Goal: Obtain resource: Download file/media

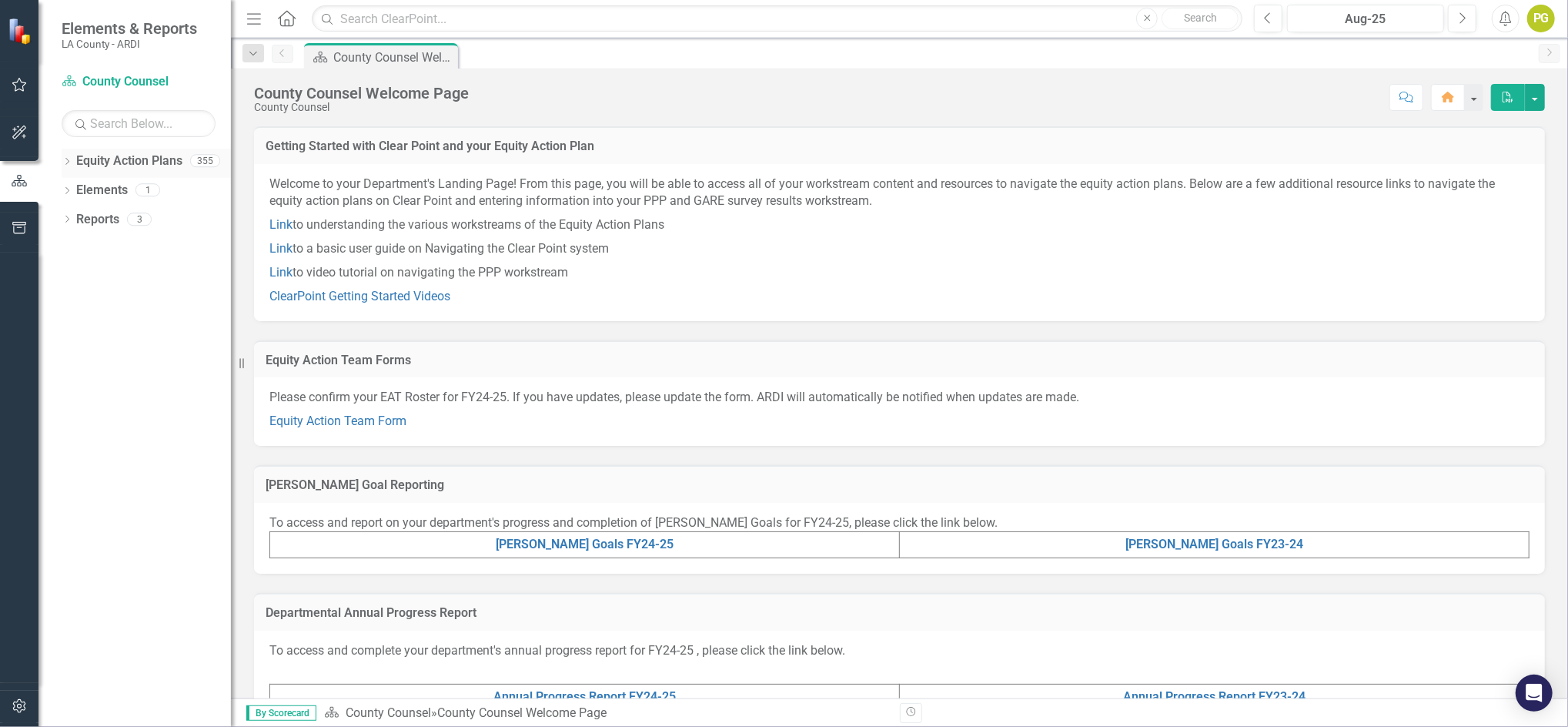
click at [70, 163] on icon "Dropdown" at bounding box center [67, 163] width 11 height 8
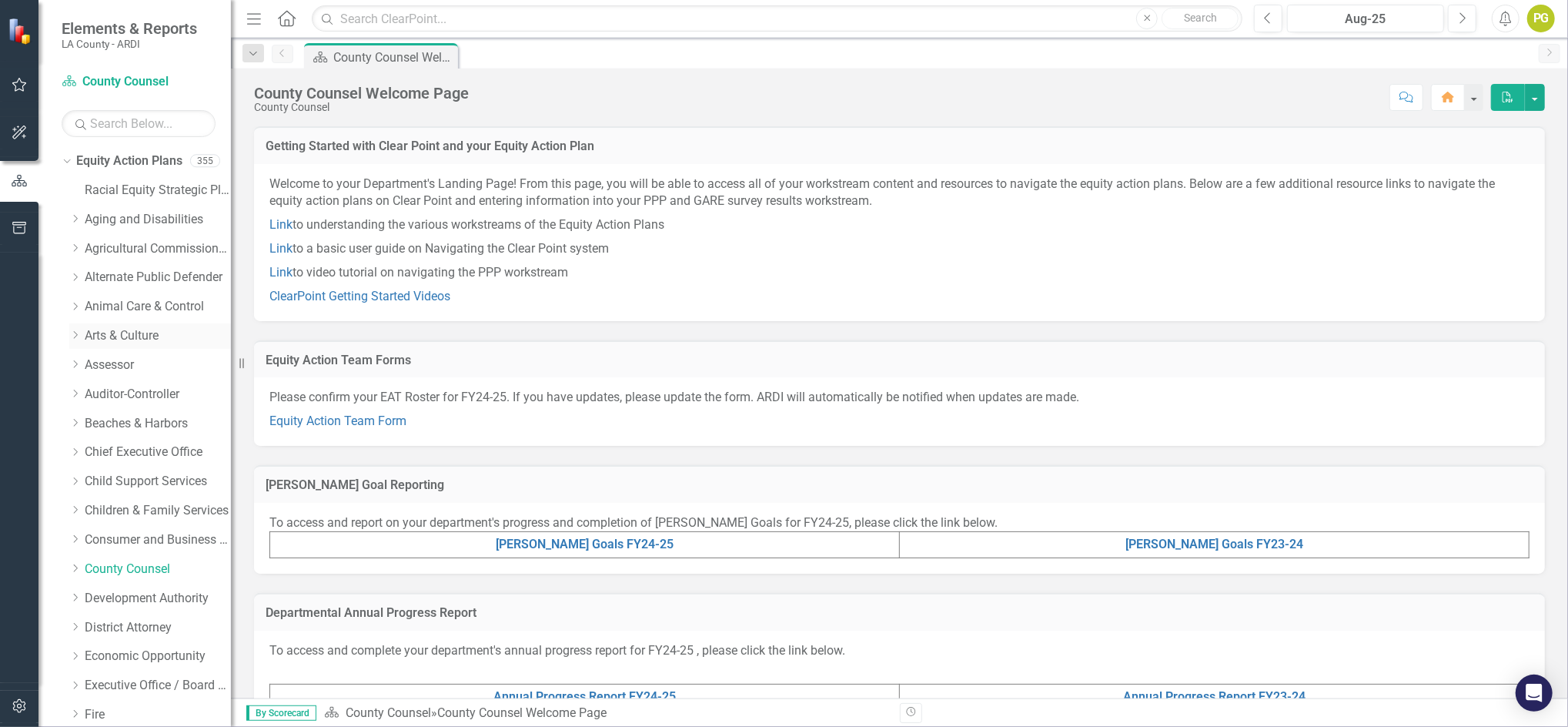
click at [134, 333] on link "Arts & Culture" at bounding box center [158, 336] width 147 height 18
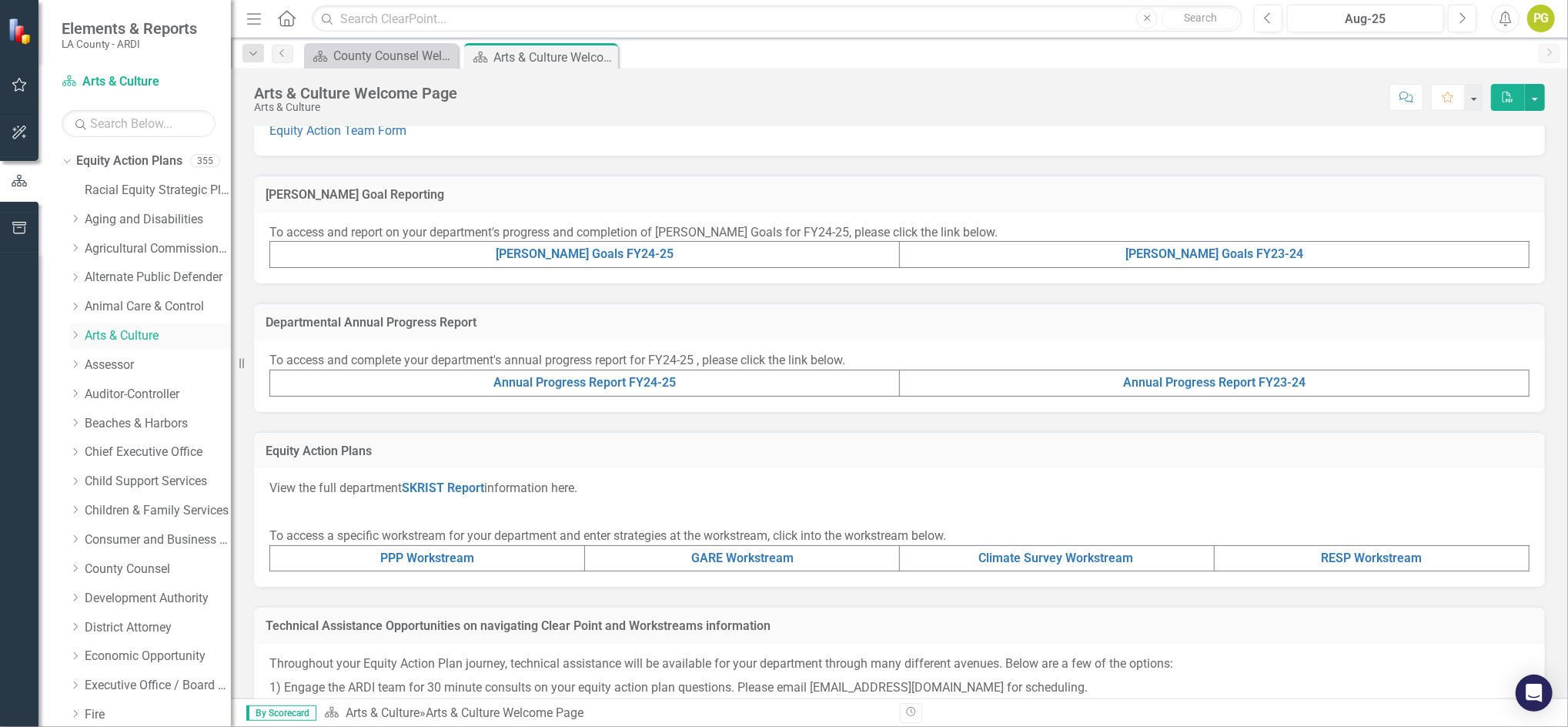
scroll to position [310, 0]
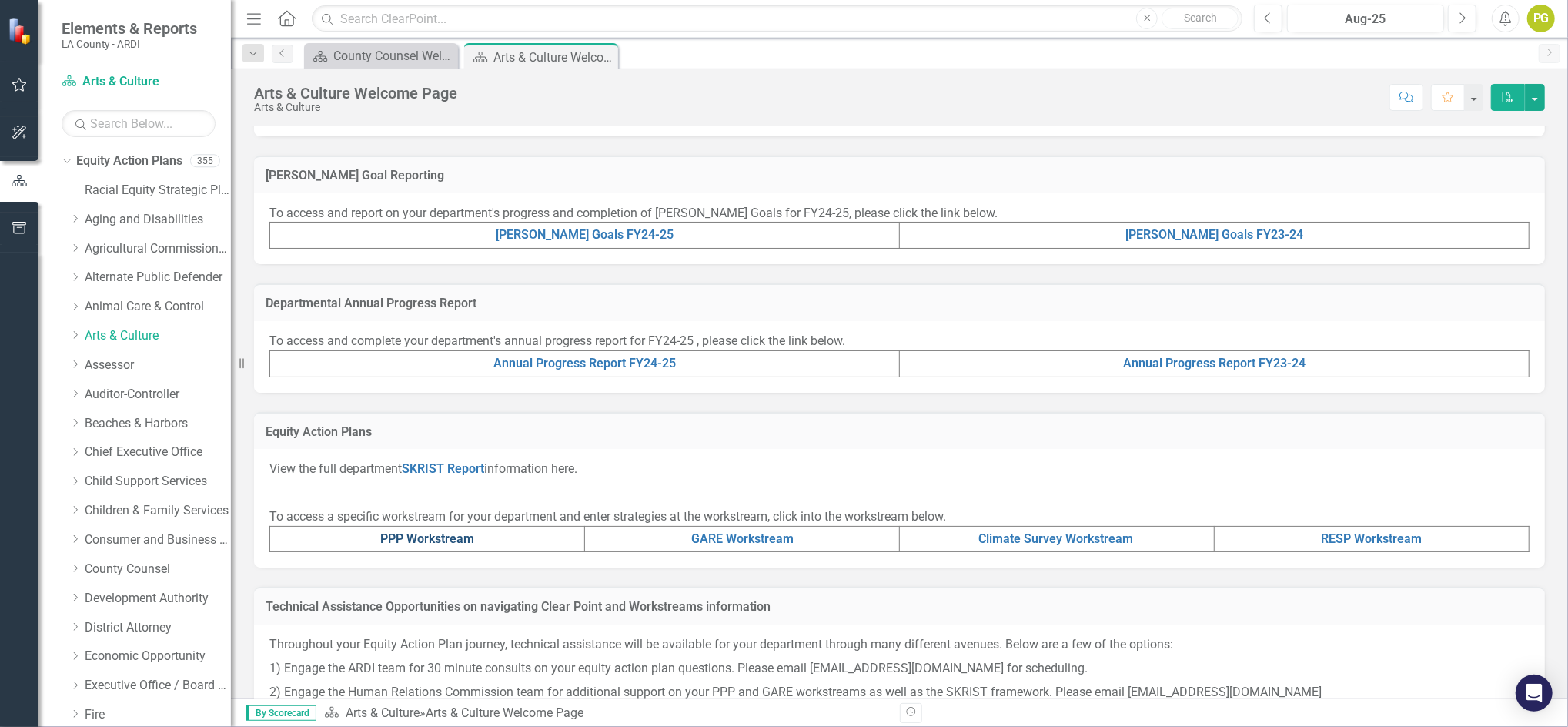
click at [407, 538] on link "PPP Workstream" at bounding box center [428, 538] width 94 height 14
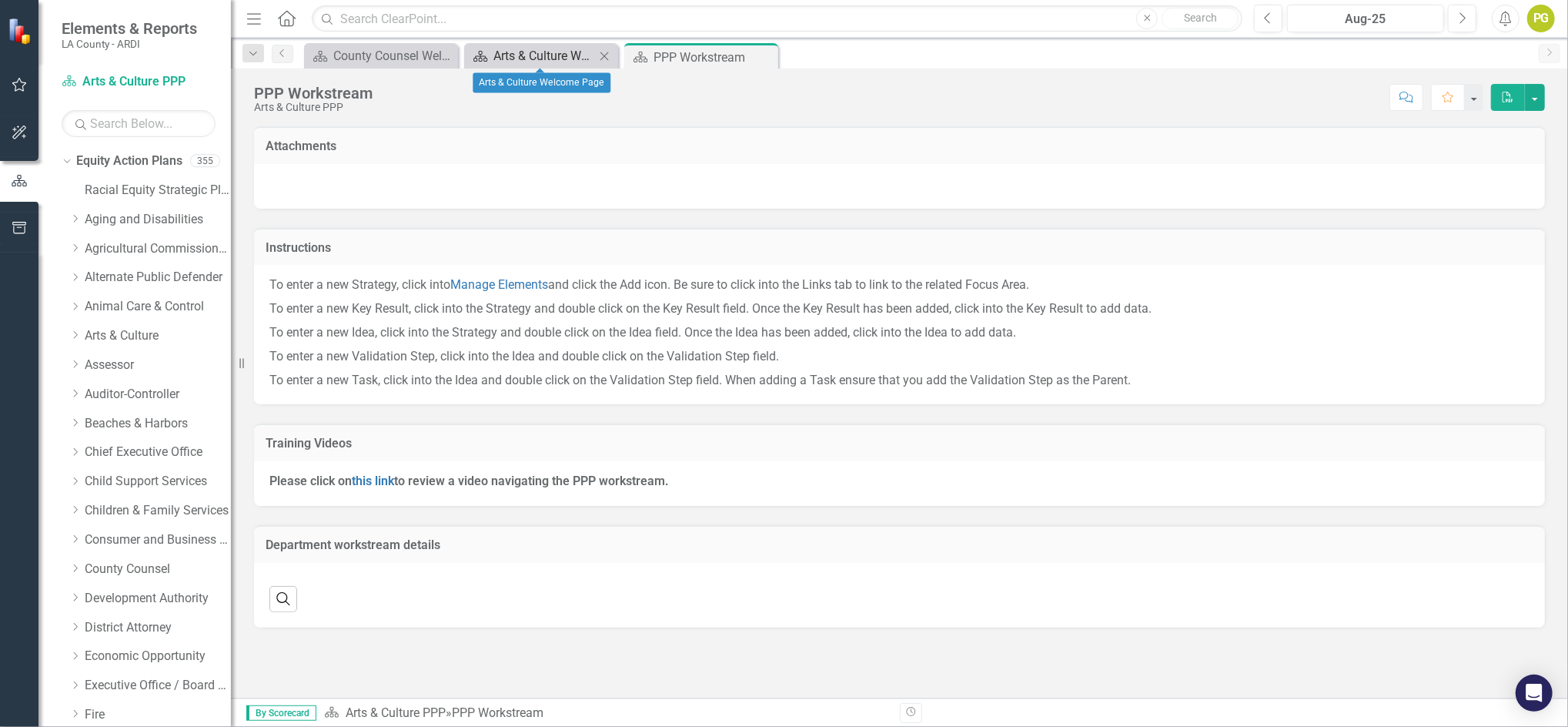
click at [515, 62] on div "Arts & Culture Welcome Page" at bounding box center [544, 56] width 102 height 19
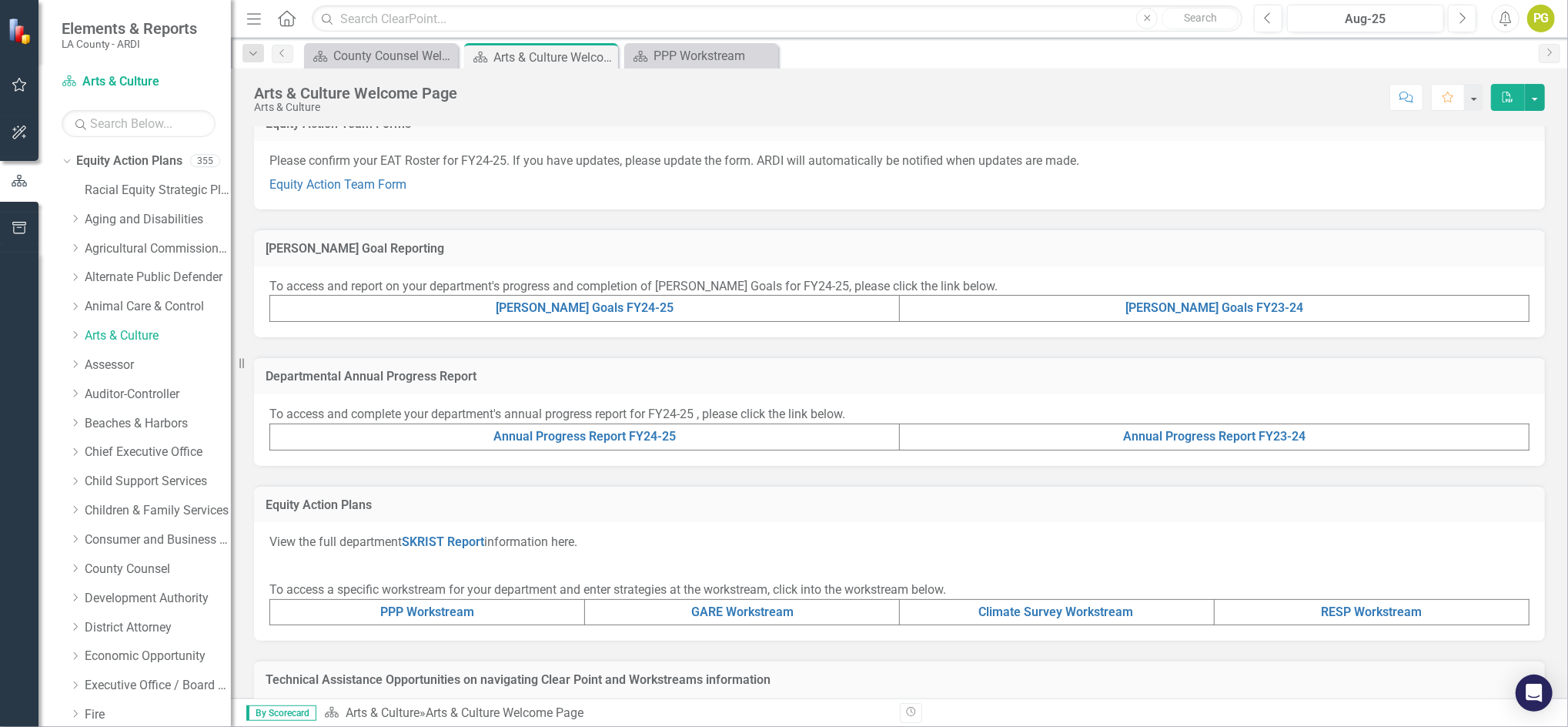
scroll to position [243, 0]
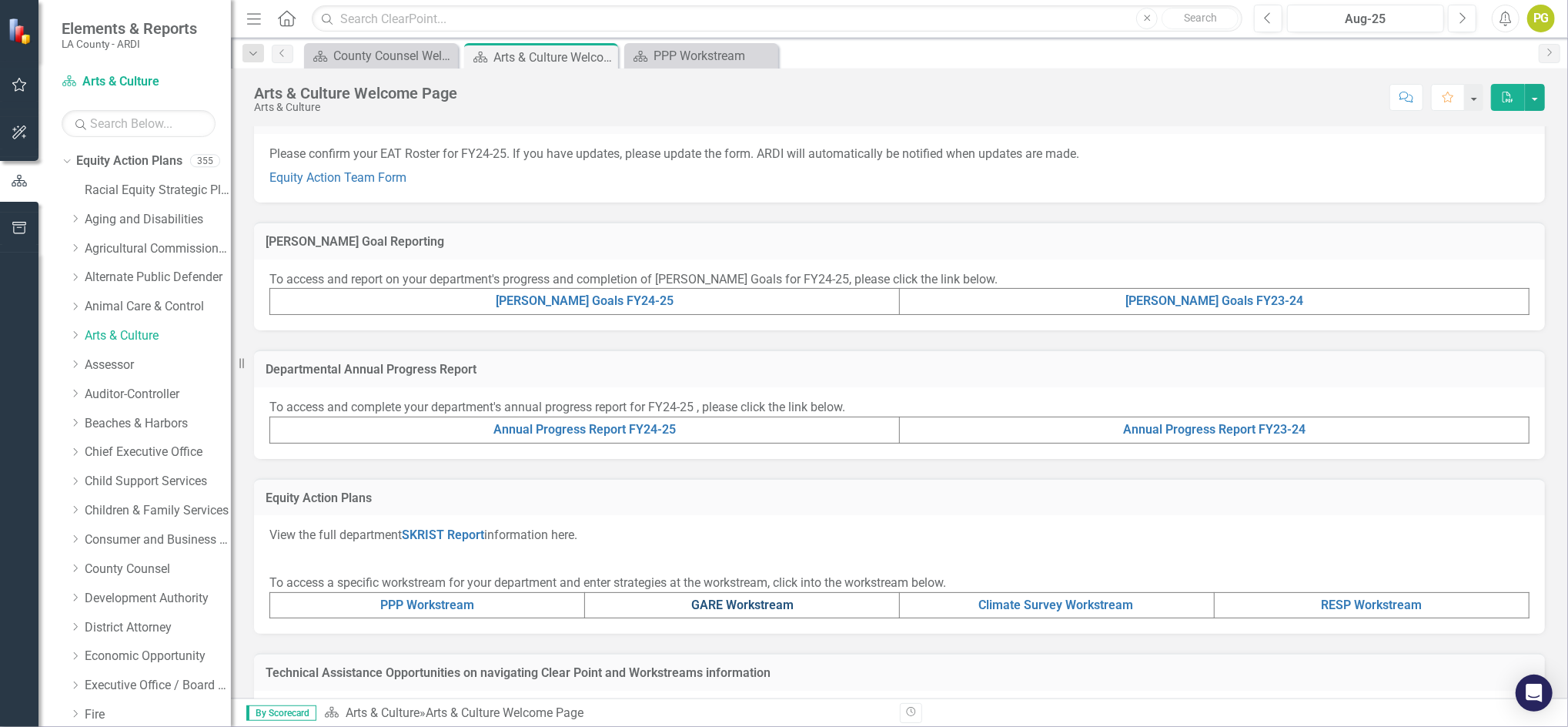
click at [722, 598] on link "GARE Workstream" at bounding box center [743, 604] width 103 height 14
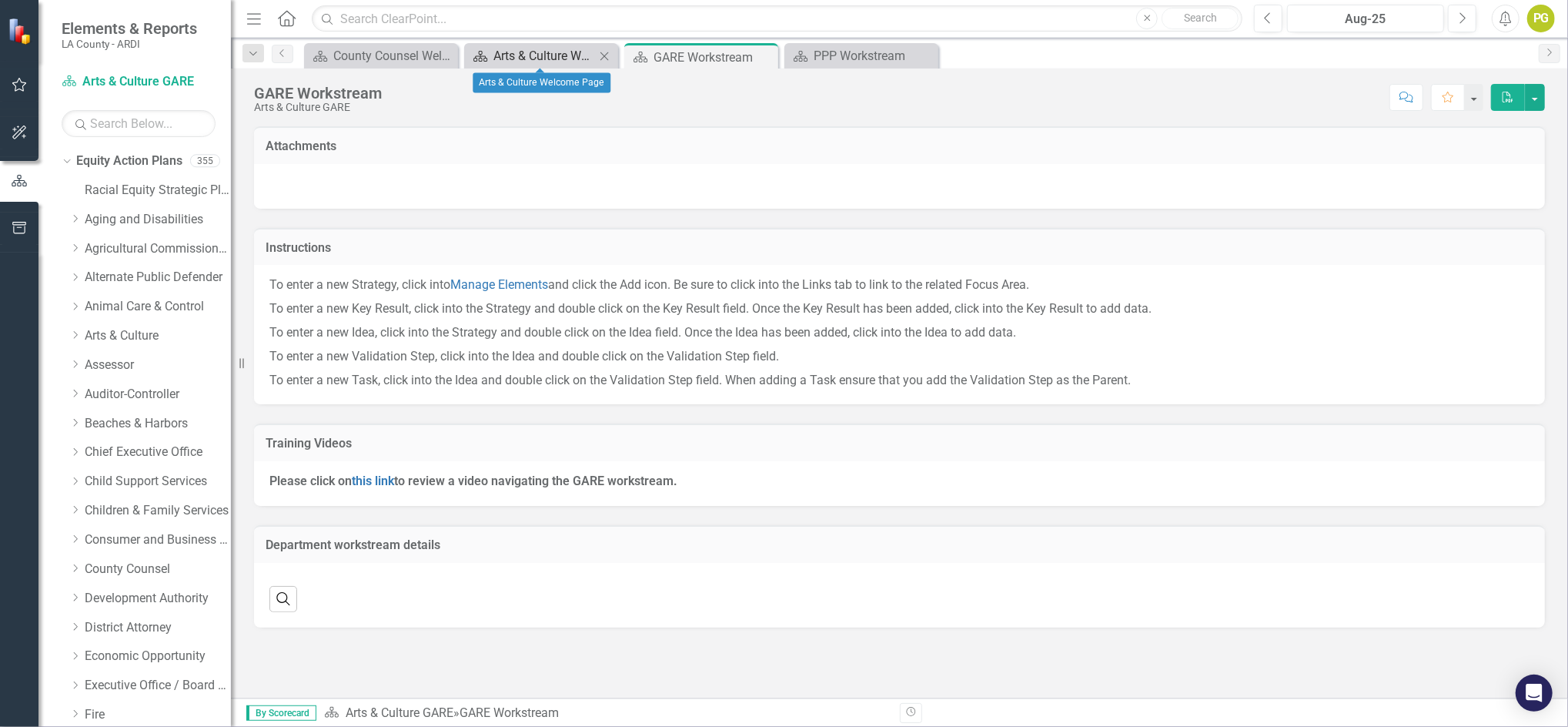
click at [532, 55] on div "Arts & Culture Welcome Page" at bounding box center [544, 56] width 102 height 19
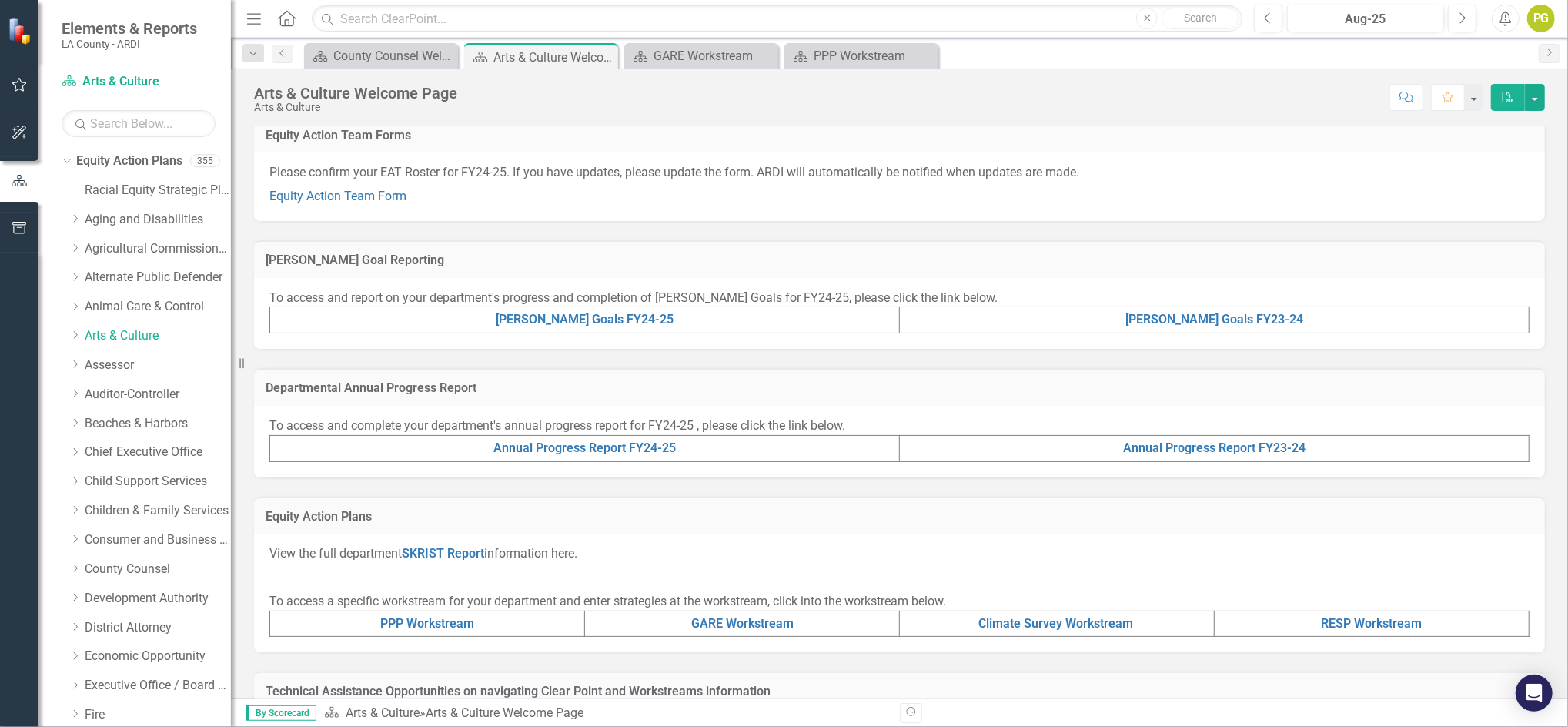
scroll to position [236, 0]
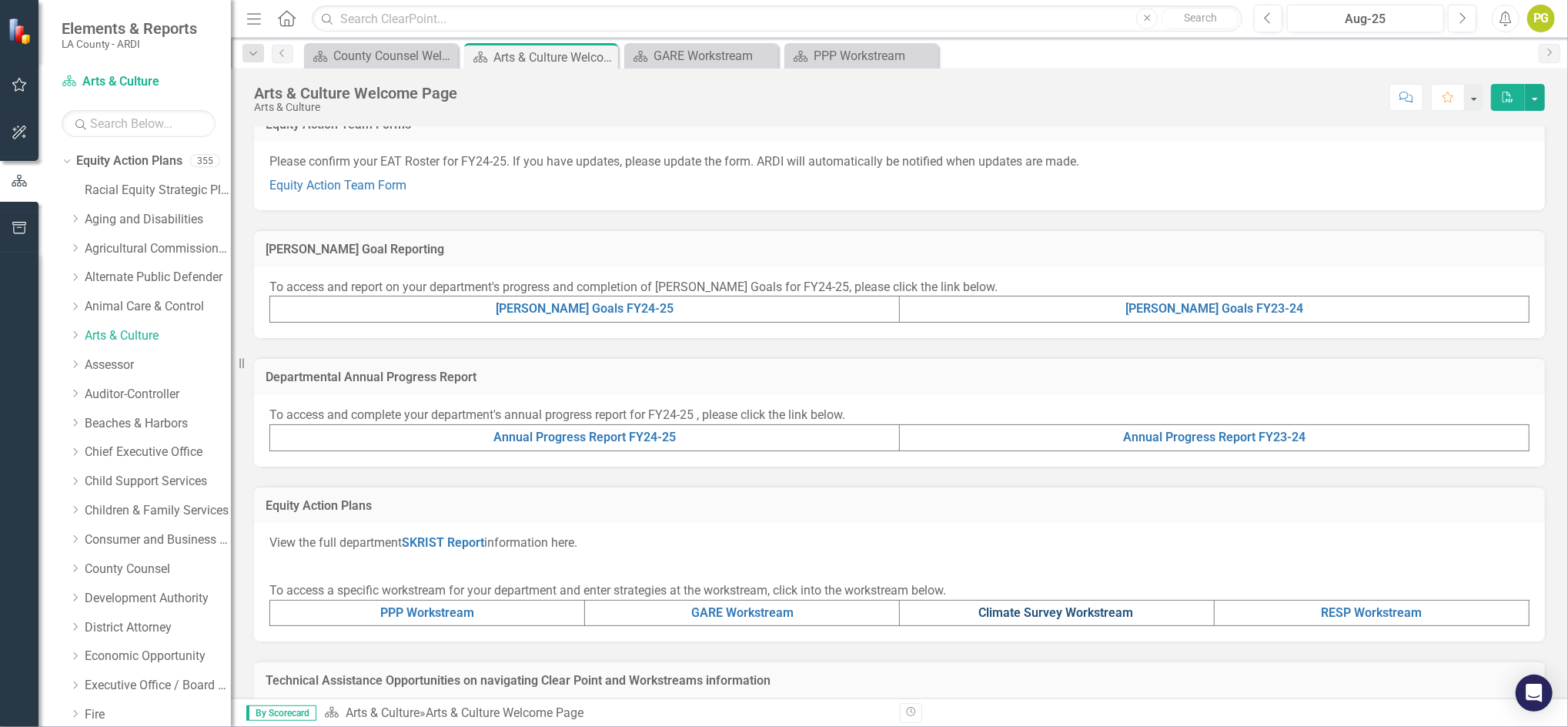
click at [1015, 612] on link "Climate Survey Workstream" at bounding box center [1056, 612] width 155 height 14
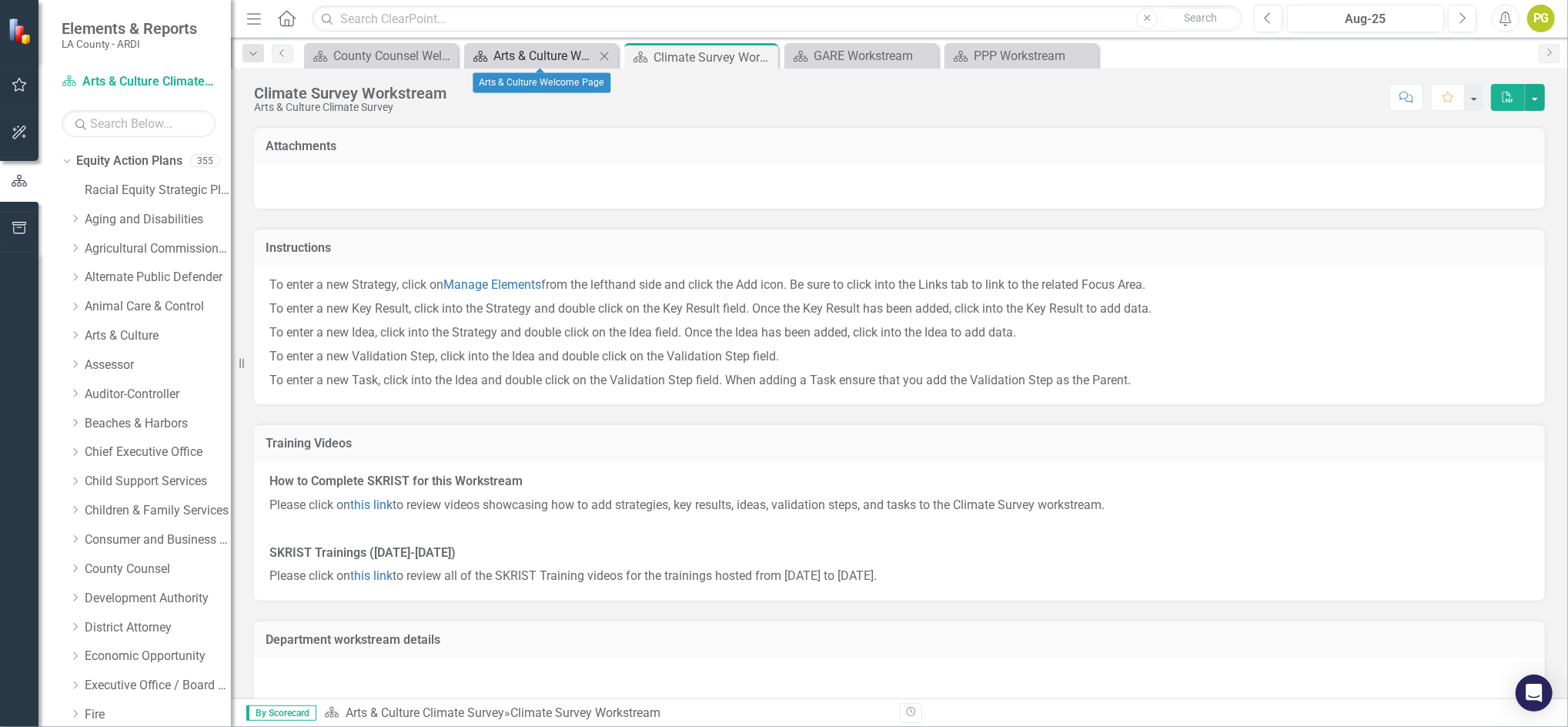
click at [551, 54] on div "Arts & Culture Welcome Page" at bounding box center [544, 56] width 102 height 19
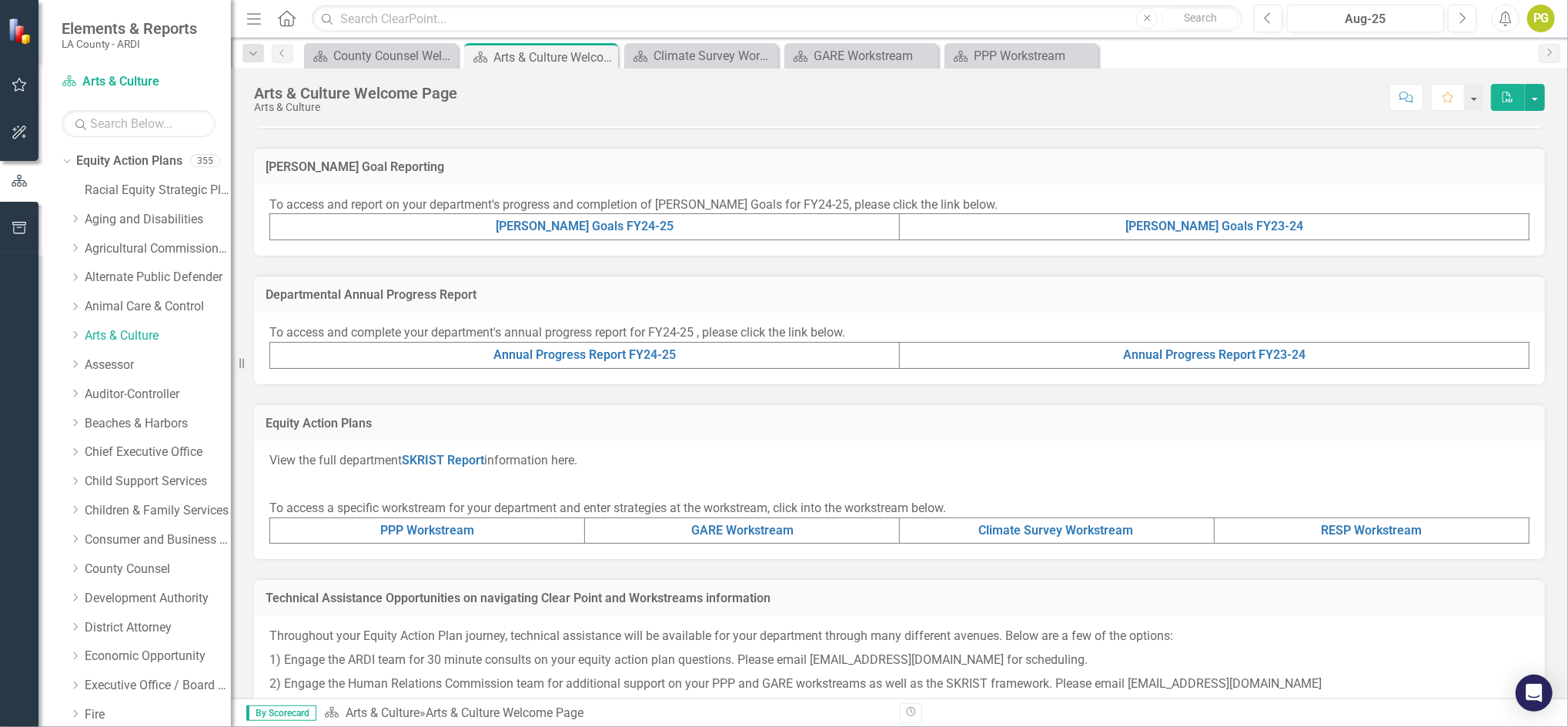
scroll to position [328, 0]
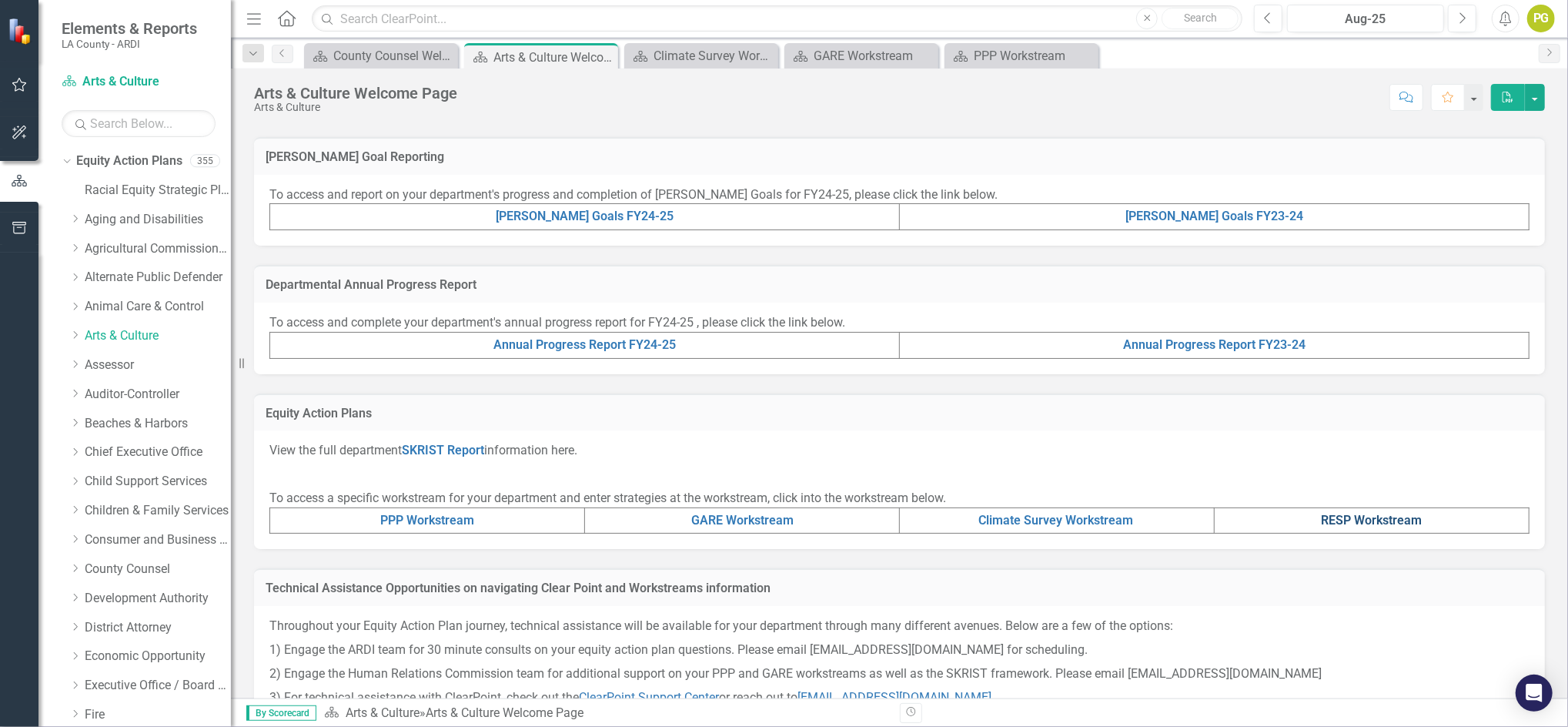
click at [1322, 517] on link "RESP Workstream" at bounding box center [1373, 520] width 101 height 14
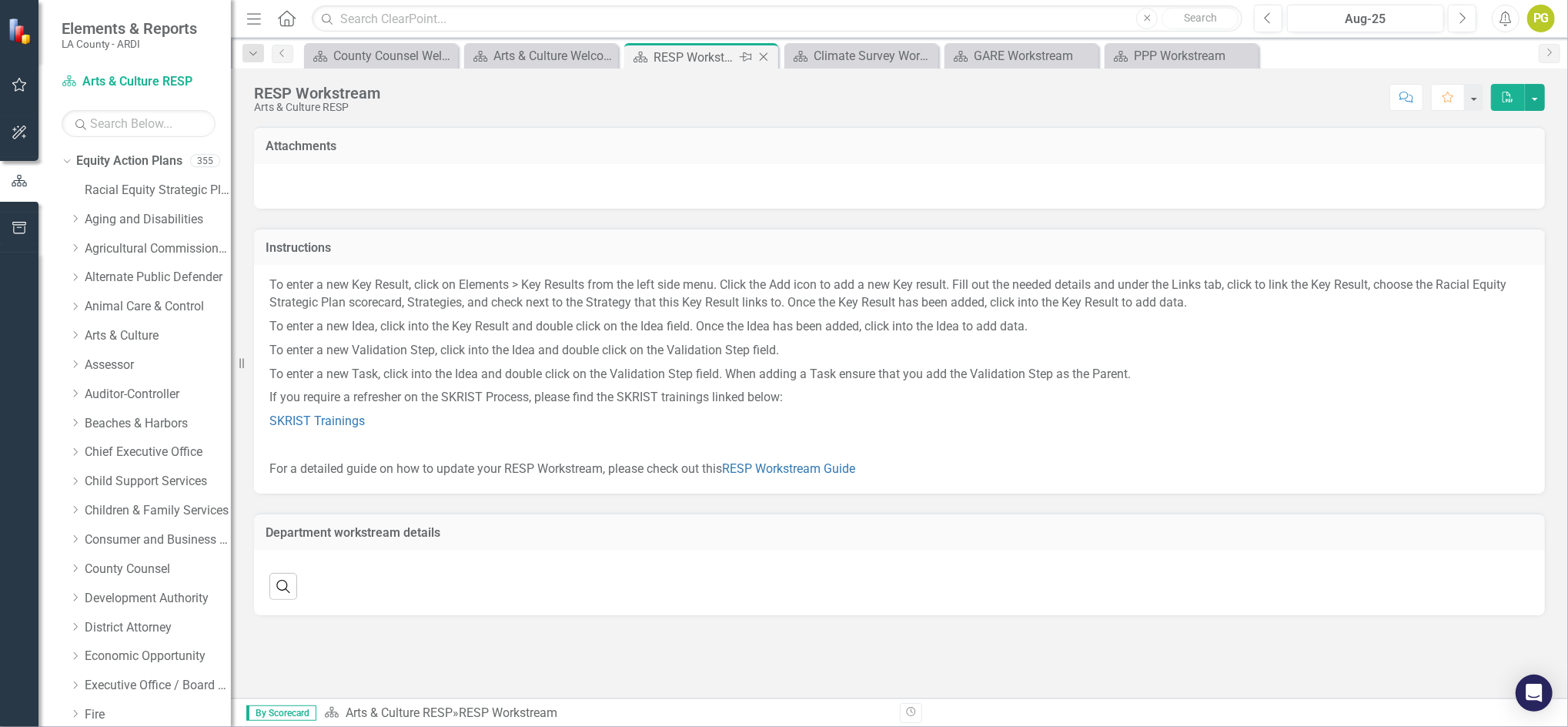
click at [698, 54] on div "RESP Workstream" at bounding box center [695, 57] width 83 height 19
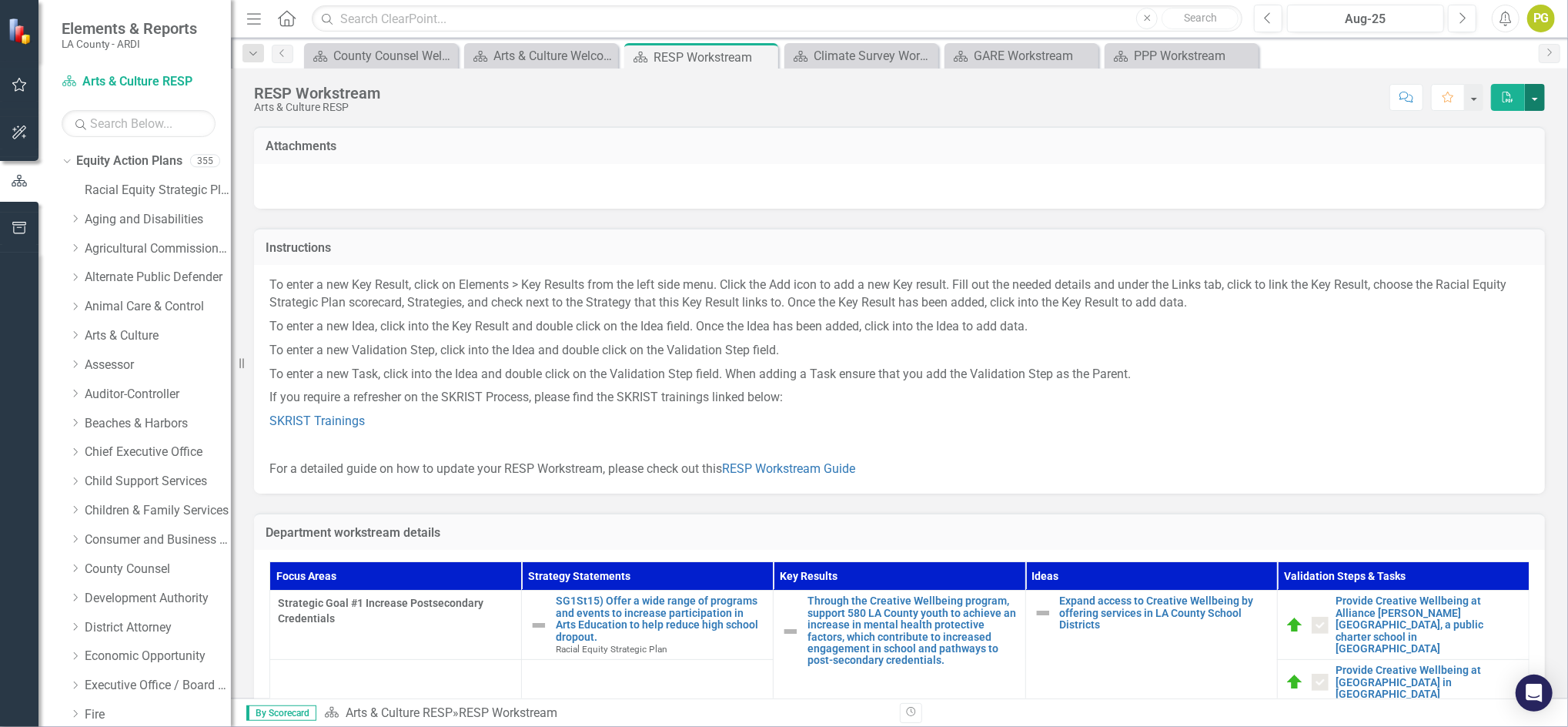
click at [1537, 104] on button "button" at bounding box center [1535, 98] width 20 height 27
click at [1481, 126] on link "PDF Export to PDF" at bounding box center [1484, 126] width 121 height 29
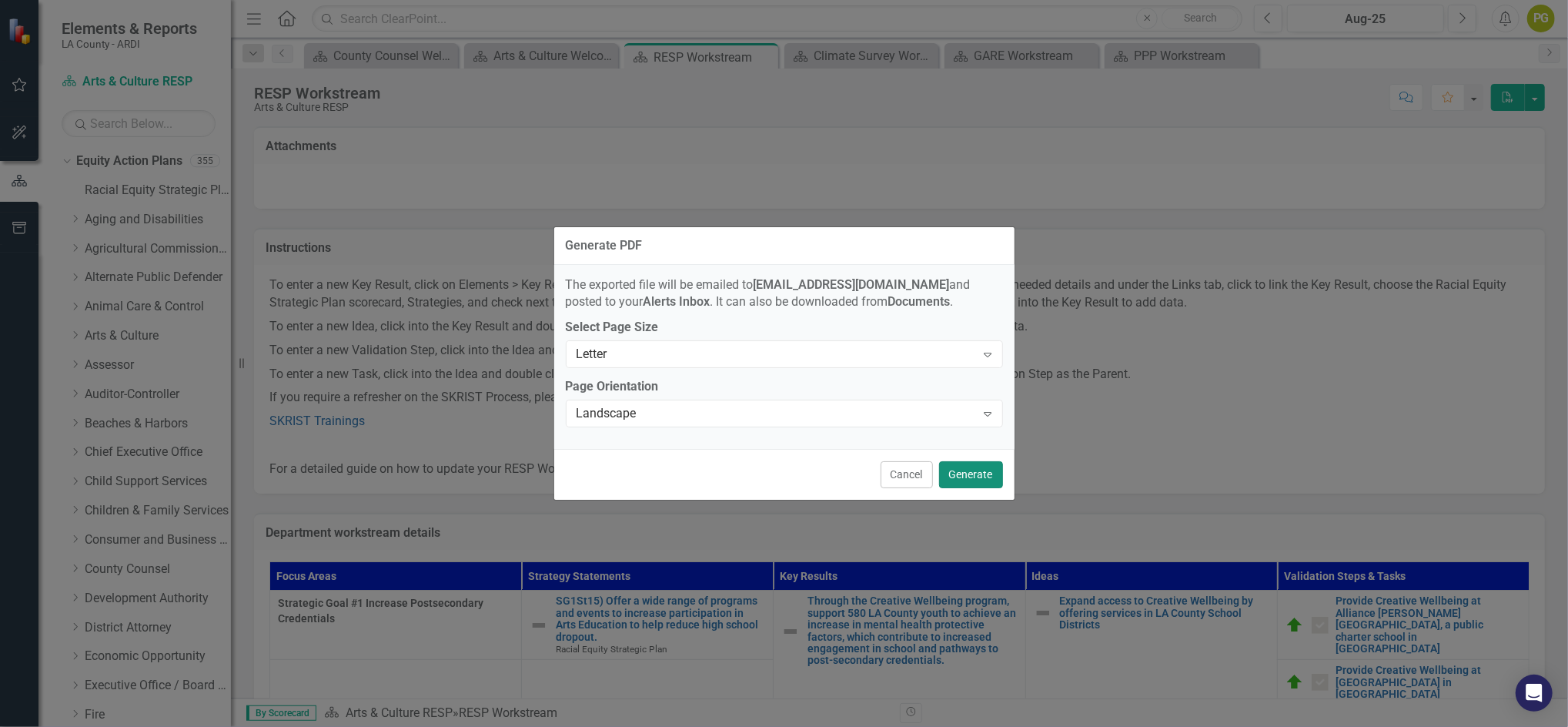
click at [970, 472] on button "Generate" at bounding box center [971, 475] width 64 height 27
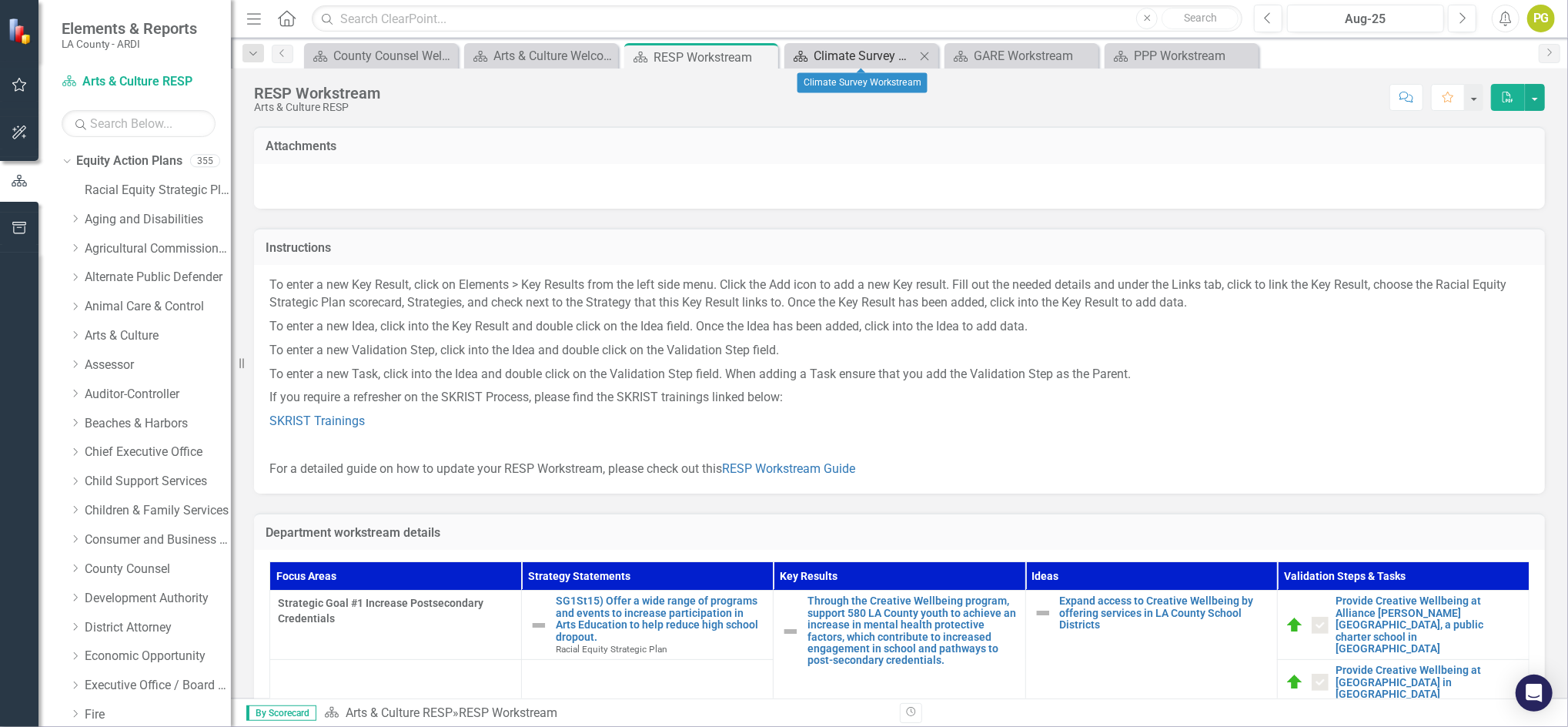
click at [861, 60] on div "Climate Survey Workstream" at bounding box center [864, 56] width 102 height 19
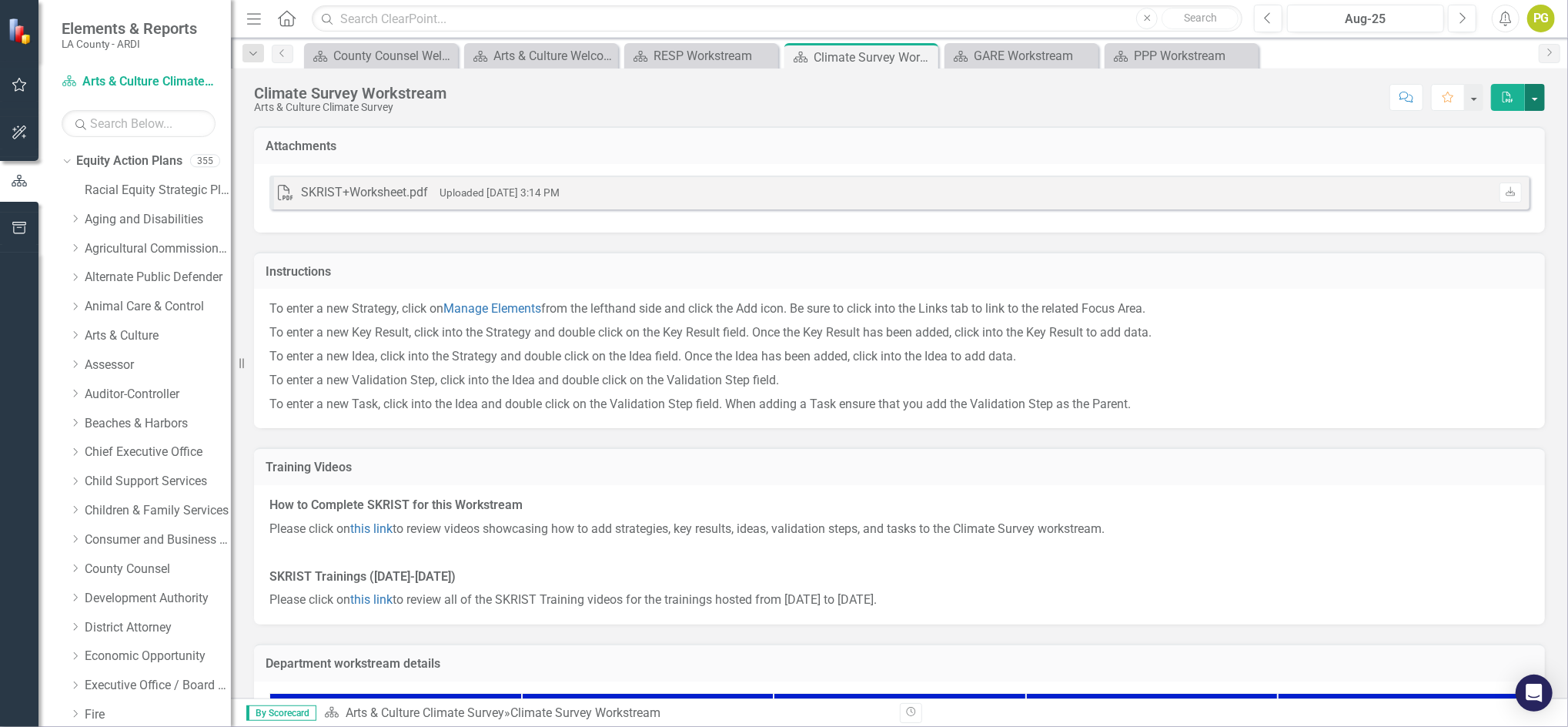
click at [1533, 96] on button "button" at bounding box center [1535, 98] width 20 height 27
click at [1487, 126] on link "PDF Export to PDF" at bounding box center [1484, 126] width 121 height 29
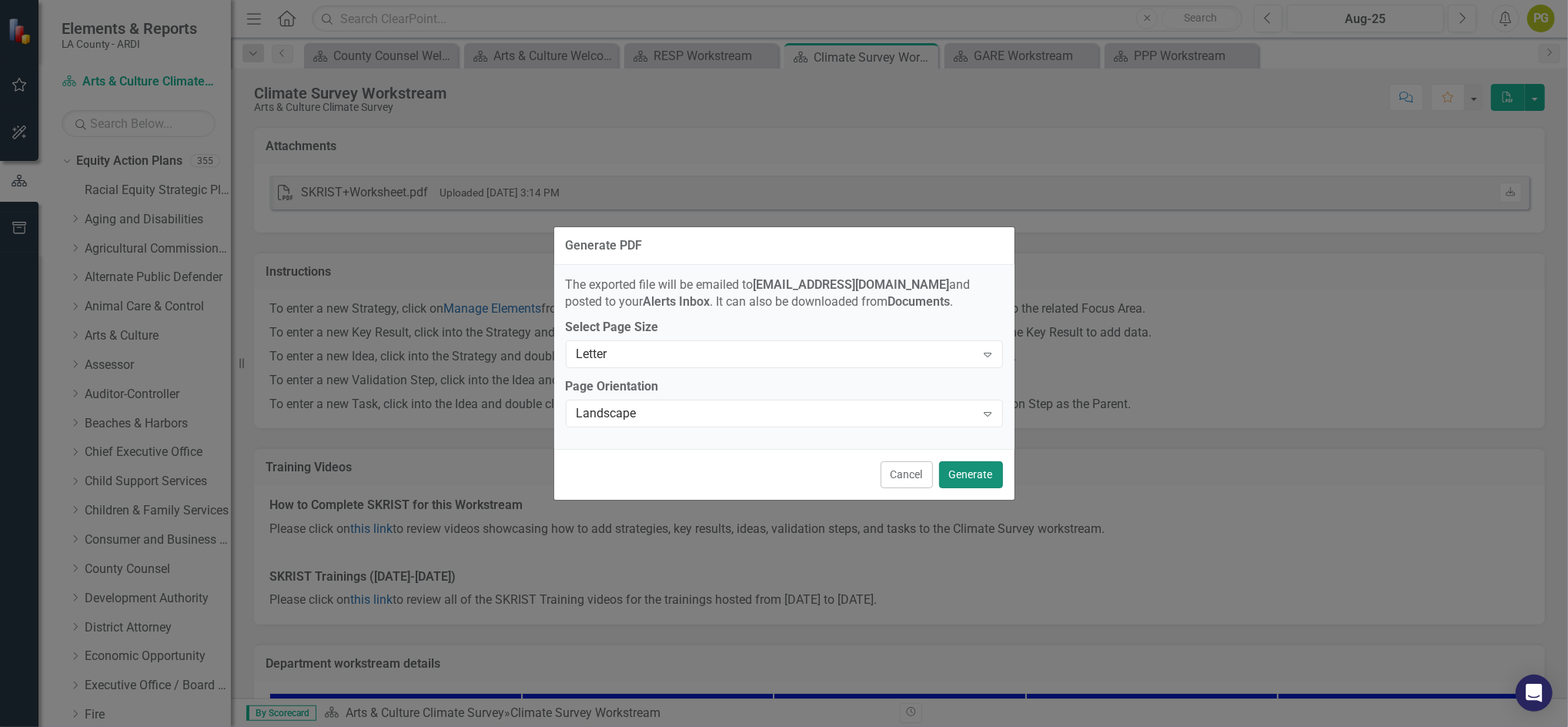
click at [977, 472] on button "Generate" at bounding box center [971, 475] width 64 height 27
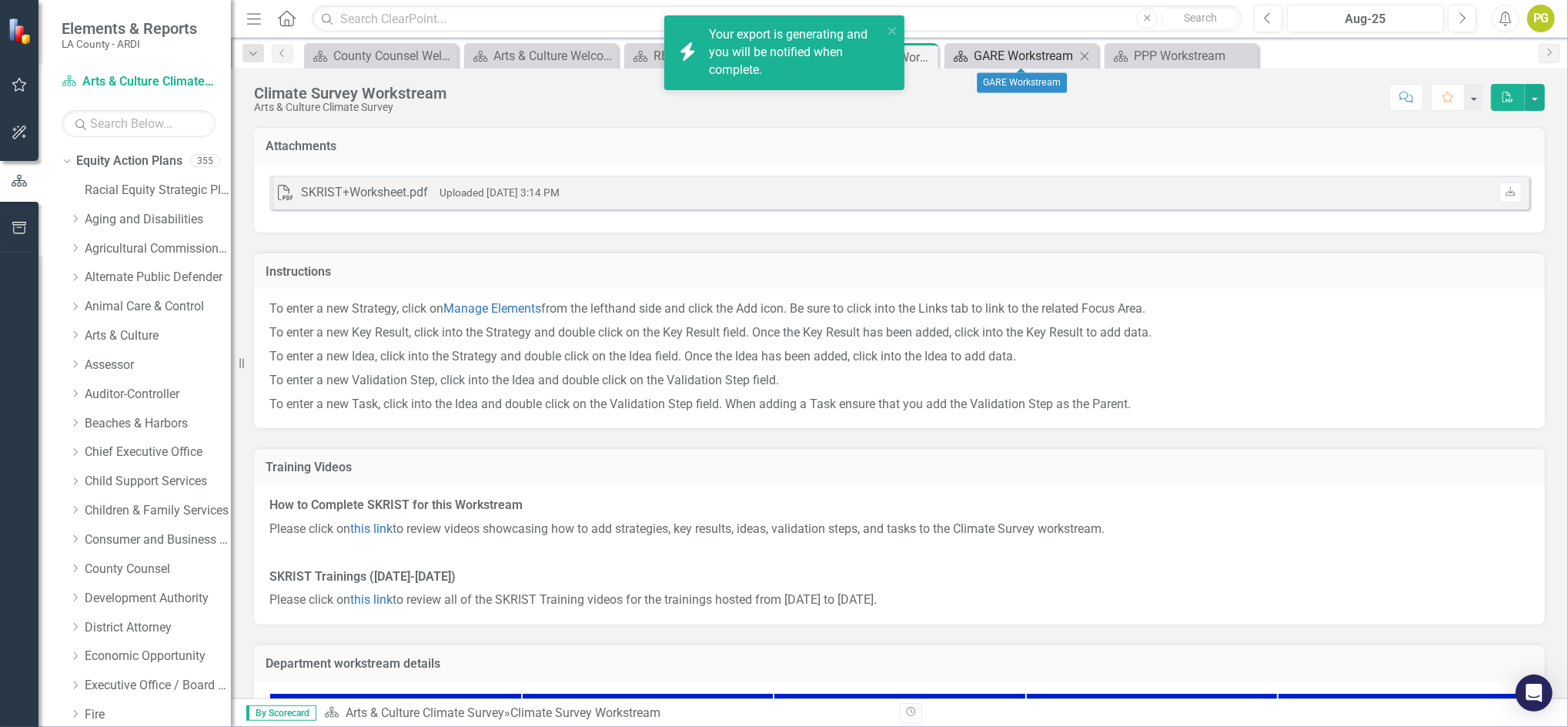
click at [1005, 58] on div "GARE Workstream" at bounding box center [1025, 56] width 102 height 19
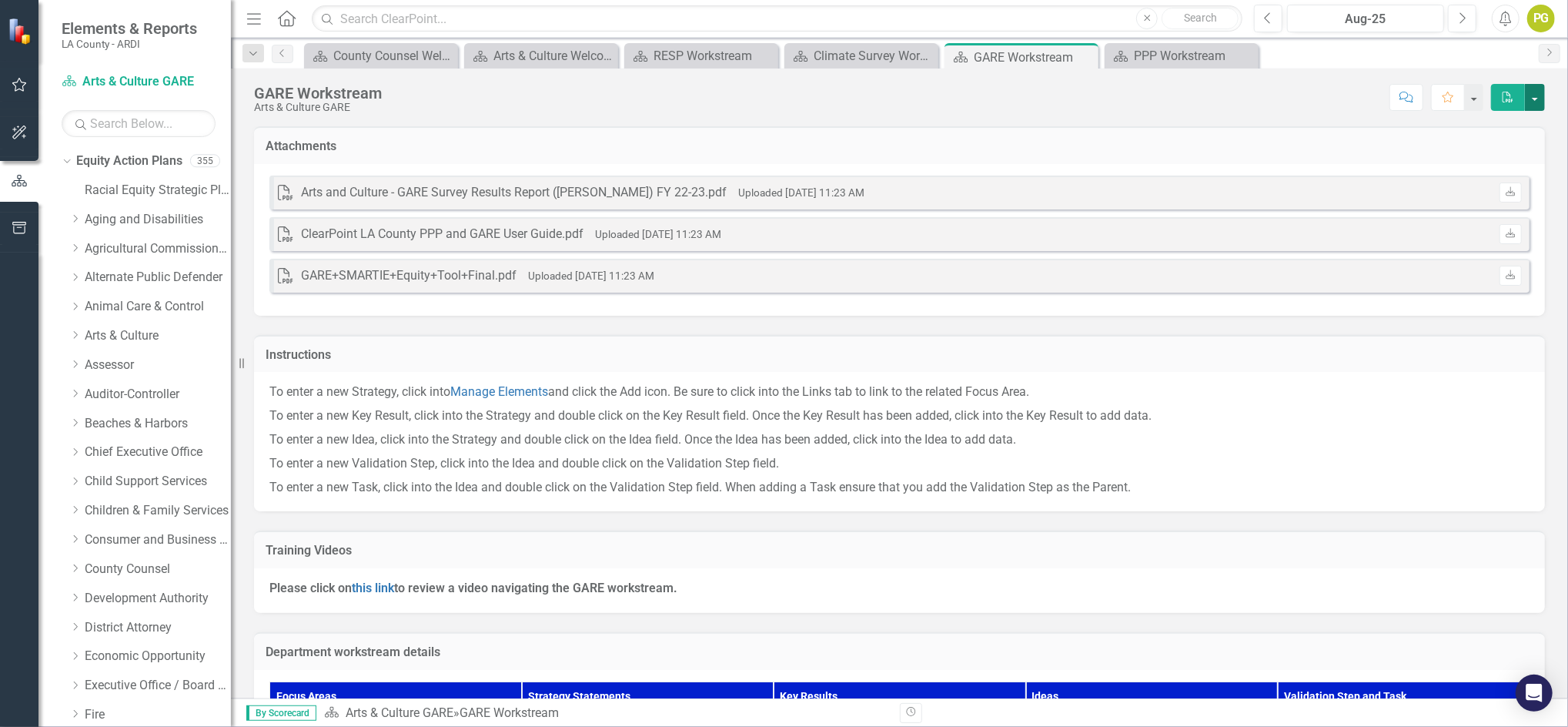
click at [1540, 94] on button "button" at bounding box center [1535, 98] width 20 height 27
click at [1497, 126] on link "PDF Export to PDF" at bounding box center [1484, 126] width 121 height 29
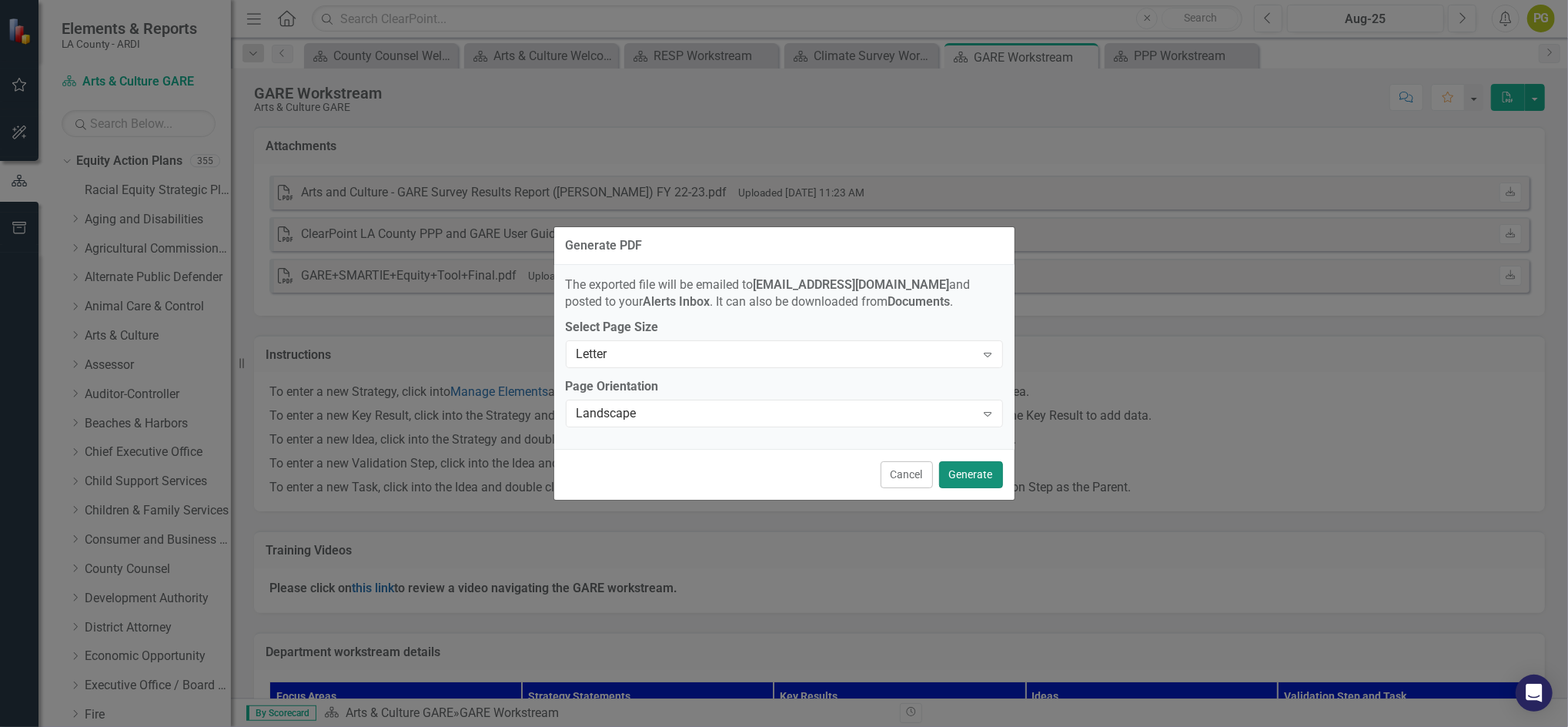
click at [967, 473] on button "Generate" at bounding box center [971, 475] width 64 height 27
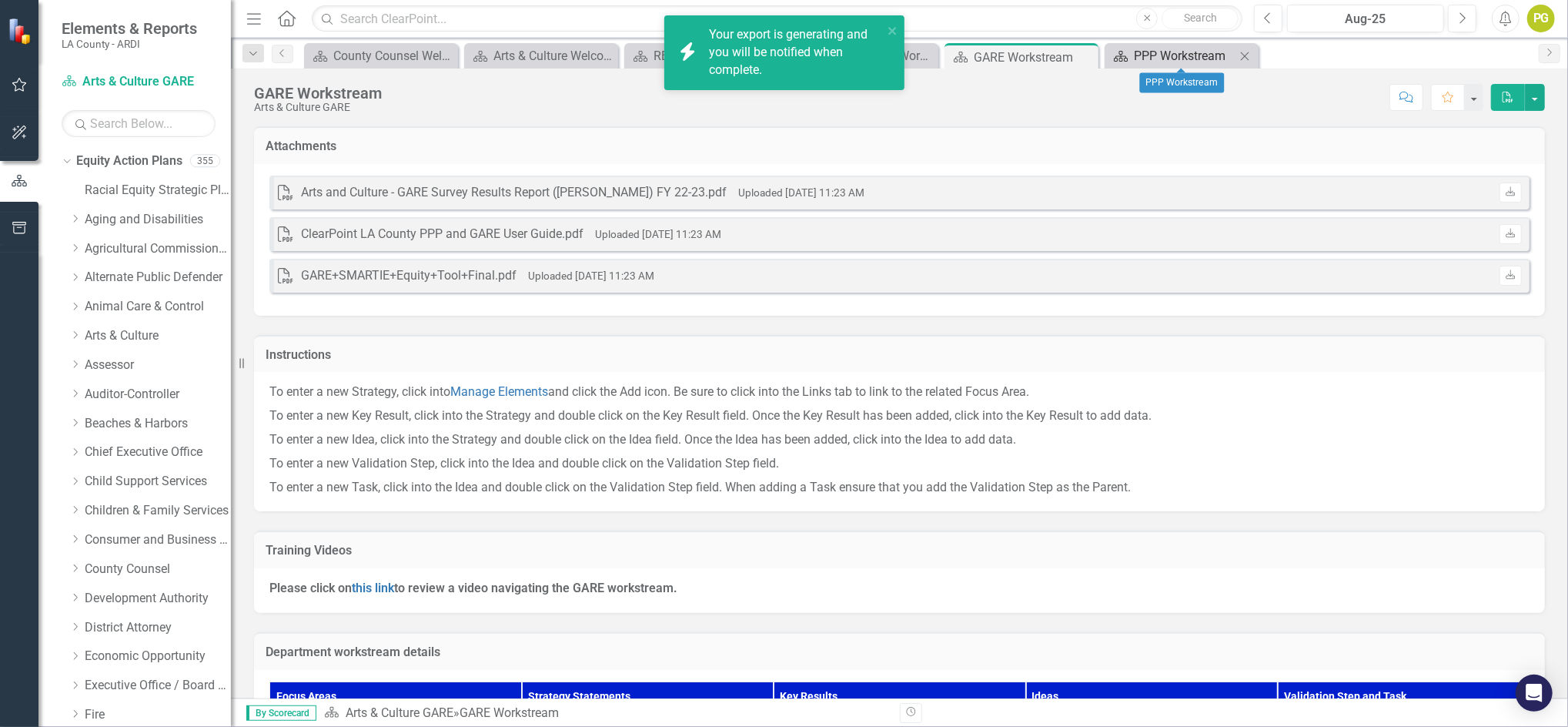
click at [1165, 52] on div "PPP Workstream" at bounding box center [1185, 56] width 102 height 19
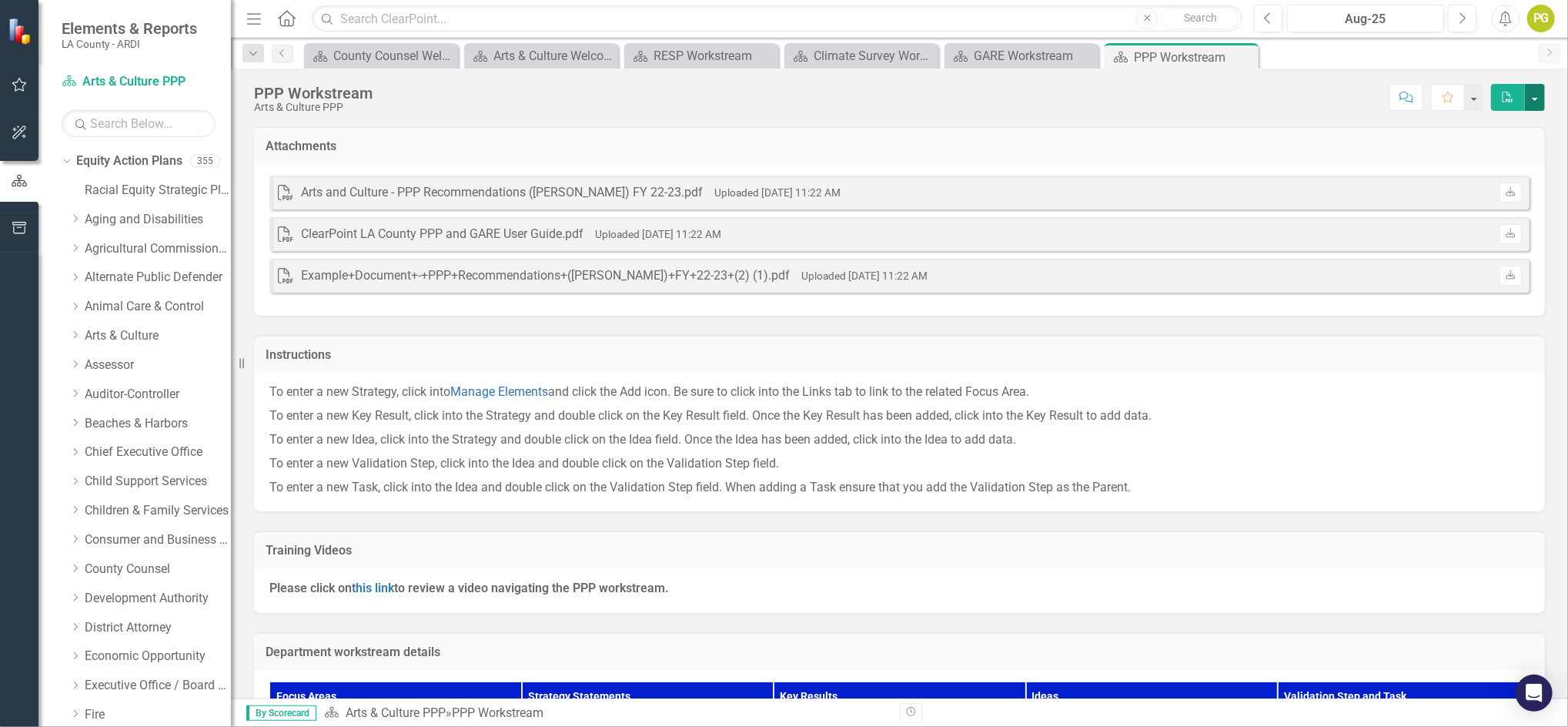
click at [1537, 101] on button "button" at bounding box center [1535, 98] width 20 height 27
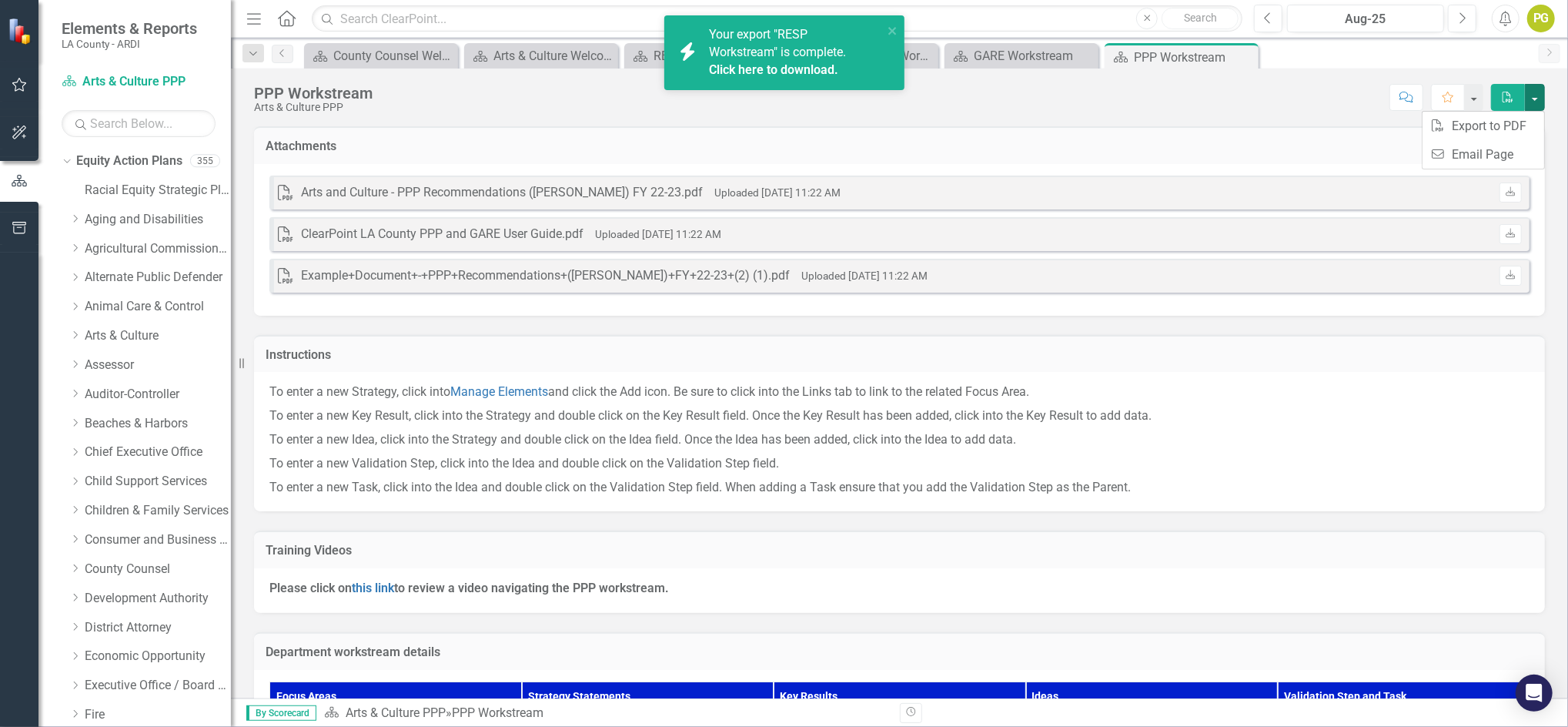
click at [795, 68] on link "Click here to download." at bounding box center [774, 69] width 130 height 14
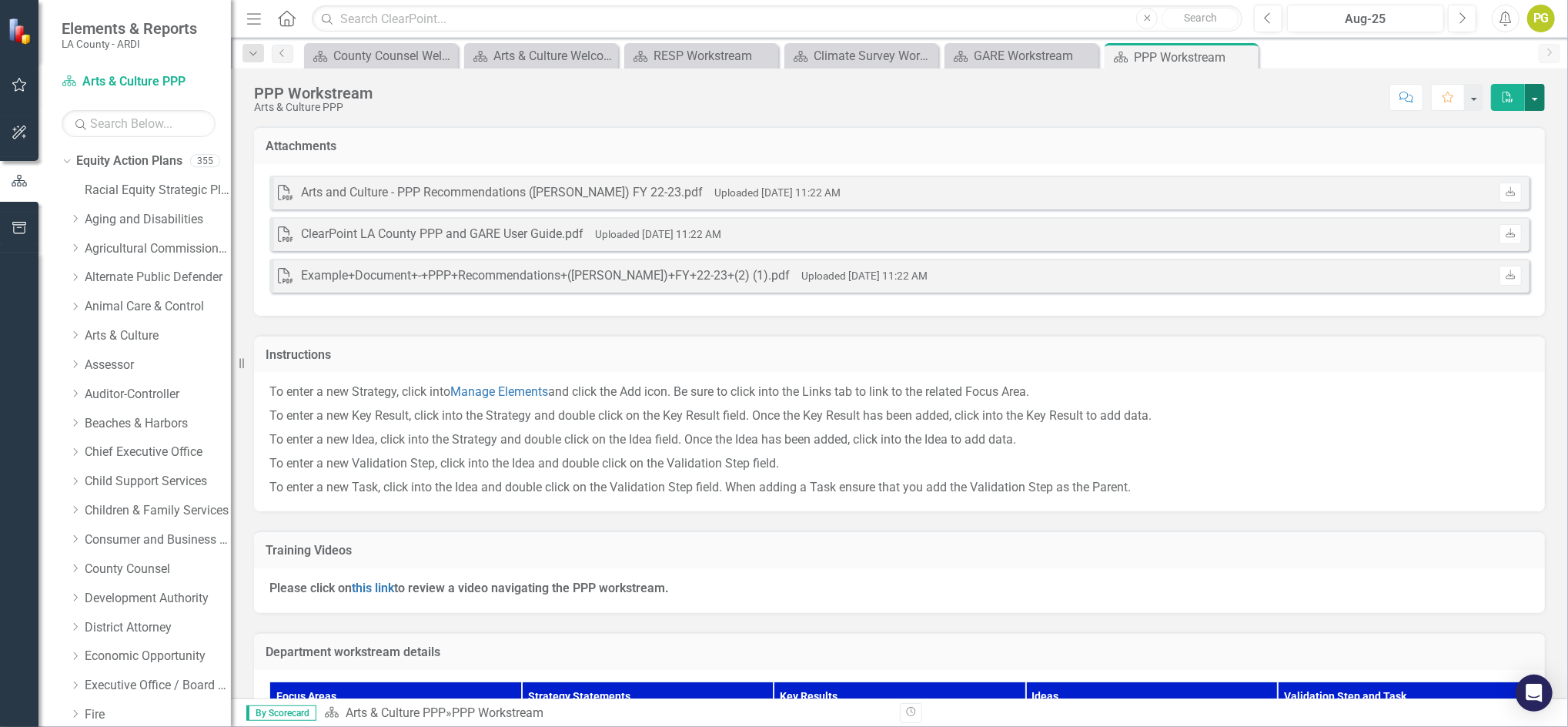
click at [1533, 104] on button "button" at bounding box center [1535, 98] width 20 height 27
click at [1489, 115] on link "PDF Export to PDF" at bounding box center [1484, 126] width 121 height 29
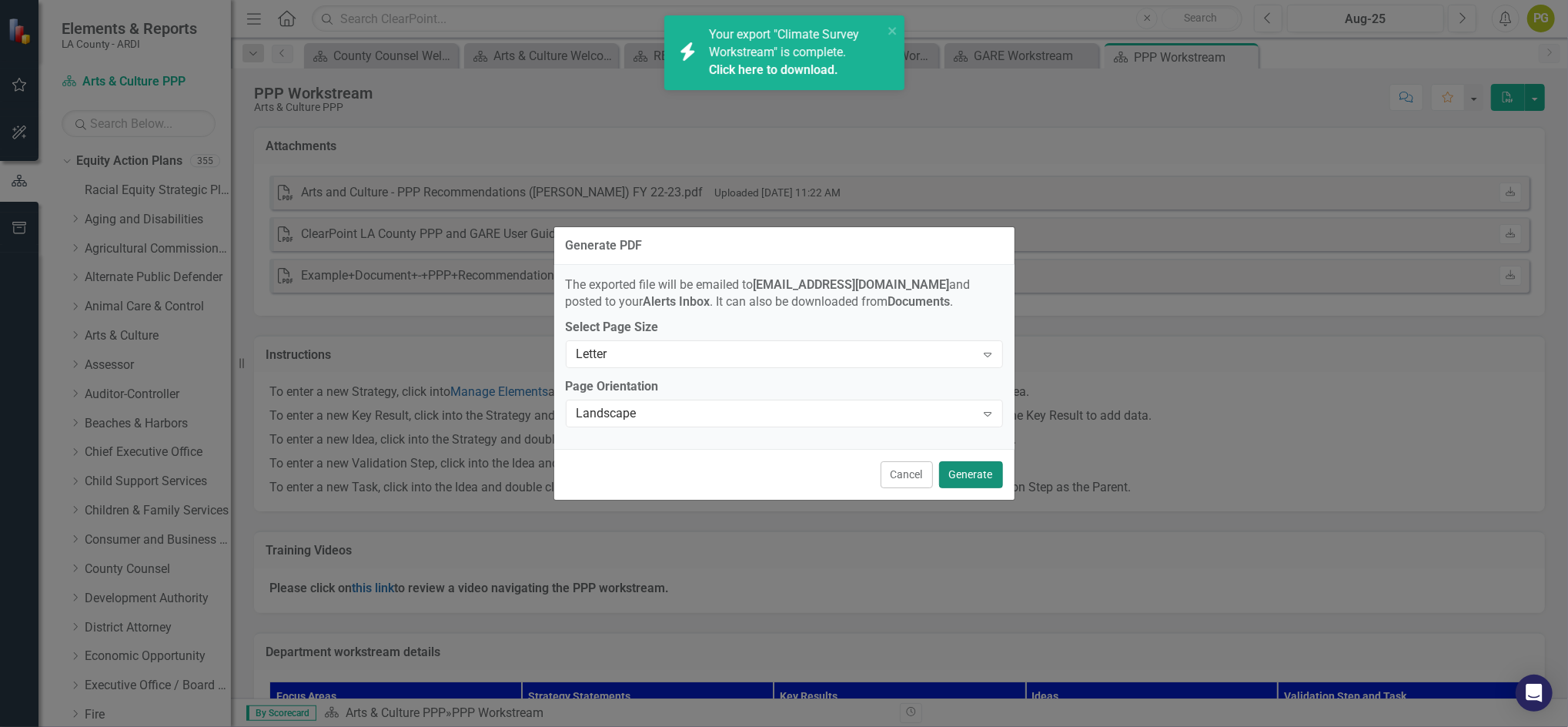
click at [970, 472] on button "Generate" at bounding box center [971, 475] width 64 height 27
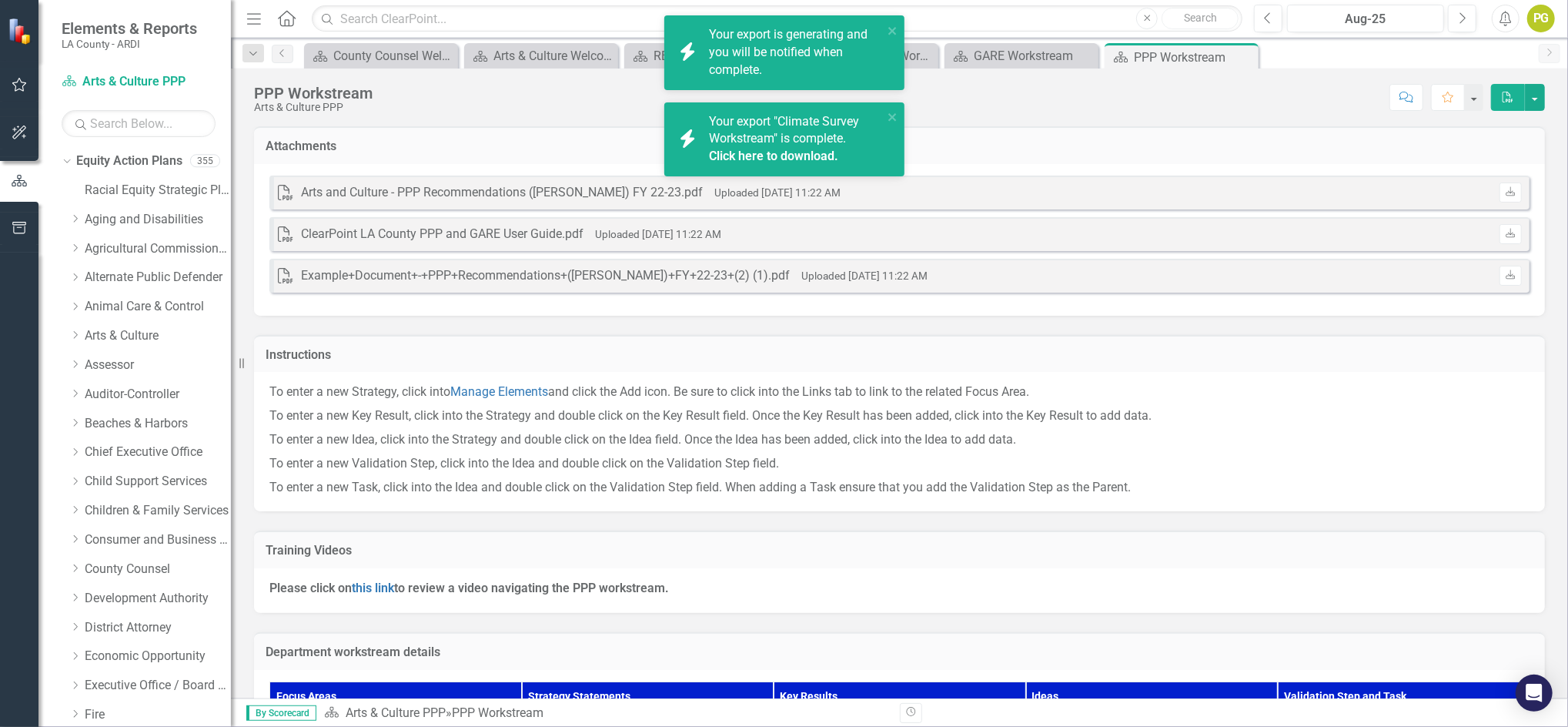
click at [786, 151] on link "Click here to download." at bounding box center [774, 155] width 130 height 14
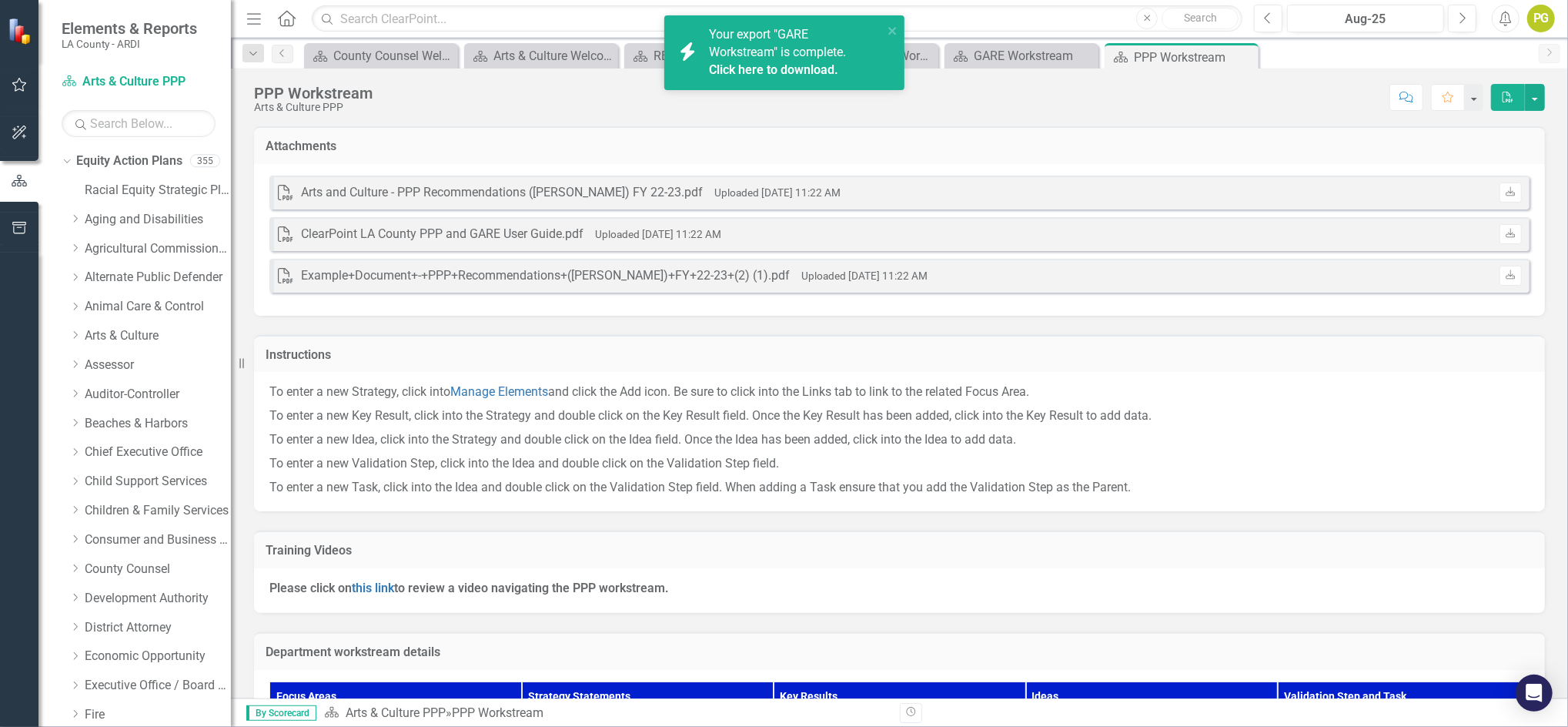
click at [776, 67] on link "Click here to download." at bounding box center [774, 69] width 130 height 14
click at [774, 66] on link "Click here to download." at bounding box center [774, 69] width 130 height 14
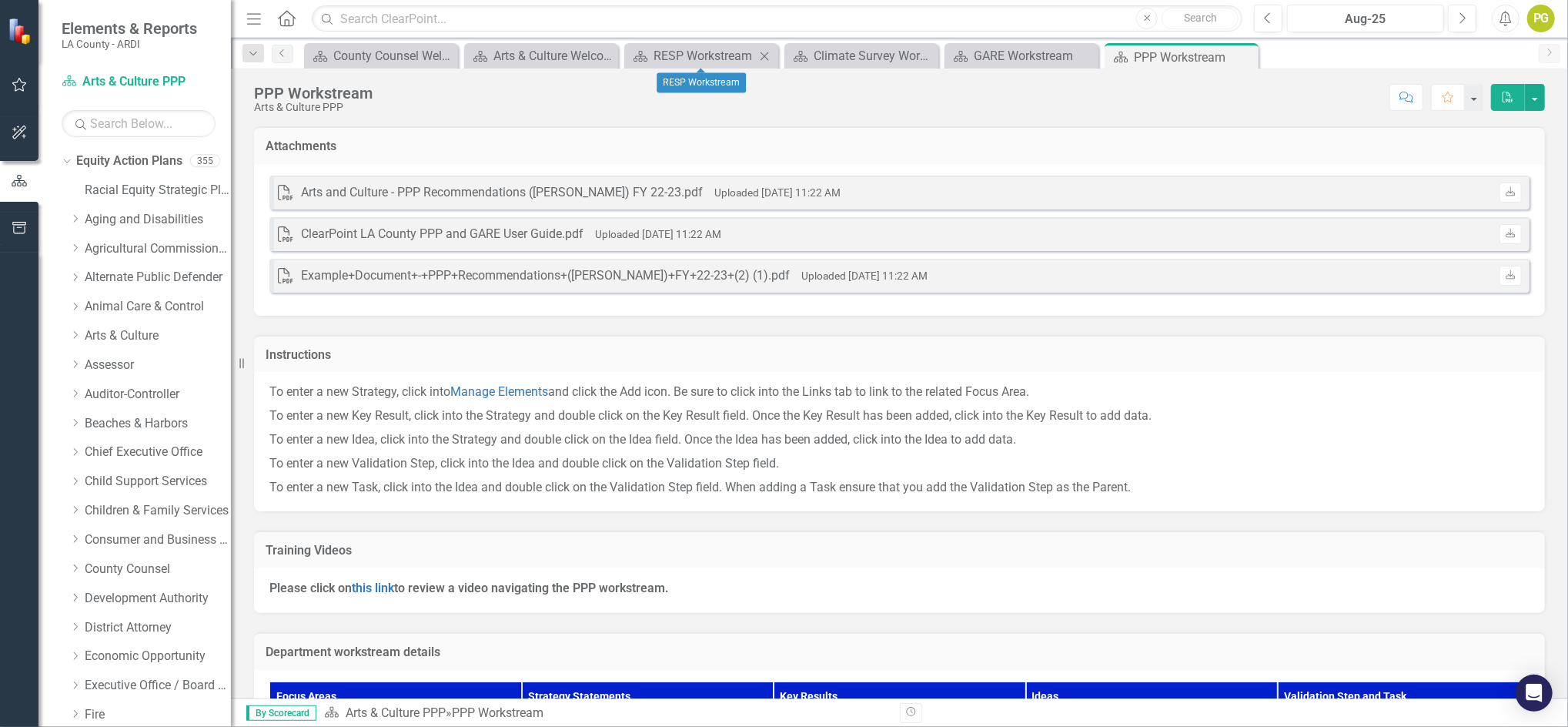
click at [765, 55] on icon at bounding box center [765, 56] width 8 height 8
click at [0, 0] on icon at bounding box center [0, 0] width 0 height 0
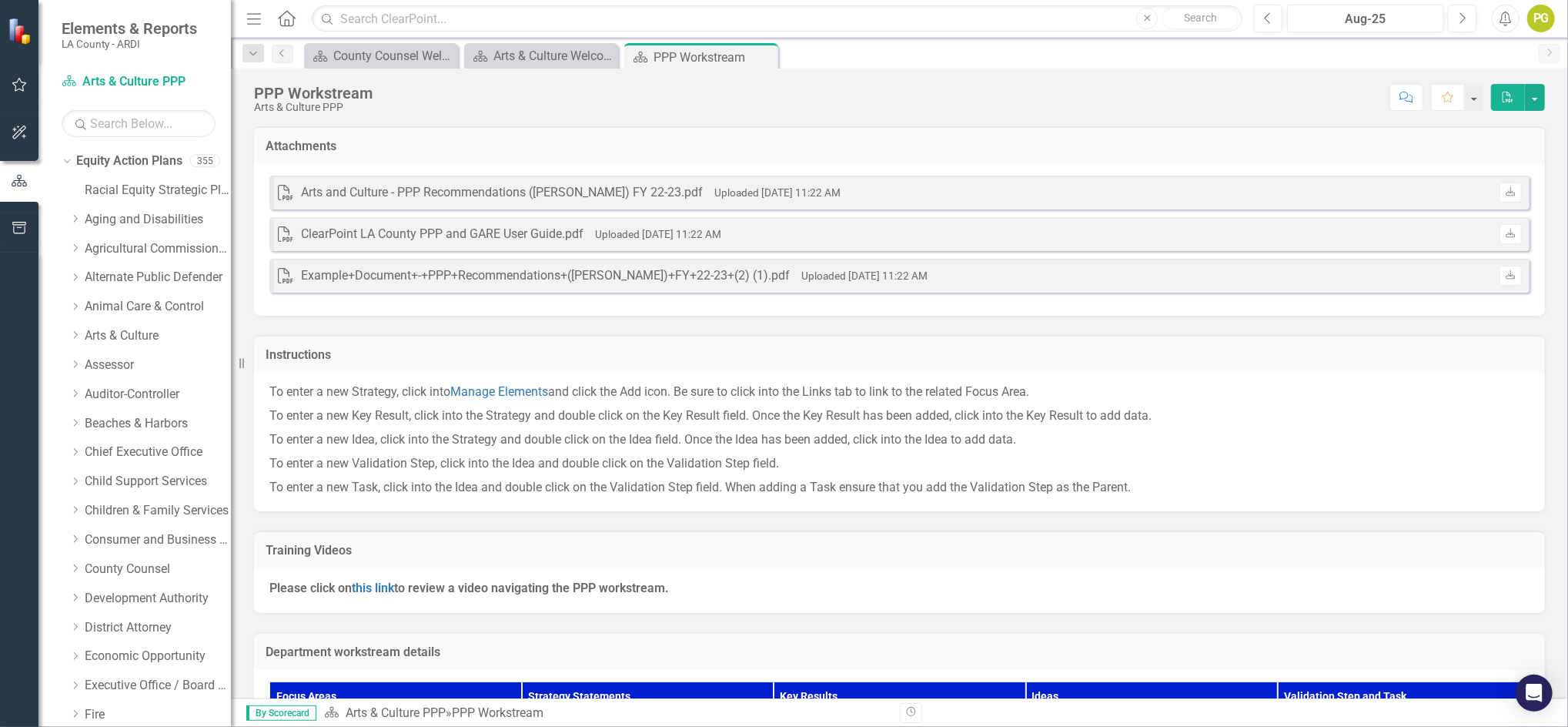
click at [0, 0] on icon "Close" at bounding box center [0, 0] width 0 height 0
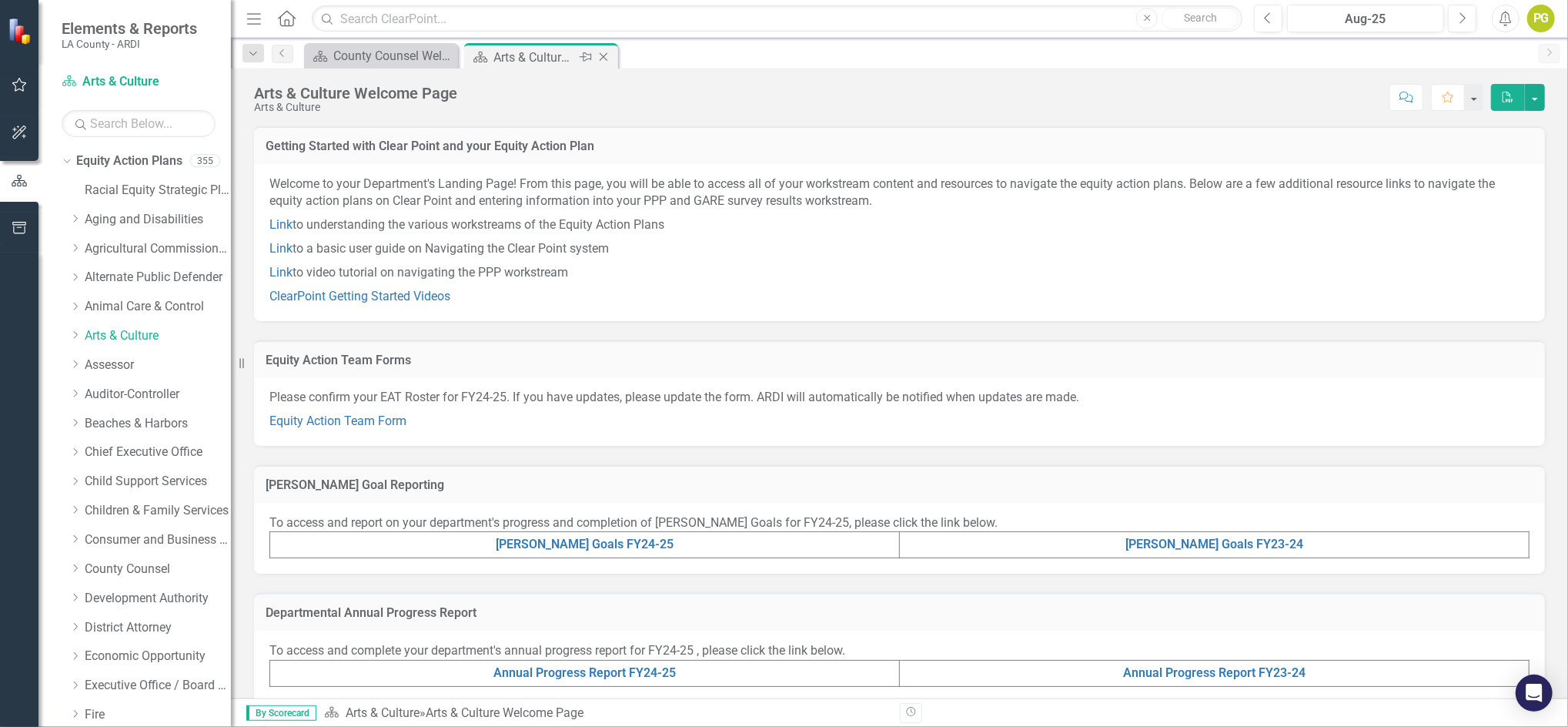
click at [604, 56] on icon "Close" at bounding box center [604, 56] width 15 height 13
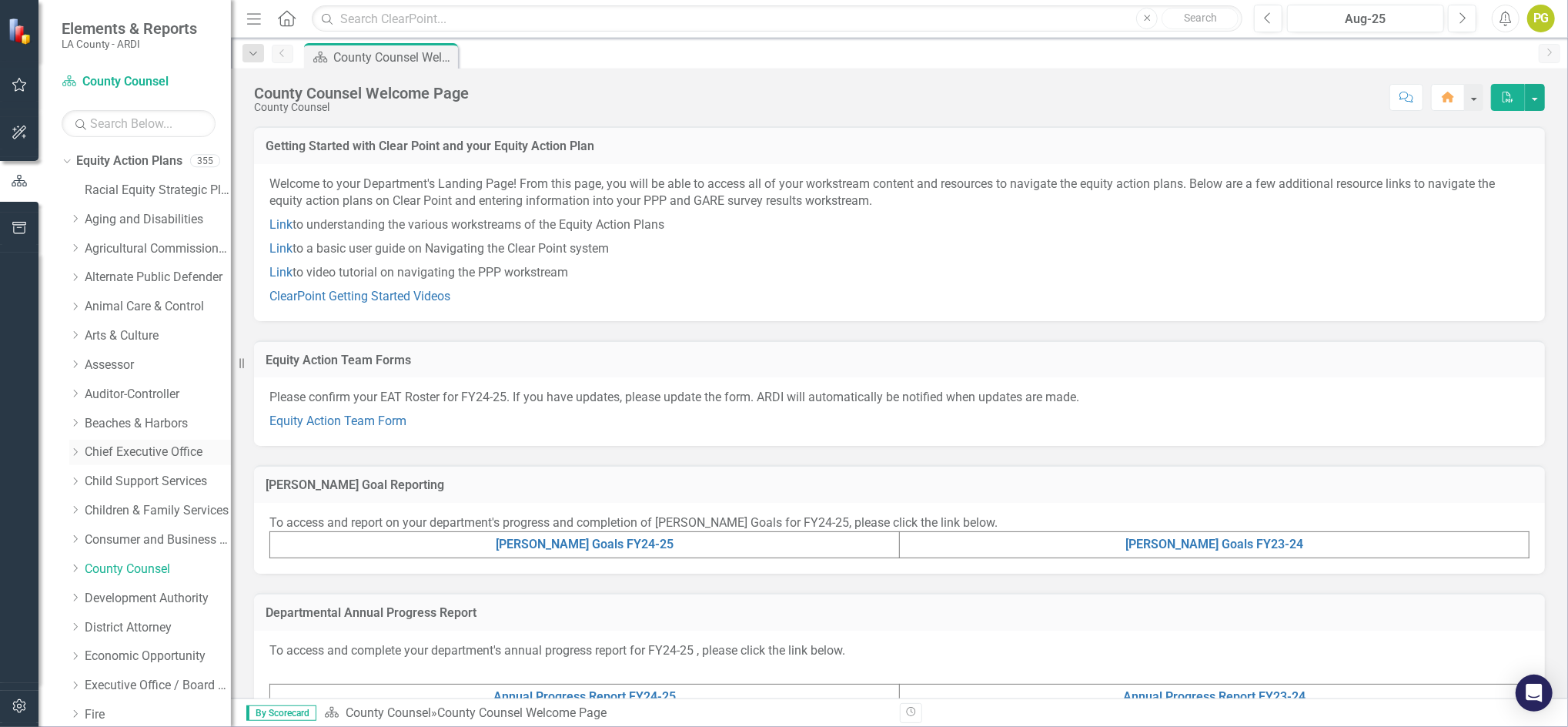
click at [134, 451] on link "Chief Executive Office" at bounding box center [158, 452] width 147 height 18
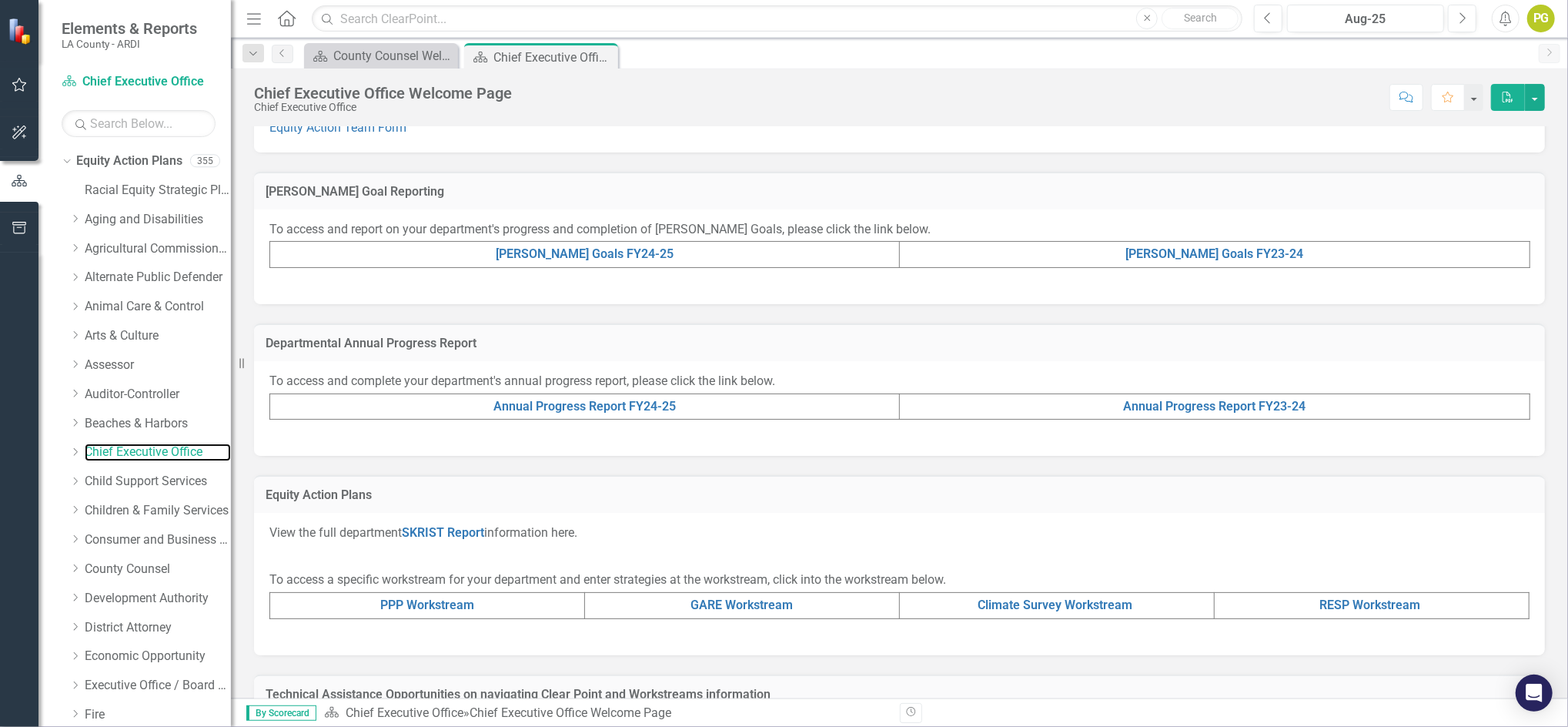
scroll to position [355, 0]
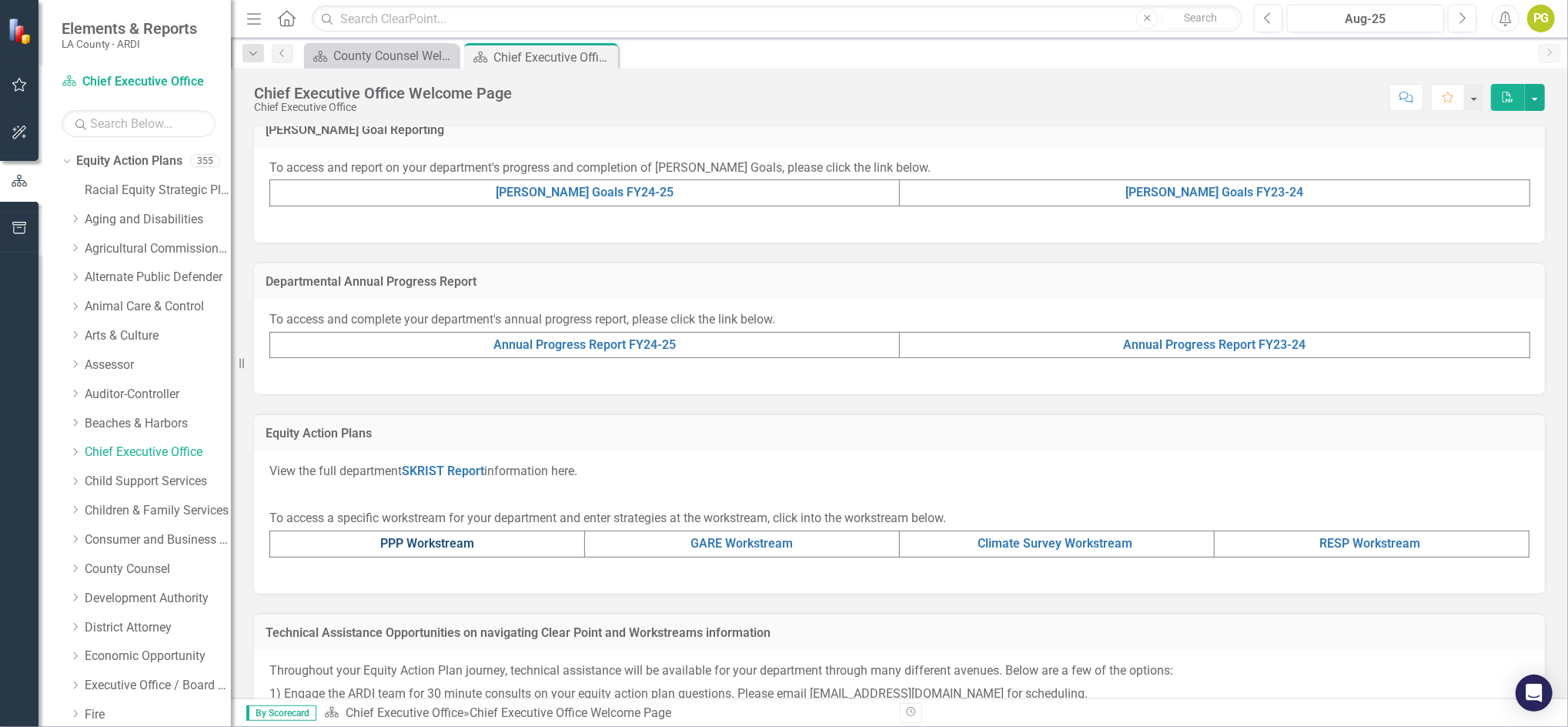
click at [459, 539] on link "PPP Workstream" at bounding box center [428, 543] width 94 height 14
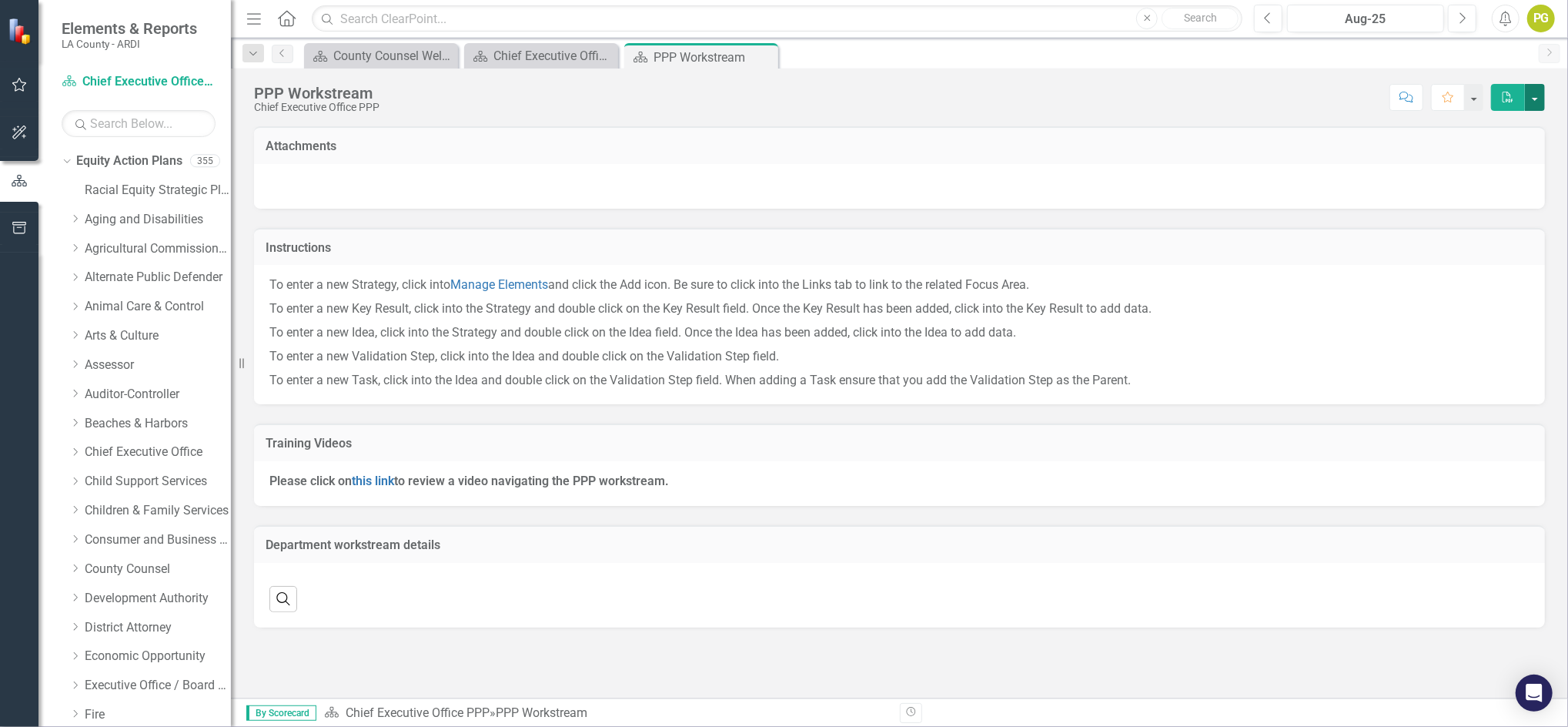
click at [1536, 95] on button "button" at bounding box center [1535, 98] width 20 height 27
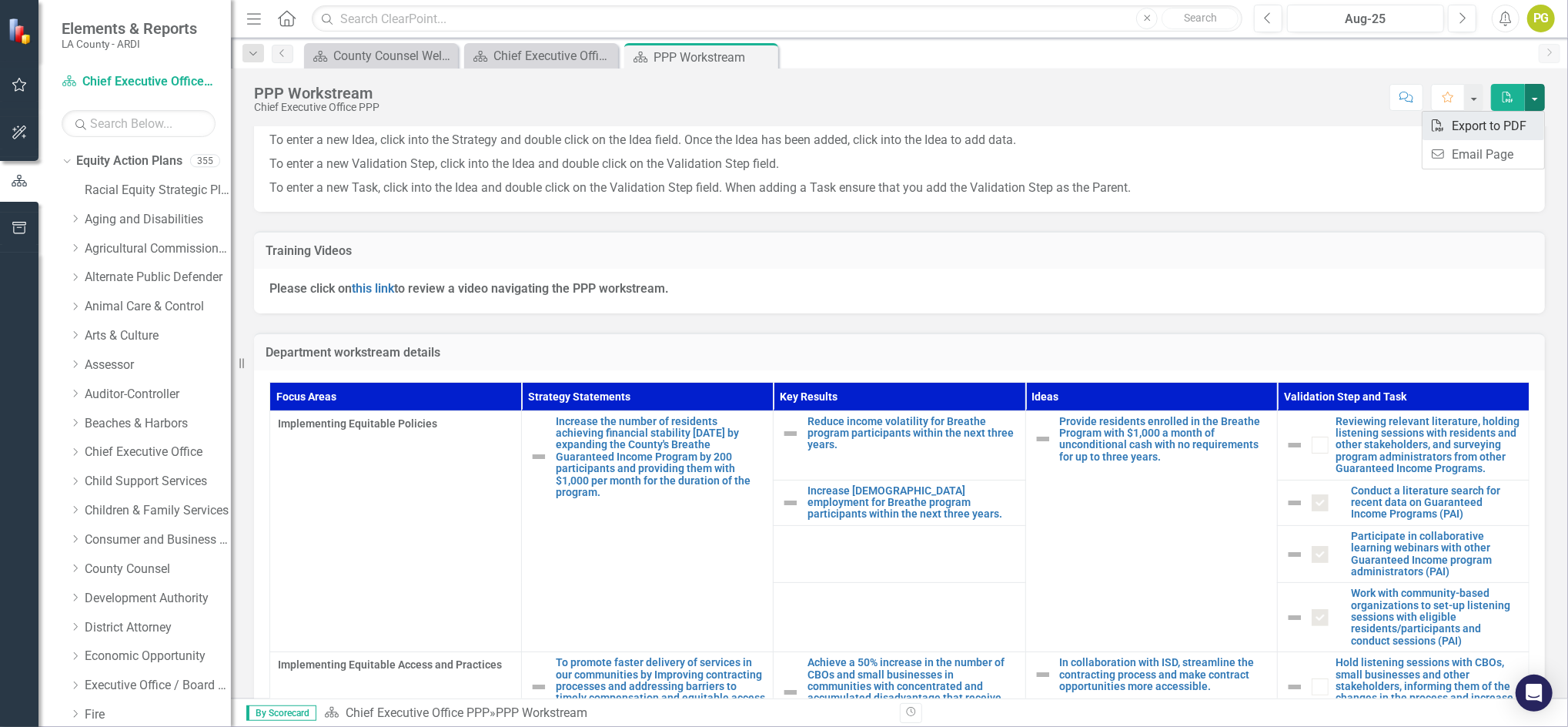
scroll to position [345, 0]
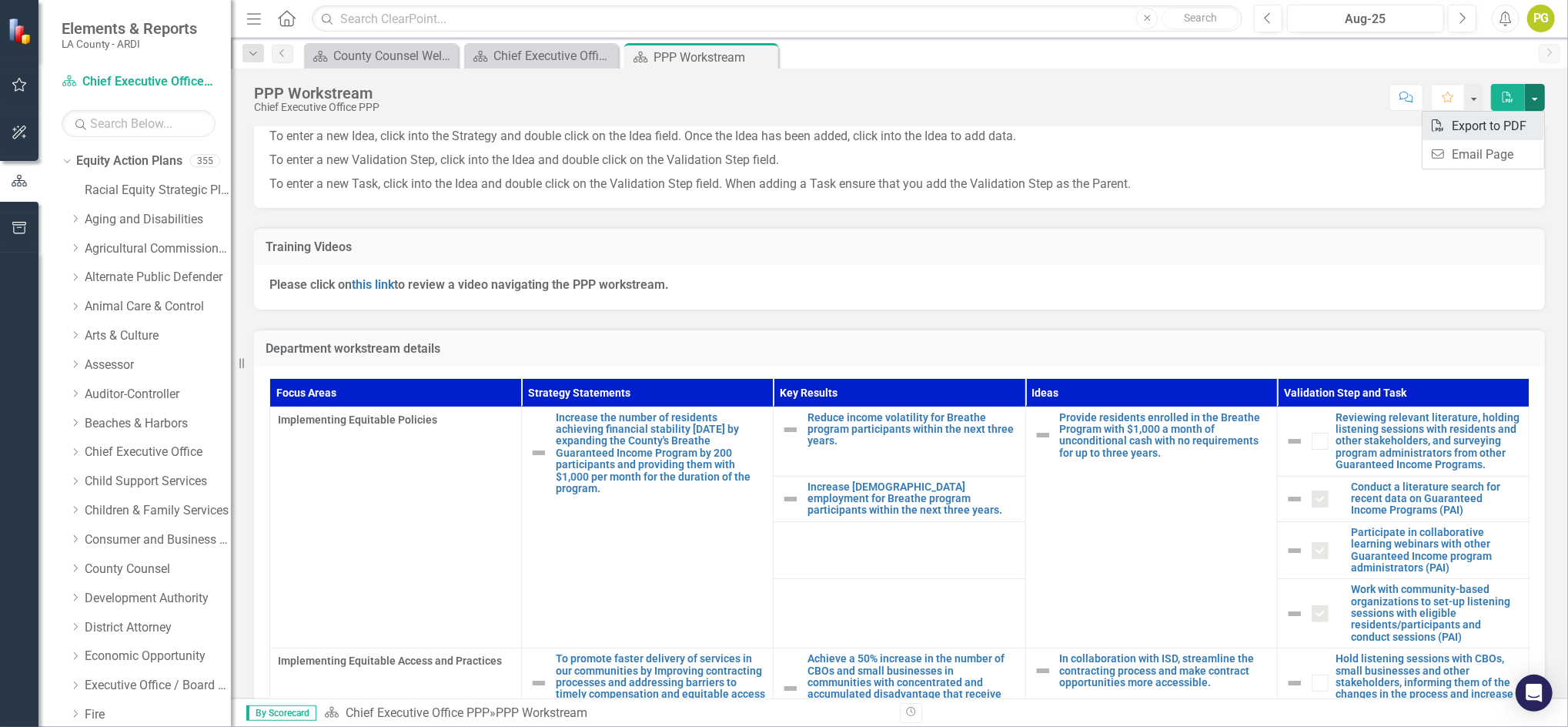
click at [1473, 124] on link "PDF Export to PDF" at bounding box center [1484, 126] width 121 height 29
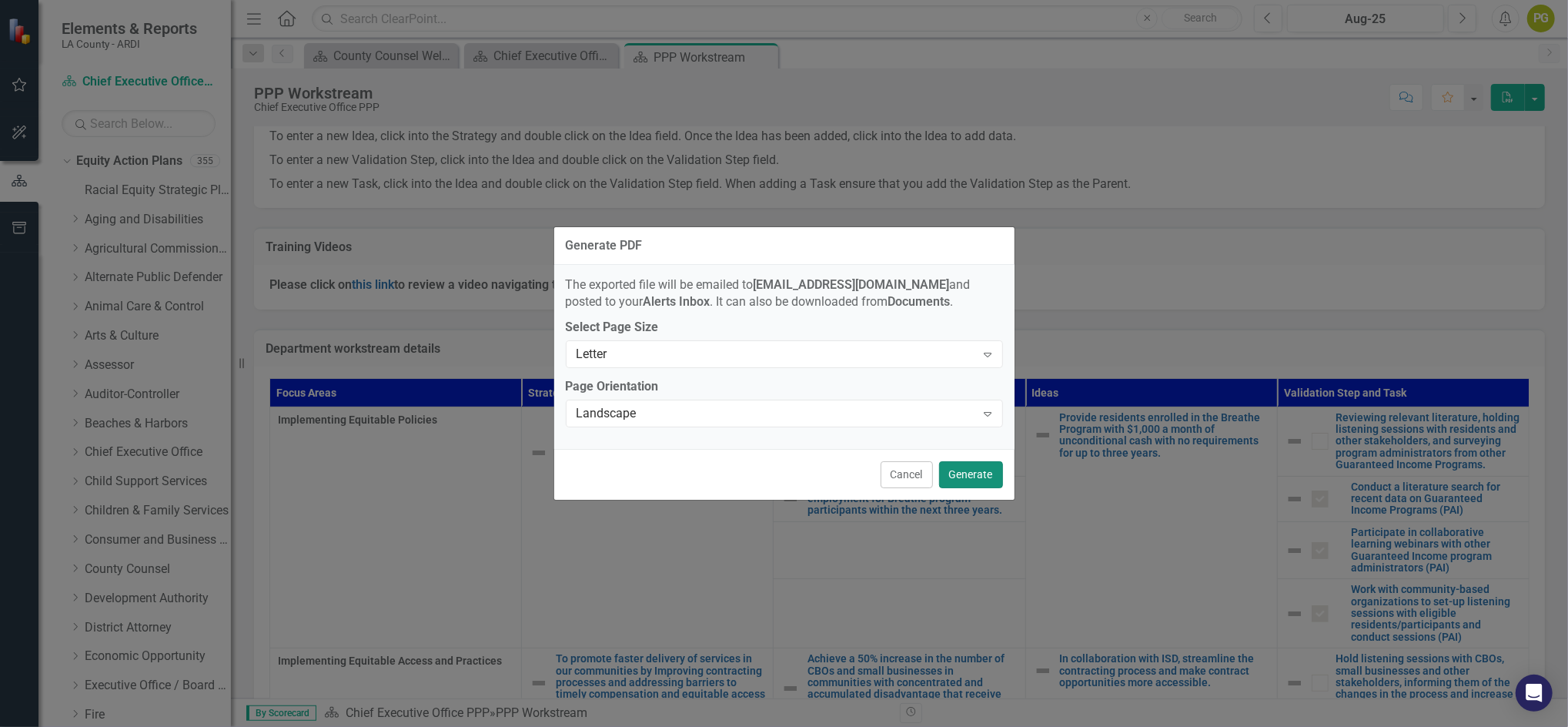
click at [980, 473] on button "Generate" at bounding box center [971, 475] width 64 height 27
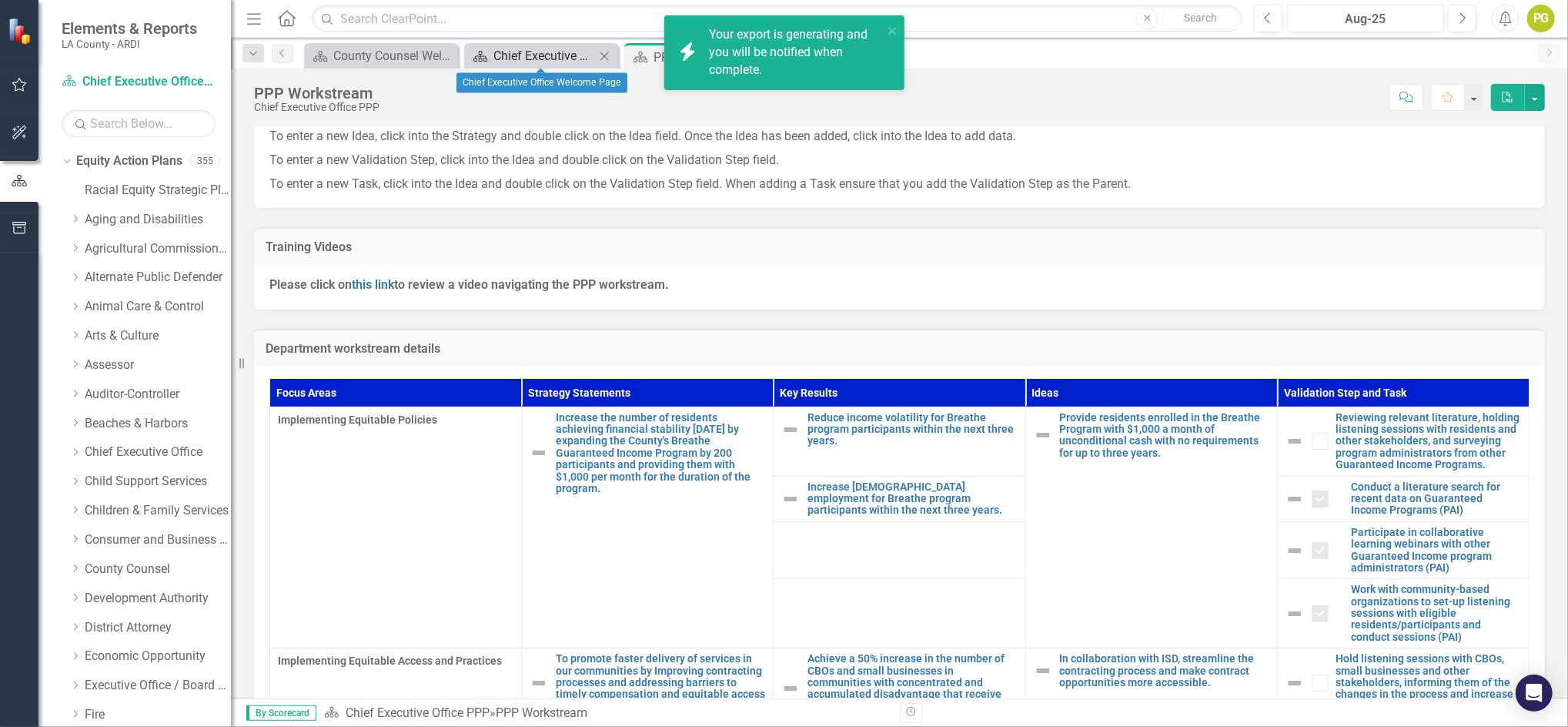
click at [558, 62] on div "Chief Executive Office Welcome Page" at bounding box center [544, 56] width 102 height 19
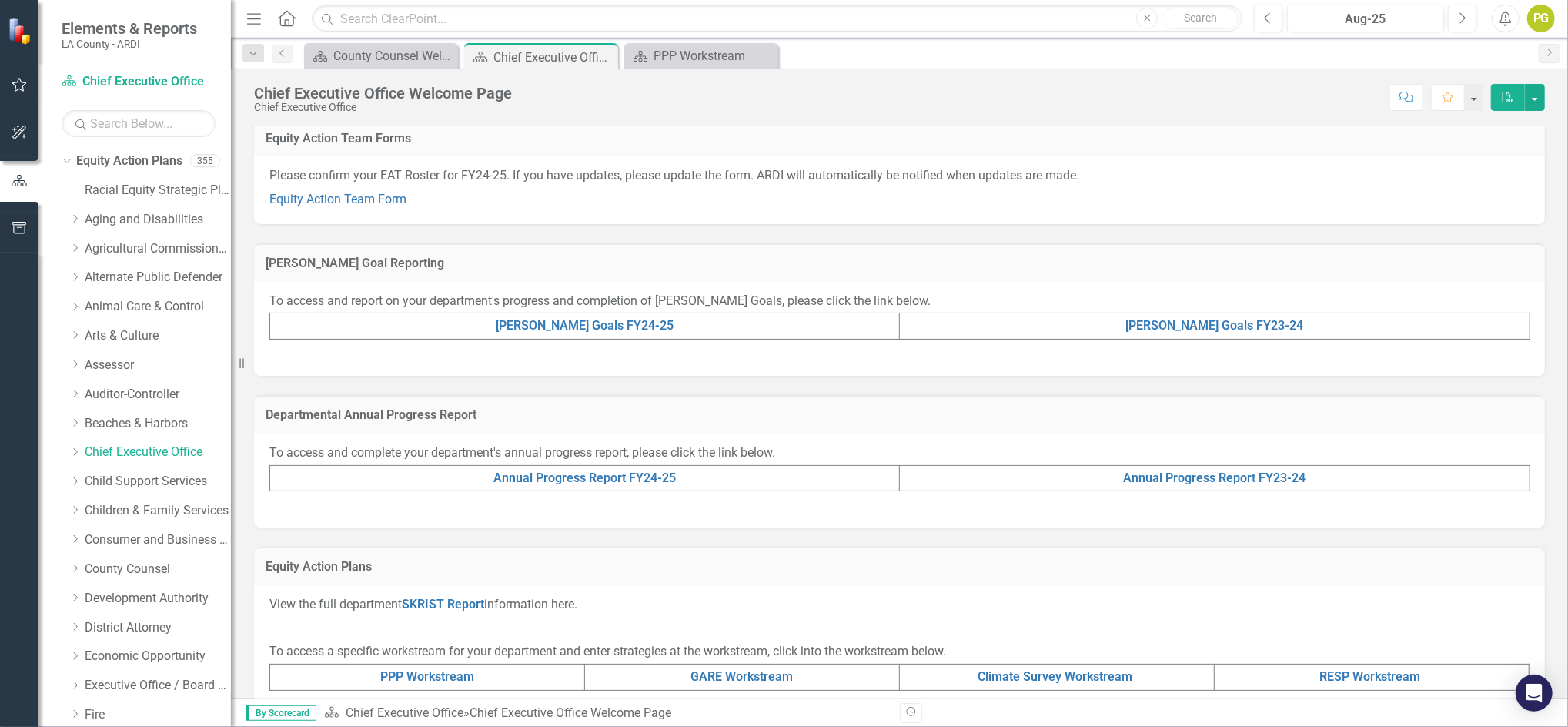
scroll to position [243, 0]
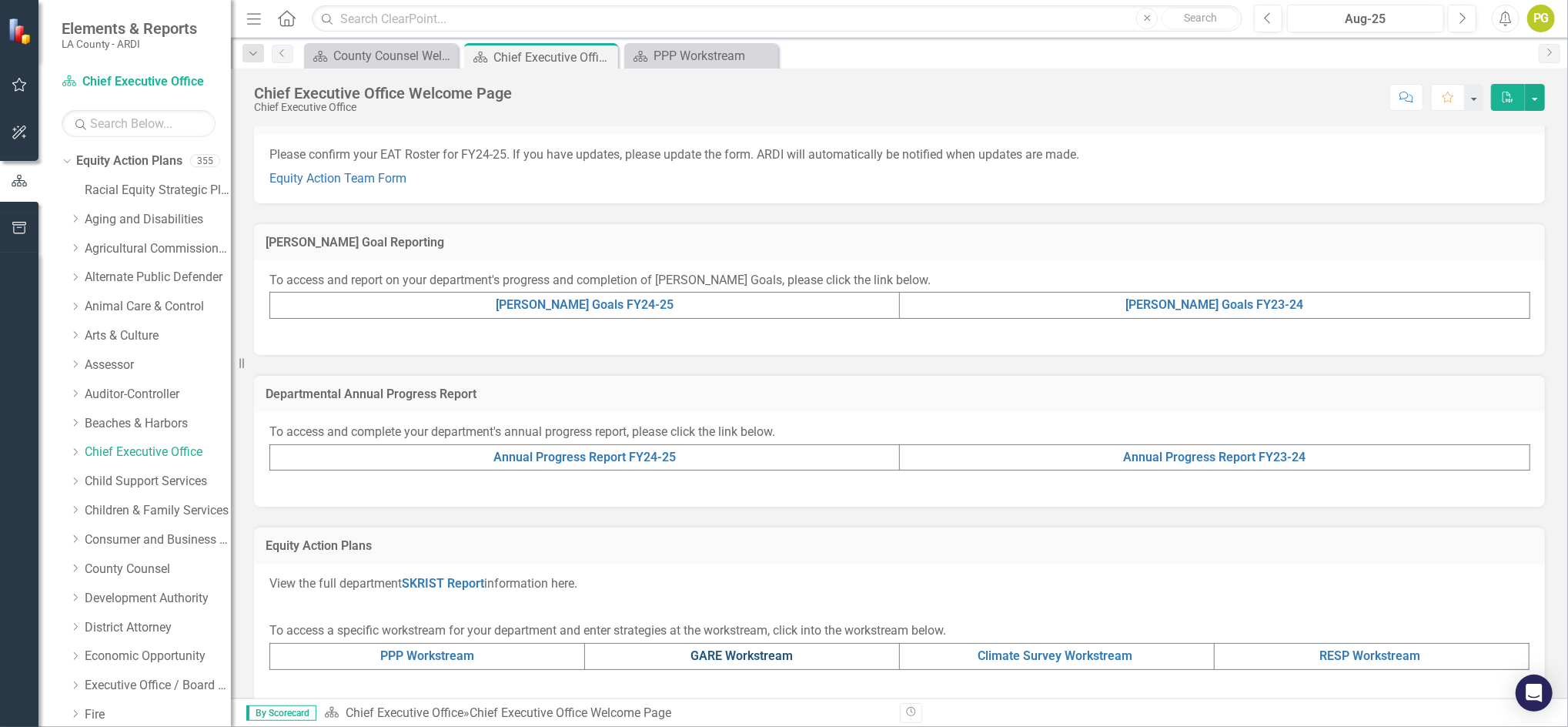
click at [740, 655] on link "GARE Workstream" at bounding box center [743, 655] width 103 height 14
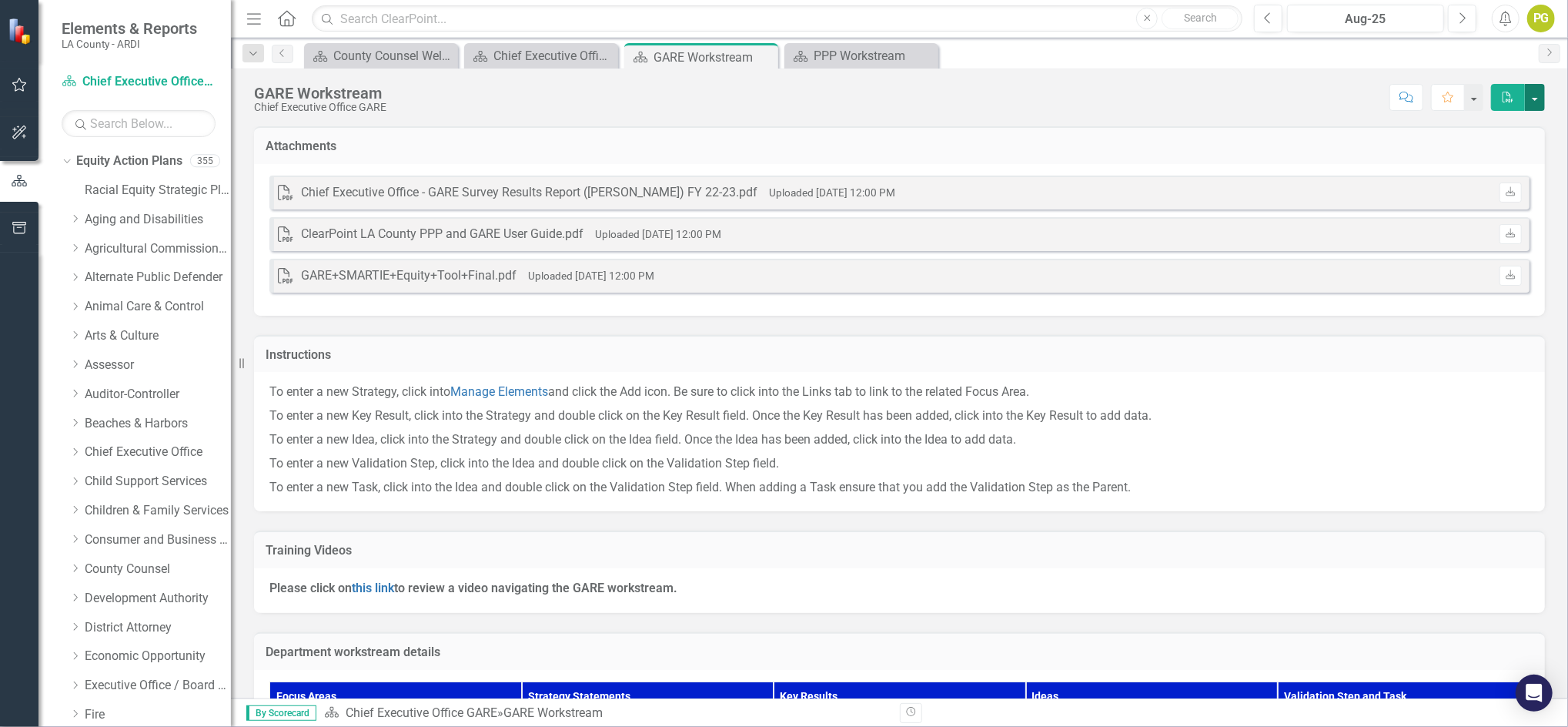
click at [1537, 94] on button "button" at bounding box center [1535, 98] width 20 height 27
click at [1486, 116] on link "PDF Export to PDF" at bounding box center [1484, 126] width 121 height 29
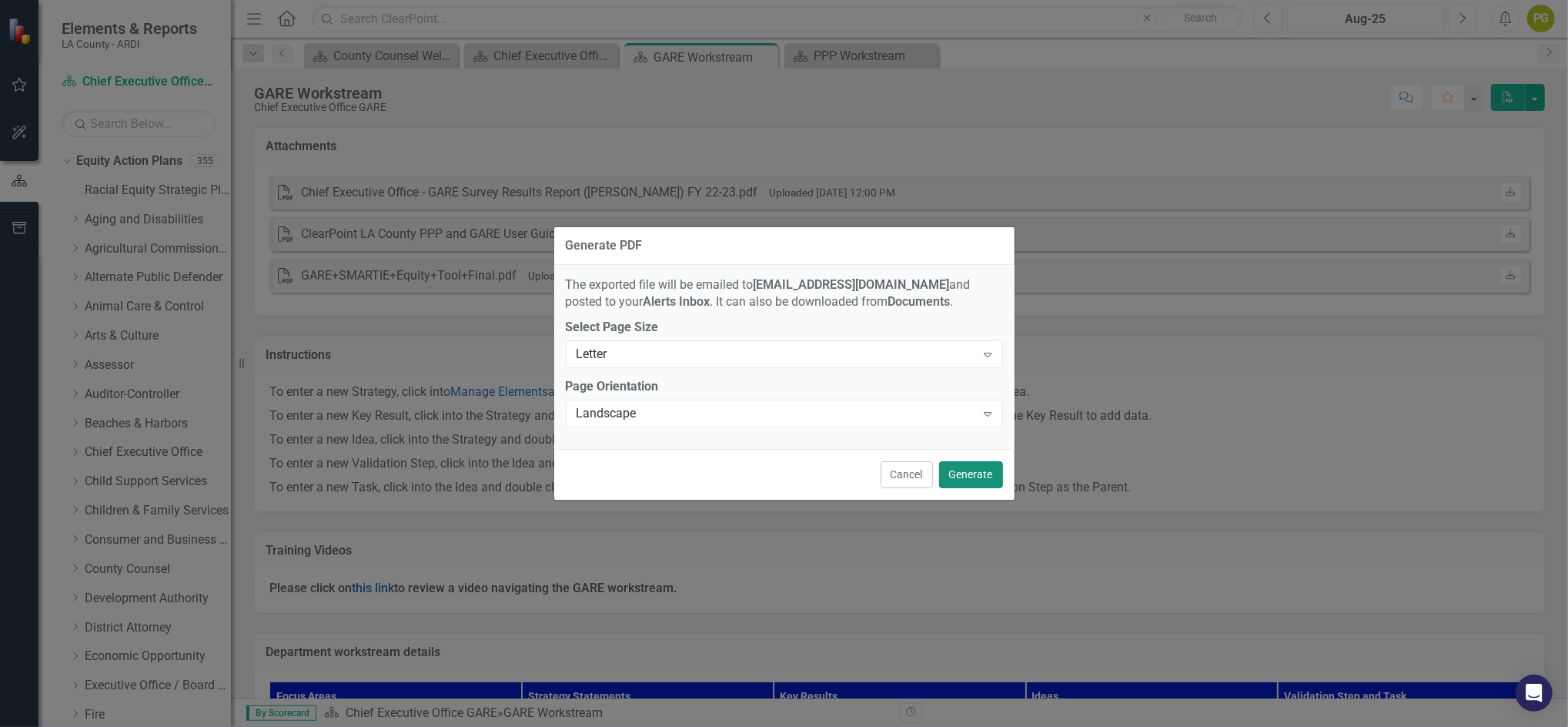
click at [979, 476] on button "Generate" at bounding box center [971, 475] width 64 height 27
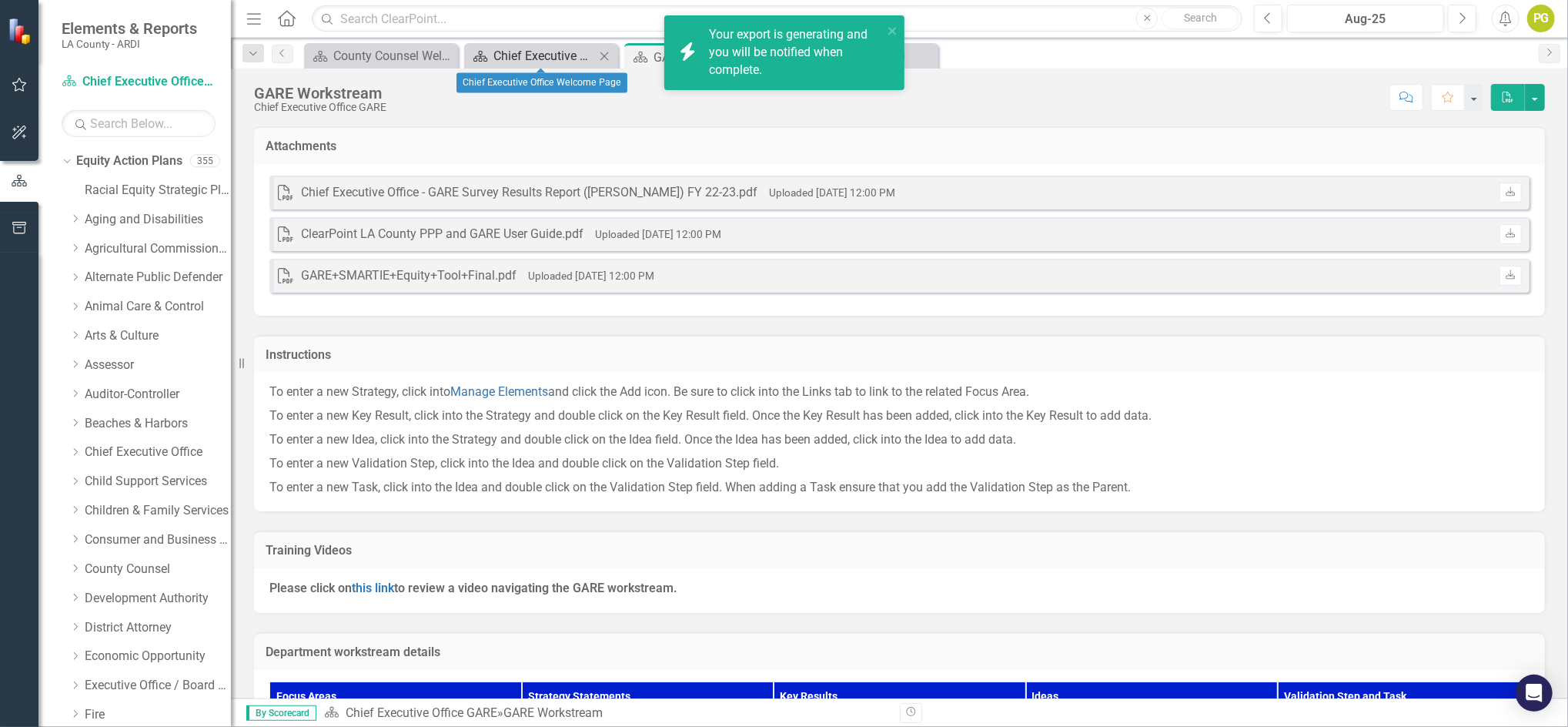
click at [552, 52] on div "Chief Executive Office Welcome Page" at bounding box center [544, 56] width 102 height 19
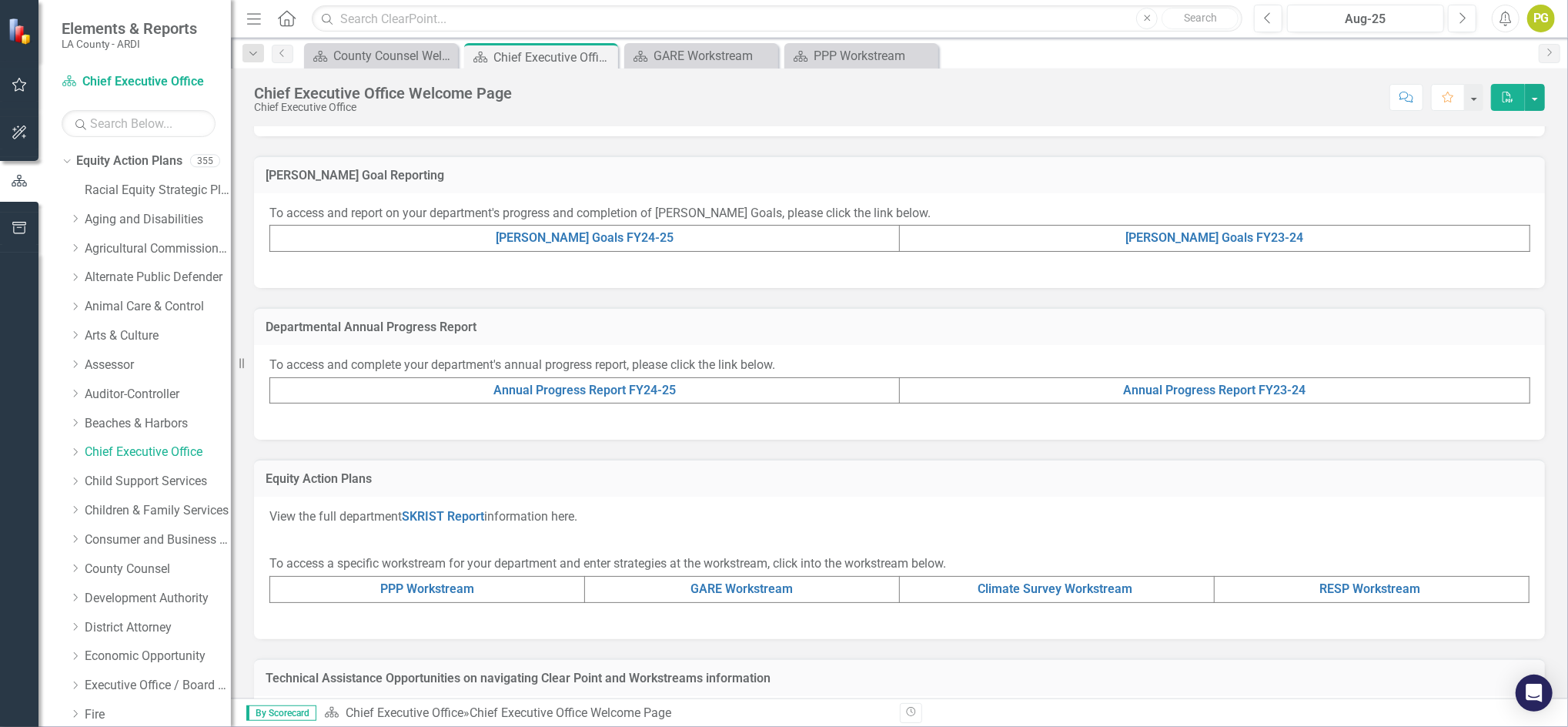
scroll to position [329, 0]
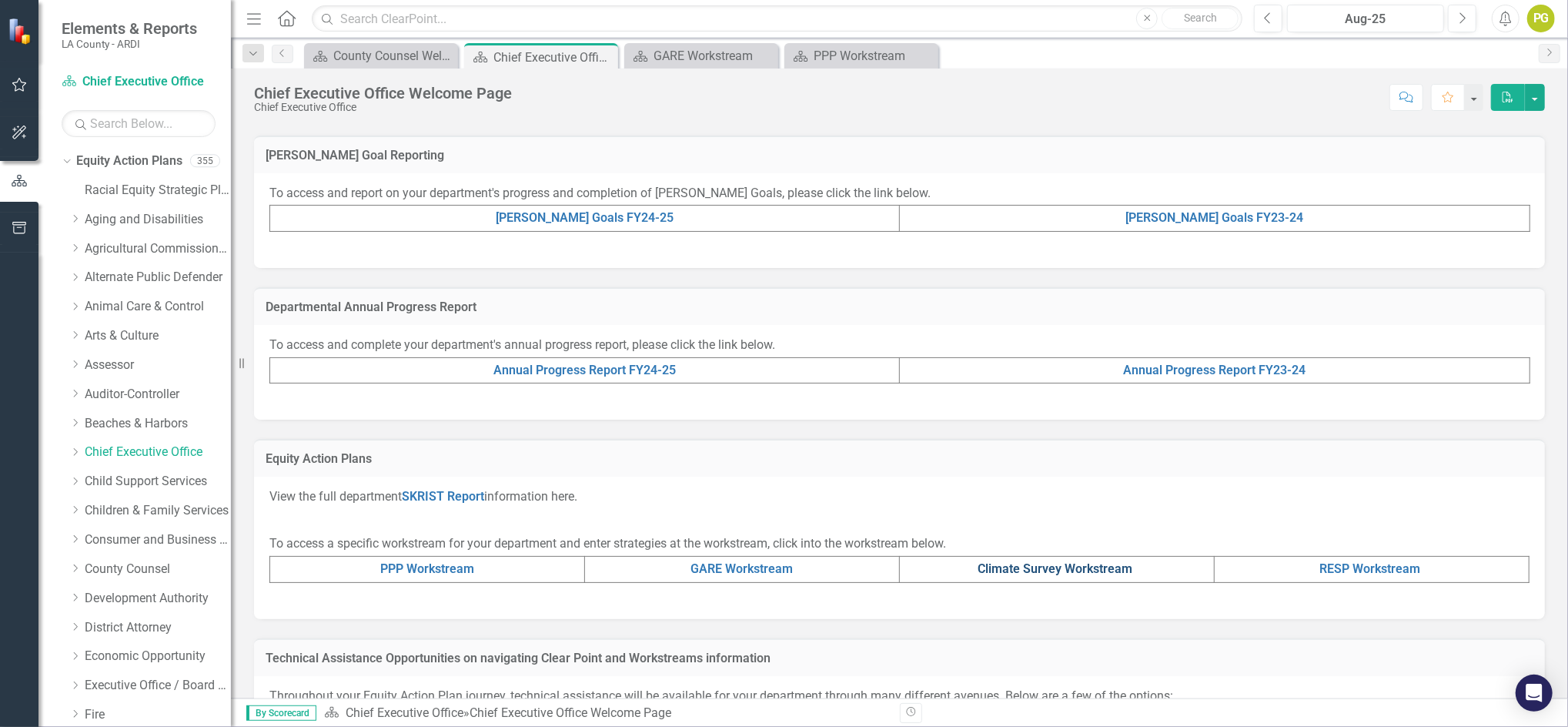
click at [1027, 570] on link "Climate Survey Workstream" at bounding box center [1056, 569] width 155 height 14
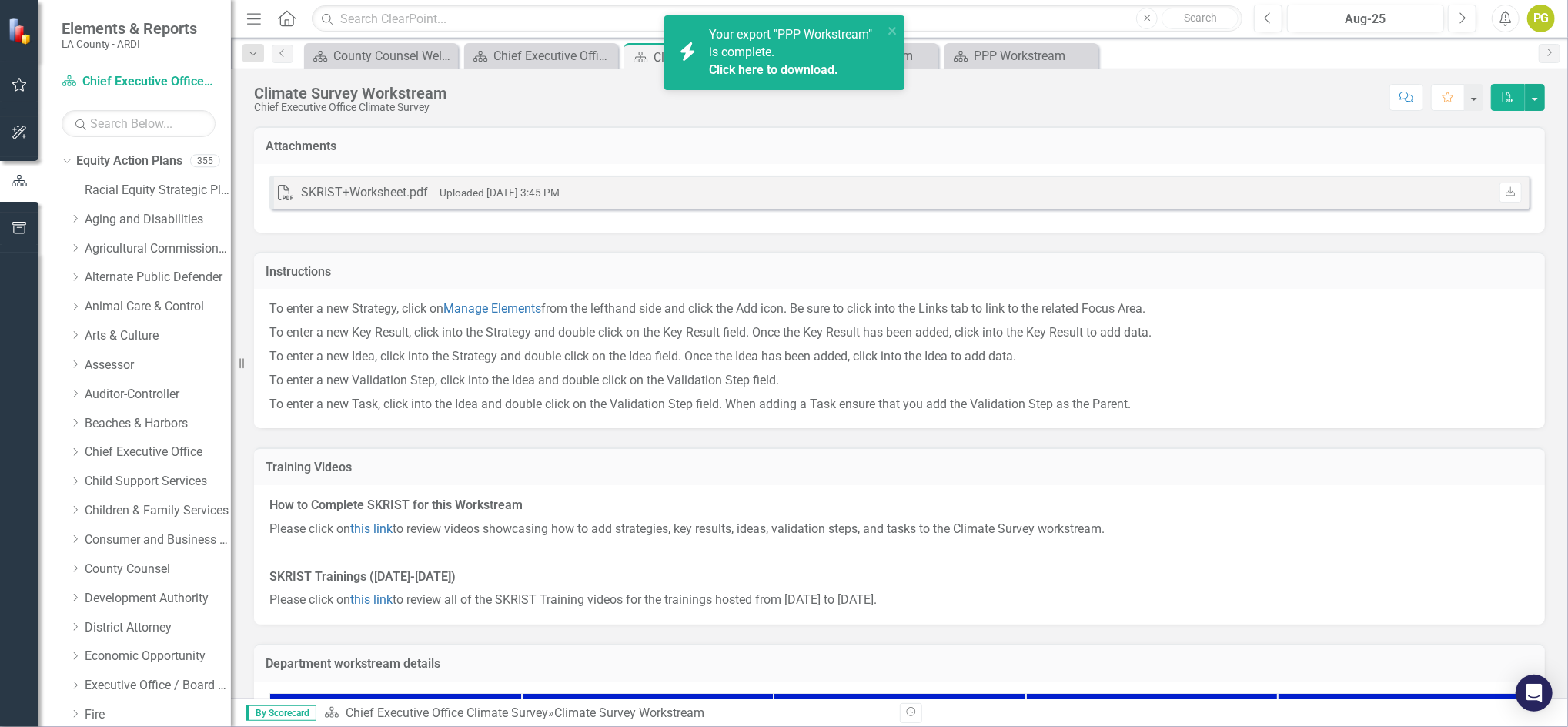
click at [803, 65] on link "Click here to download." at bounding box center [774, 69] width 130 height 14
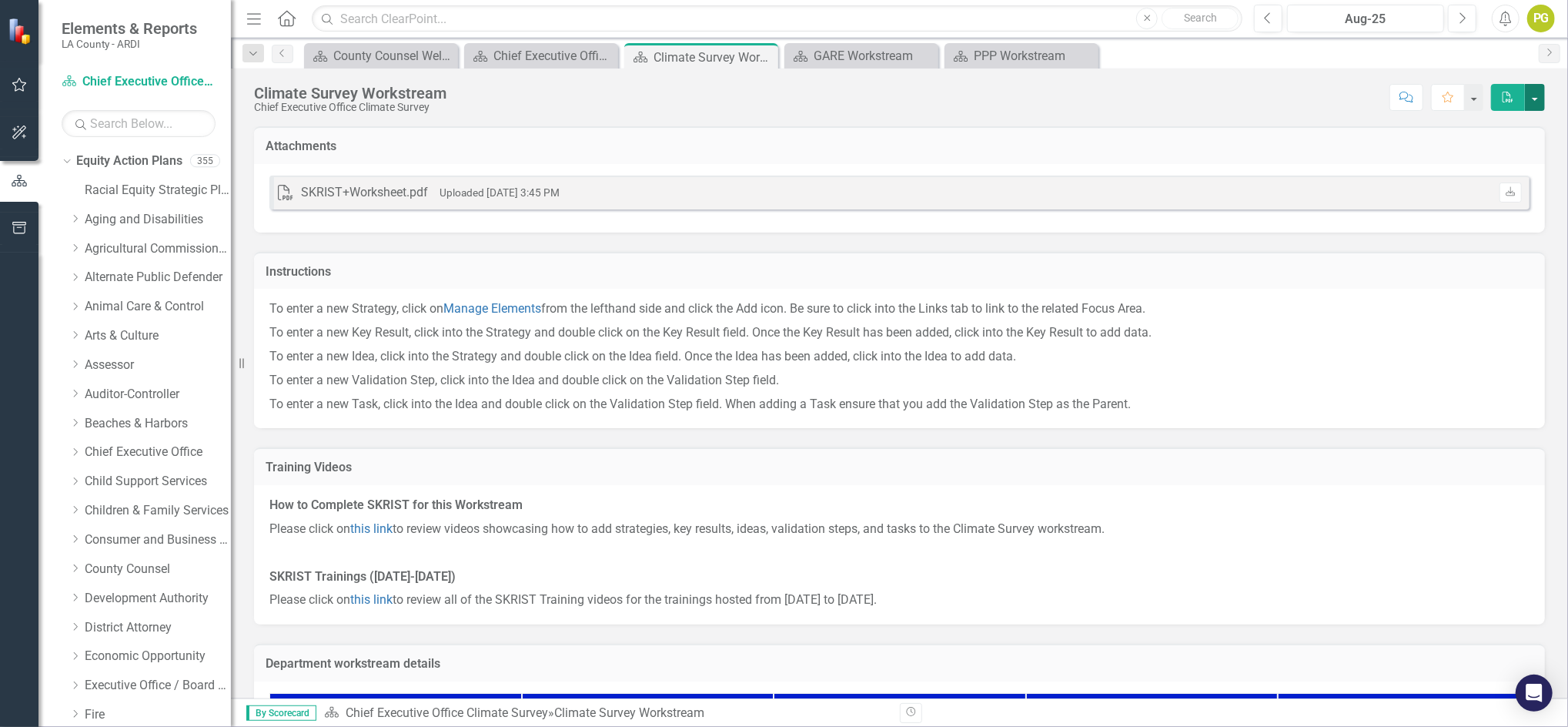
click at [1533, 102] on button "button" at bounding box center [1535, 98] width 20 height 27
click at [1494, 127] on link "PDF Export to PDF" at bounding box center [1484, 126] width 121 height 29
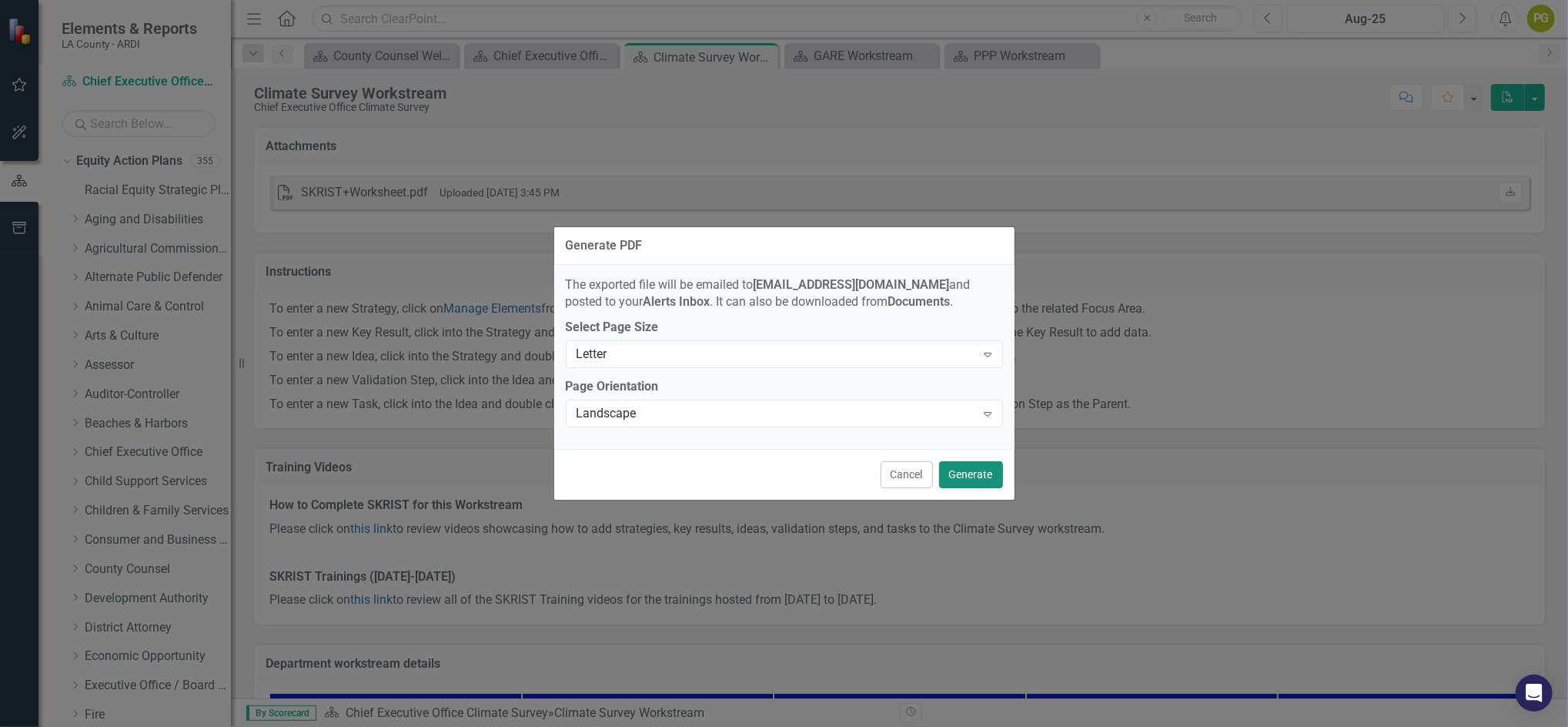
click at [965, 471] on button "Generate" at bounding box center [971, 475] width 64 height 27
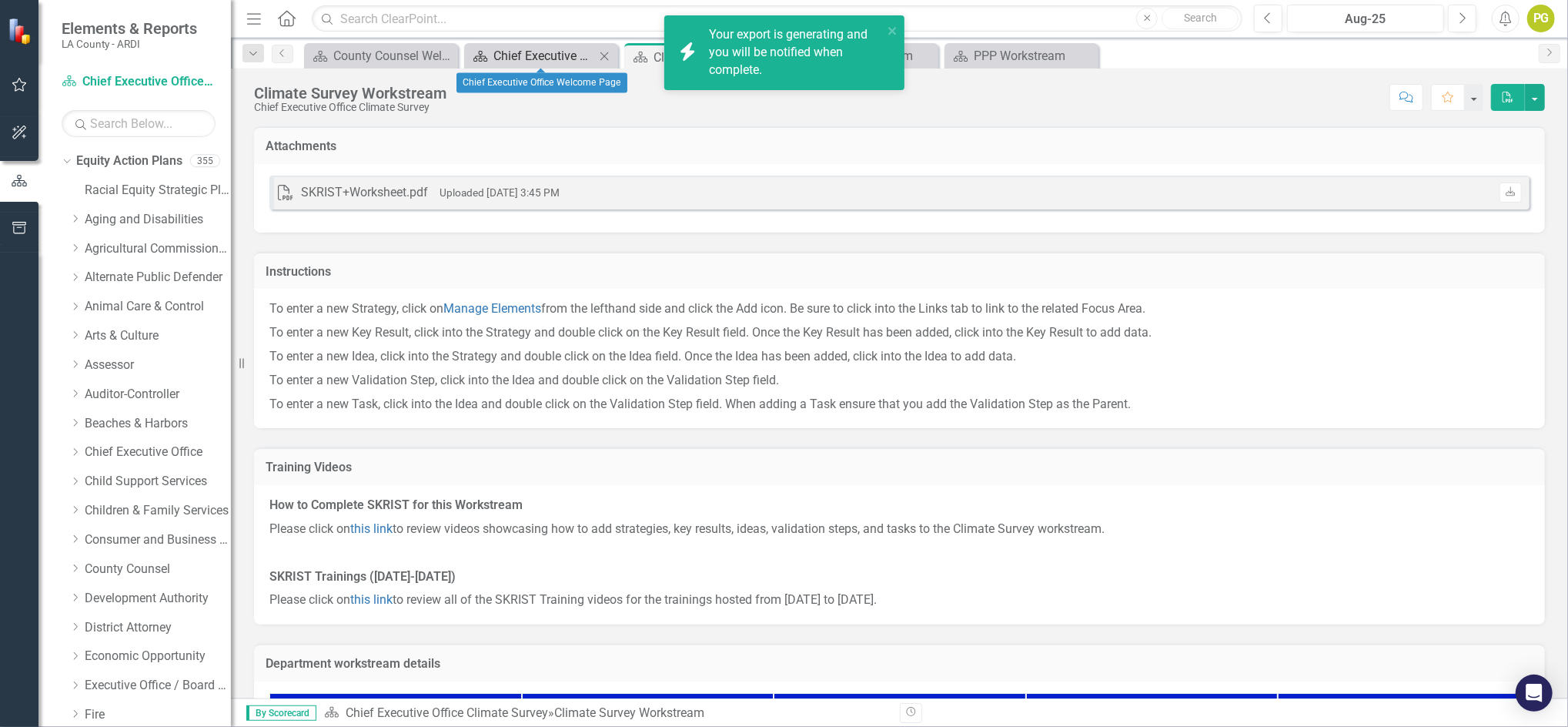
click at [539, 54] on div "Chief Executive Office Welcome Page" at bounding box center [544, 56] width 102 height 19
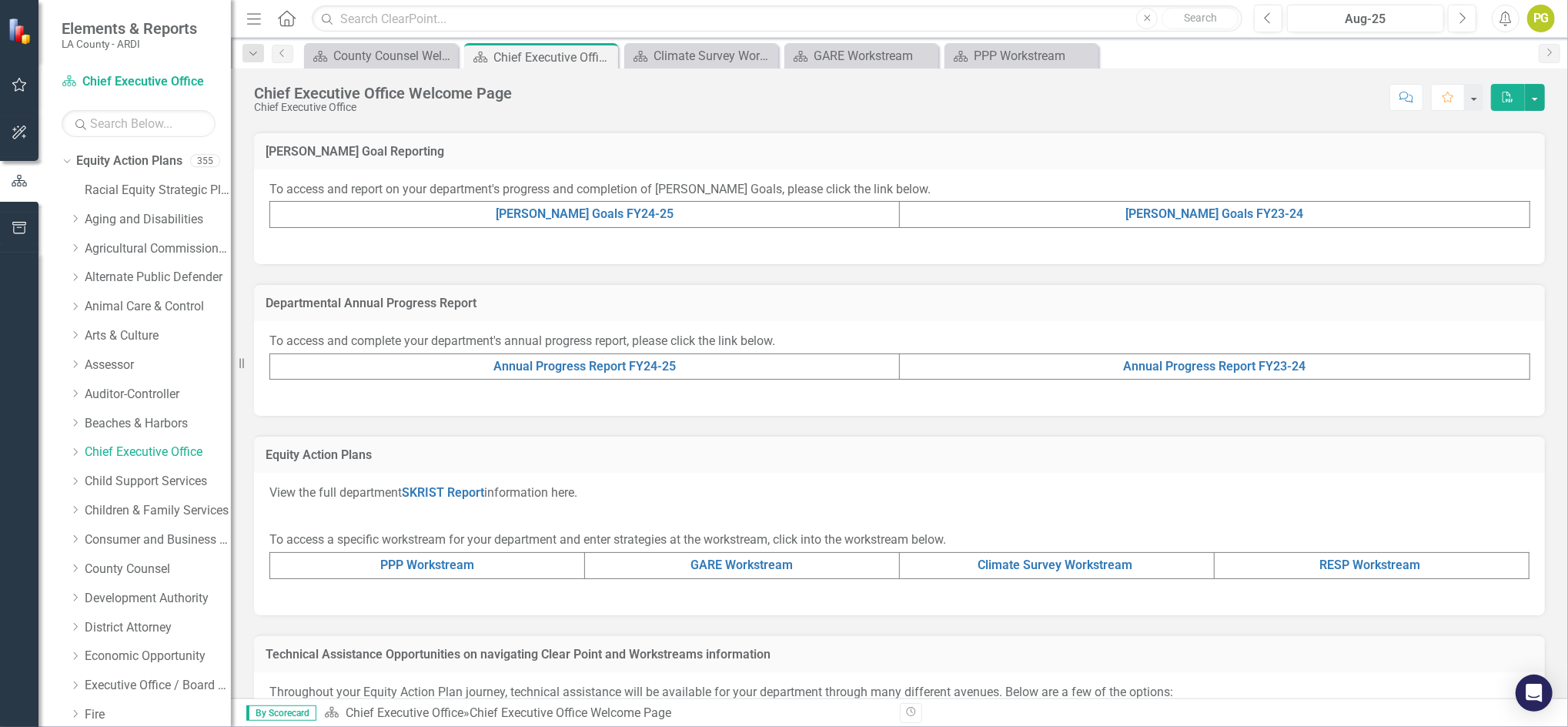
scroll to position [340, 0]
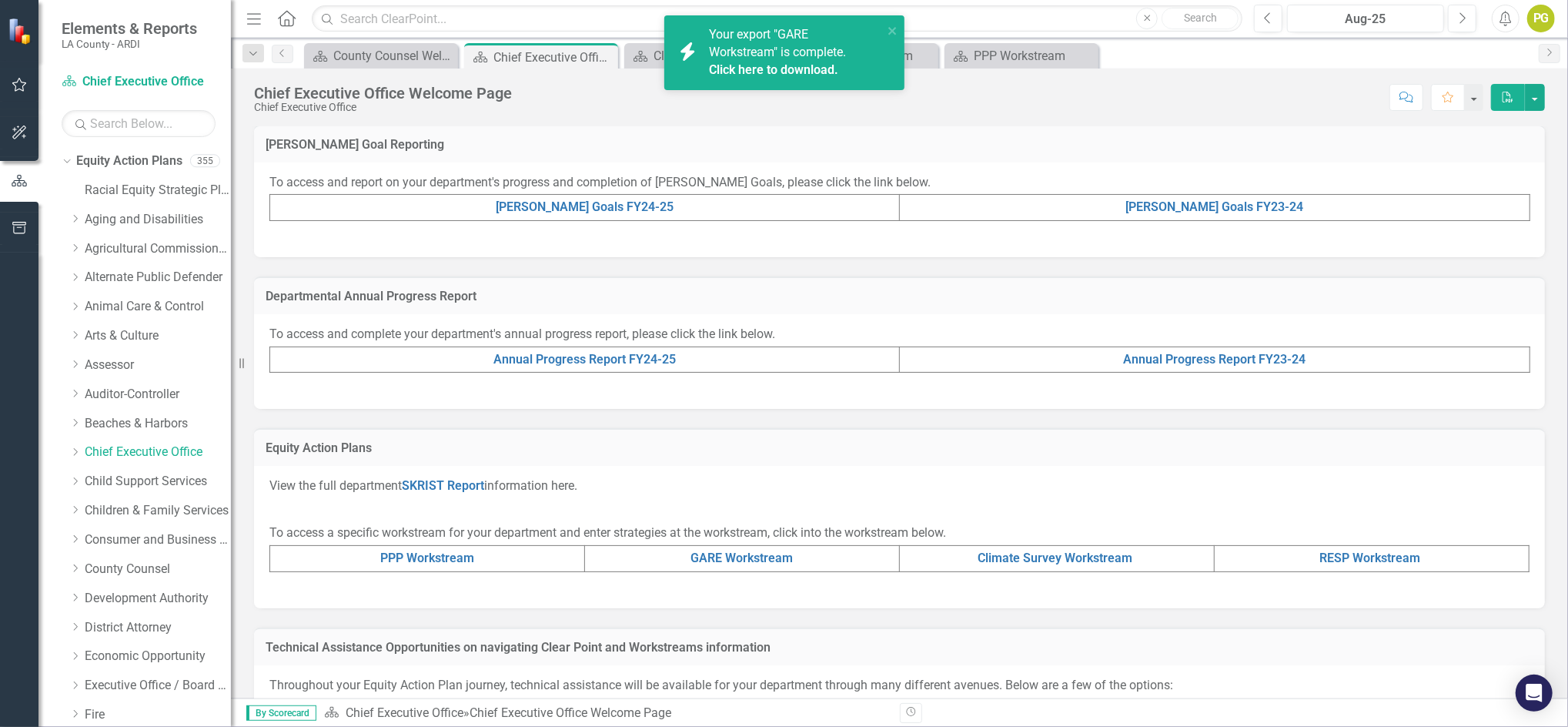
click at [765, 65] on link "Click here to download." at bounding box center [774, 69] width 130 height 14
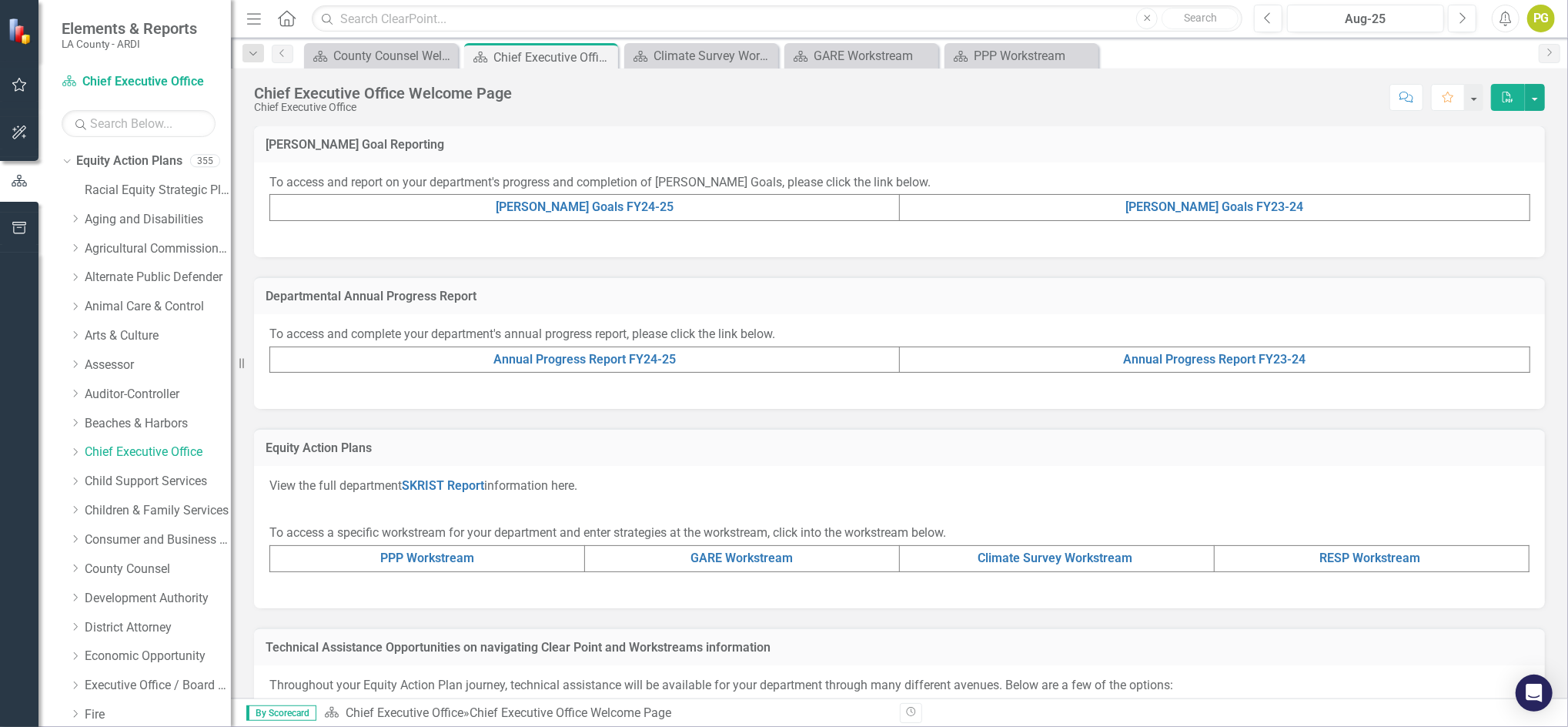
click at [1369, 546] on td "RESP Workstream" at bounding box center [1373, 559] width 315 height 26
click at [1370, 553] on link "RESP Workstream" at bounding box center [1371, 558] width 101 height 14
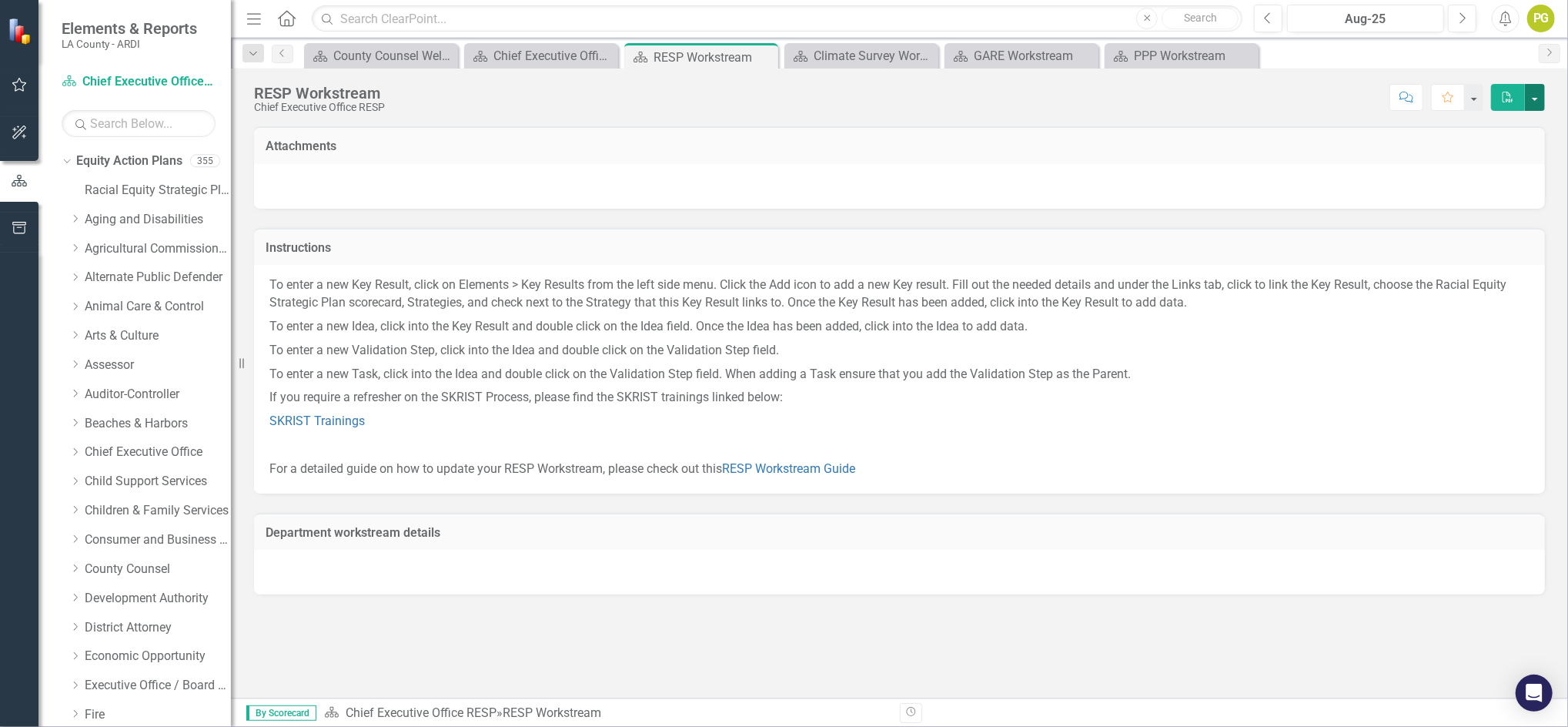
click at [1534, 104] on button "button" at bounding box center [1535, 98] width 20 height 27
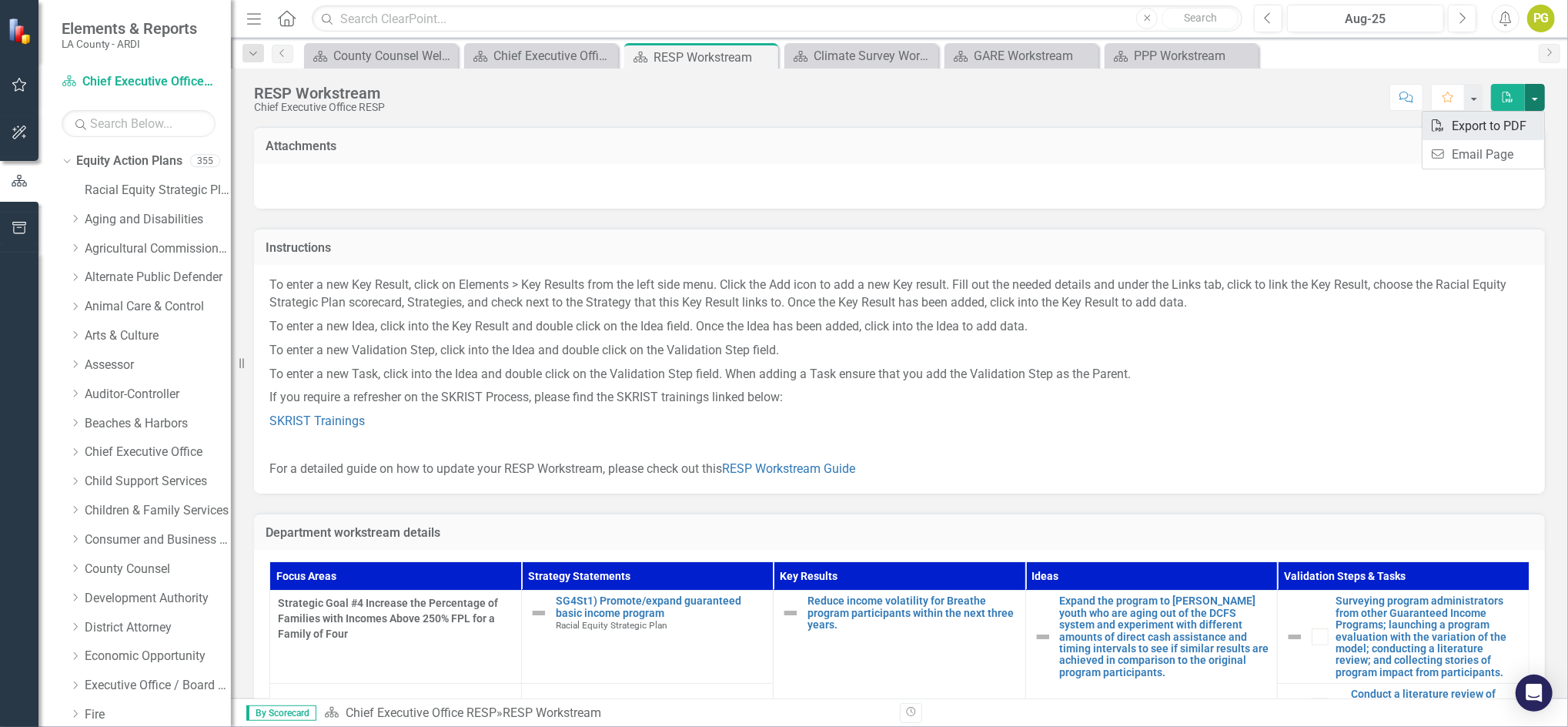
click at [1495, 124] on link "PDF Export to PDF" at bounding box center [1484, 126] width 121 height 29
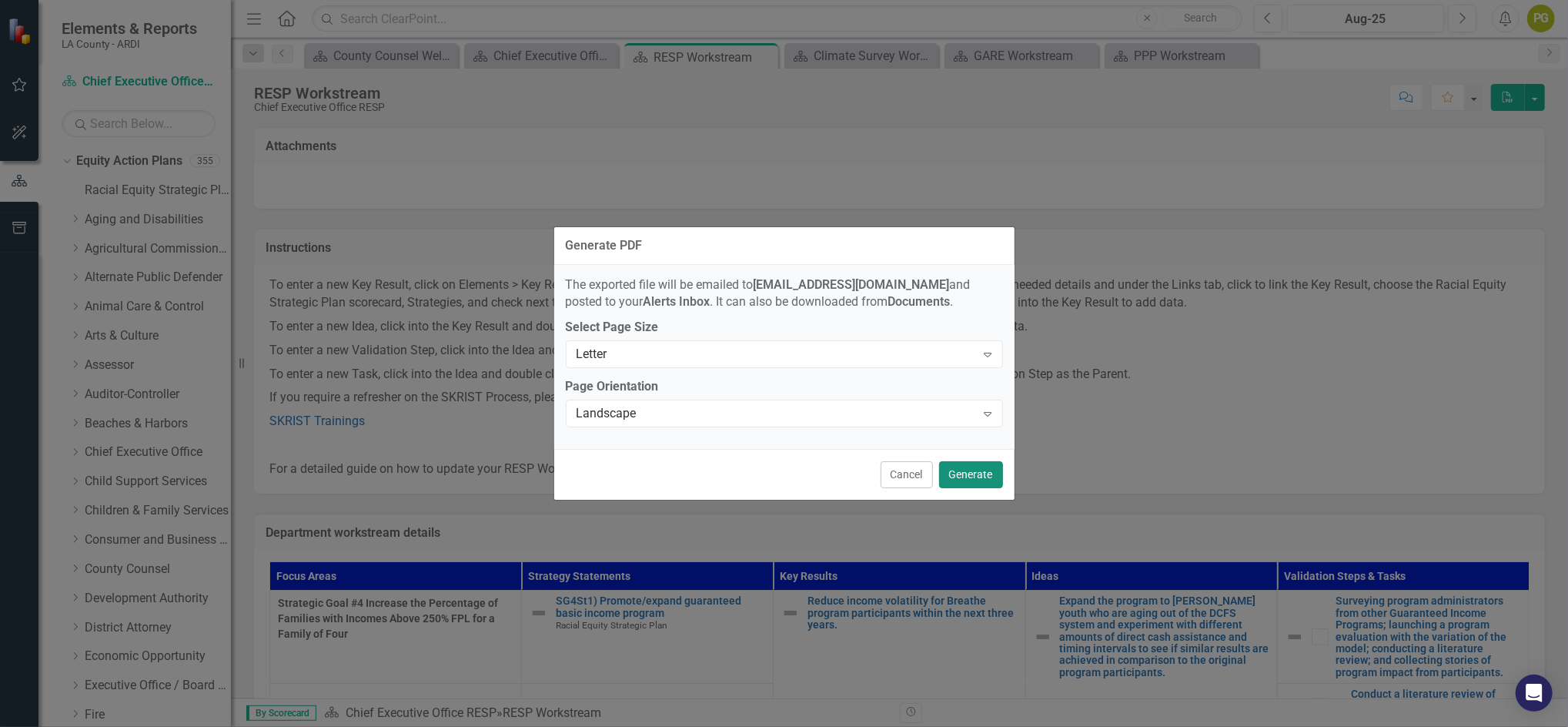
click at [968, 470] on button "Generate" at bounding box center [971, 475] width 64 height 27
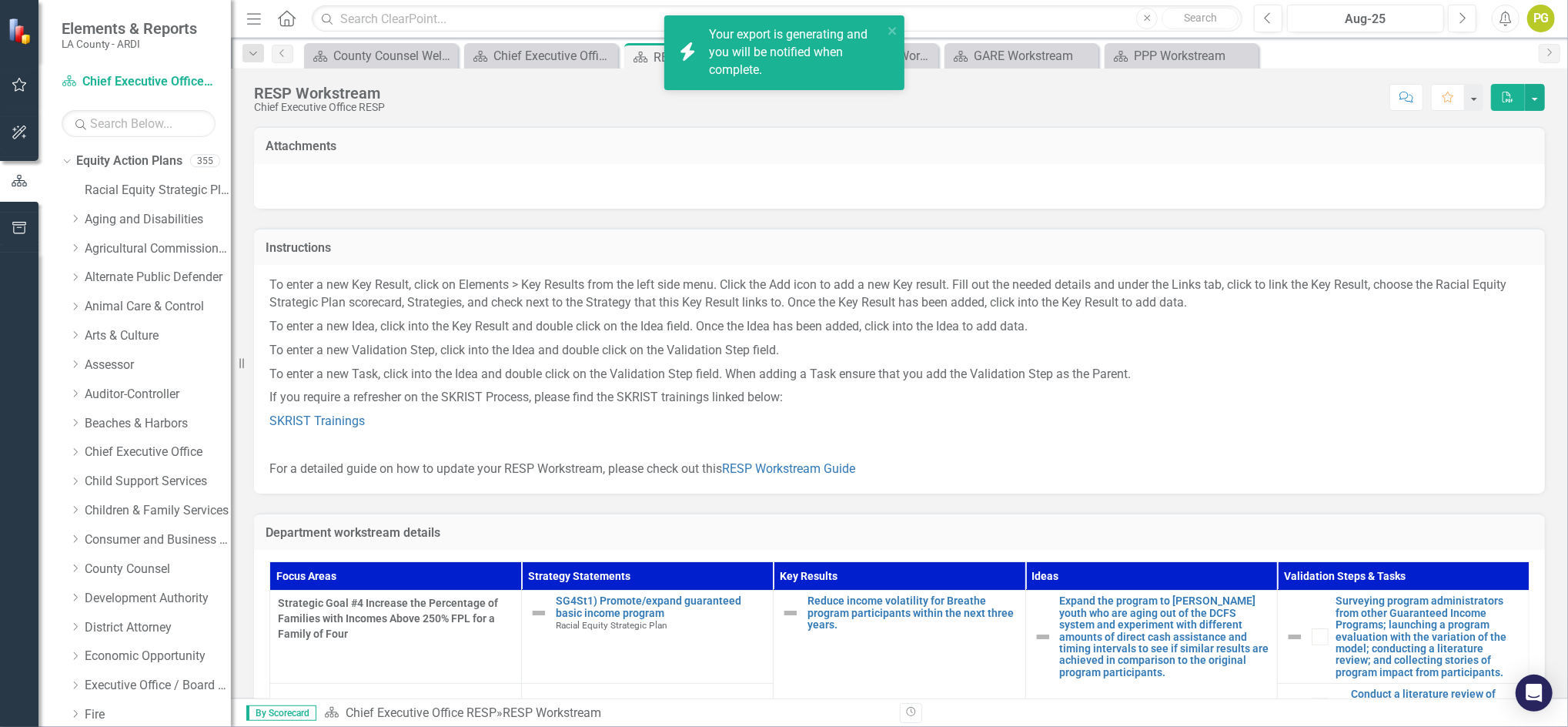
click at [737, 57] on div "Your export is generating and you will be notified when complete." at bounding box center [796, 52] width 174 height 53
click at [765, 67] on link "Click here to download." at bounding box center [774, 69] width 130 height 14
click at [787, 51] on span "Your export "RESP Workstream" is complete. Click here to download." at bounding box center [794, 53] width 170 height 52
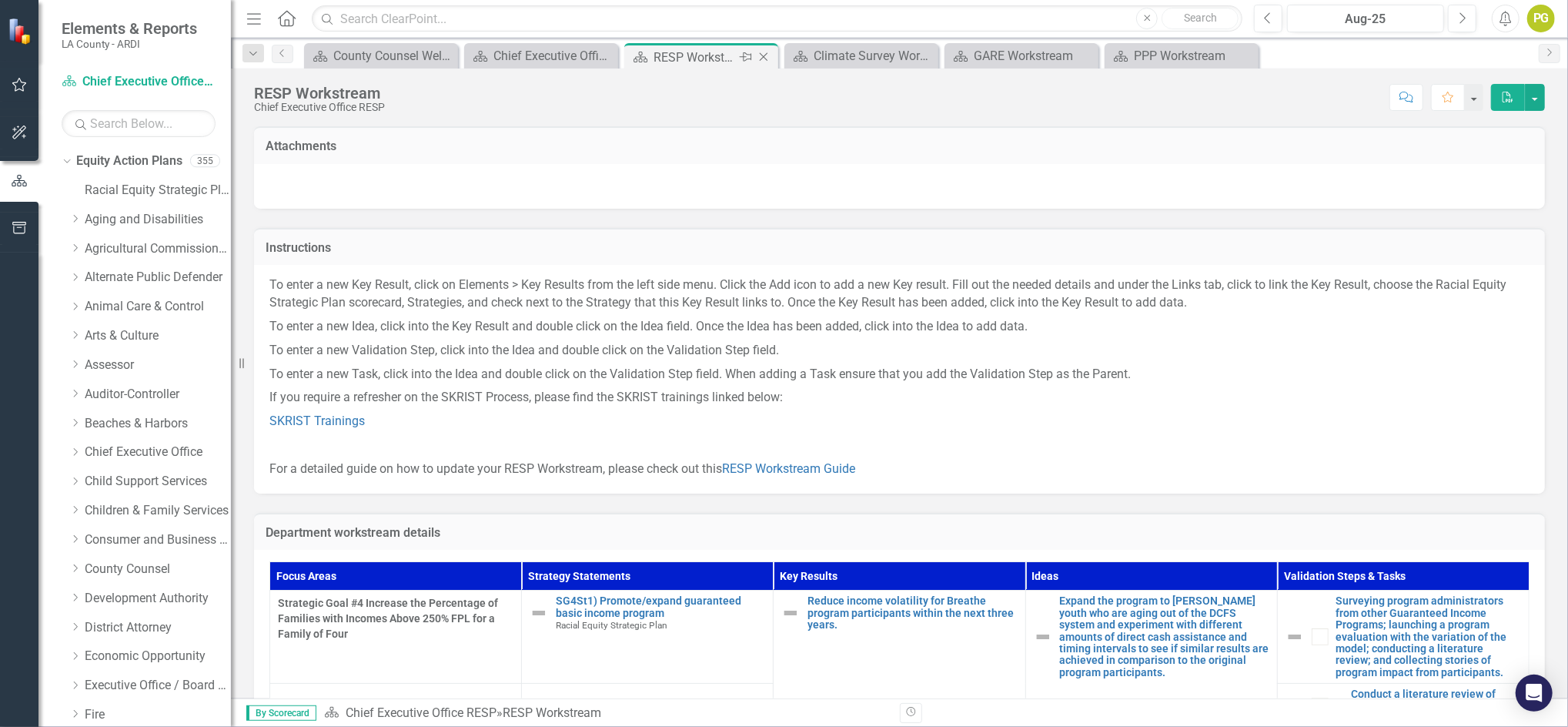
click at [766, 54] on icon at bounding box center [764, 57] width 8 height 8
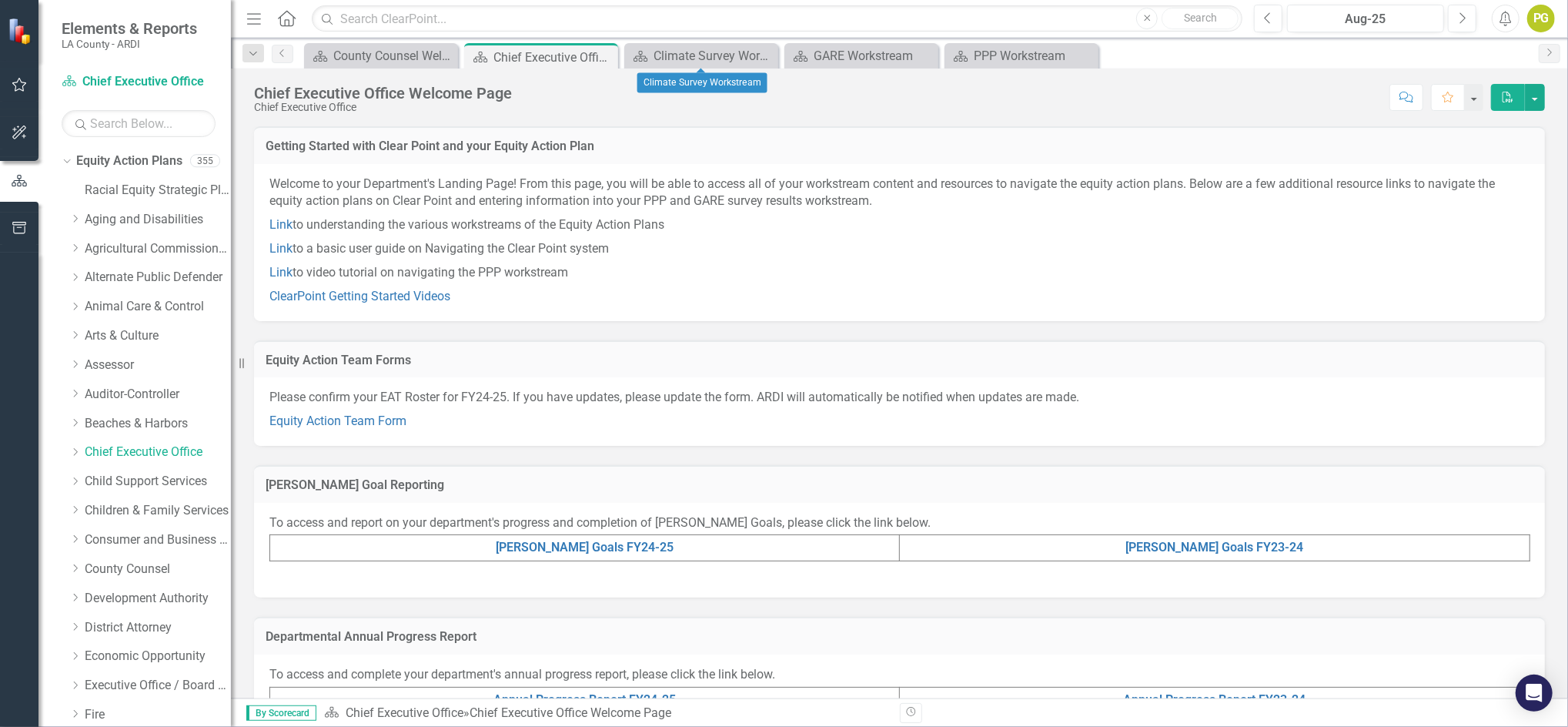
click at [0, 0] on icon at bounding box center [0, 0] width 0 height 0
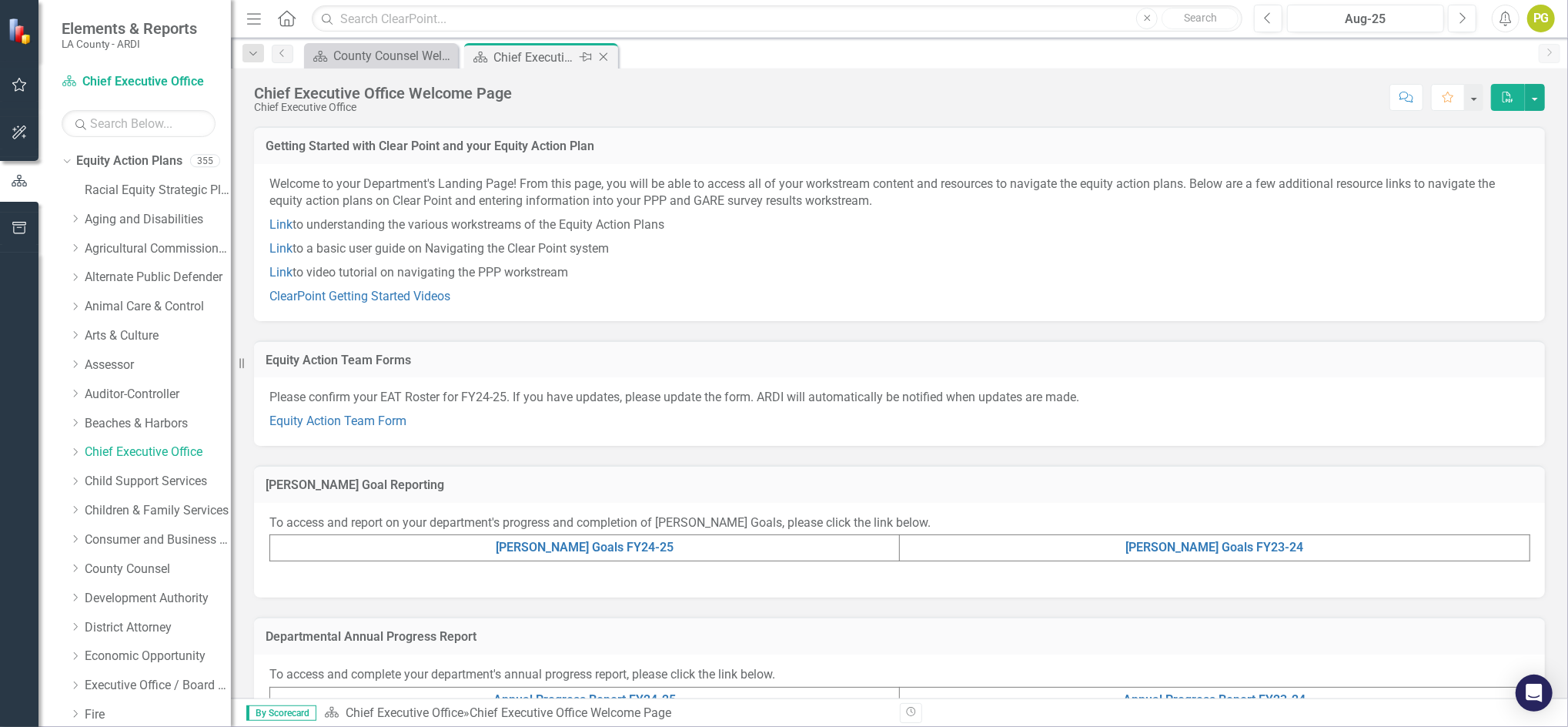
click at [605, 59] on icon "Close" at bounding box center [604, 56] width 15 height 13
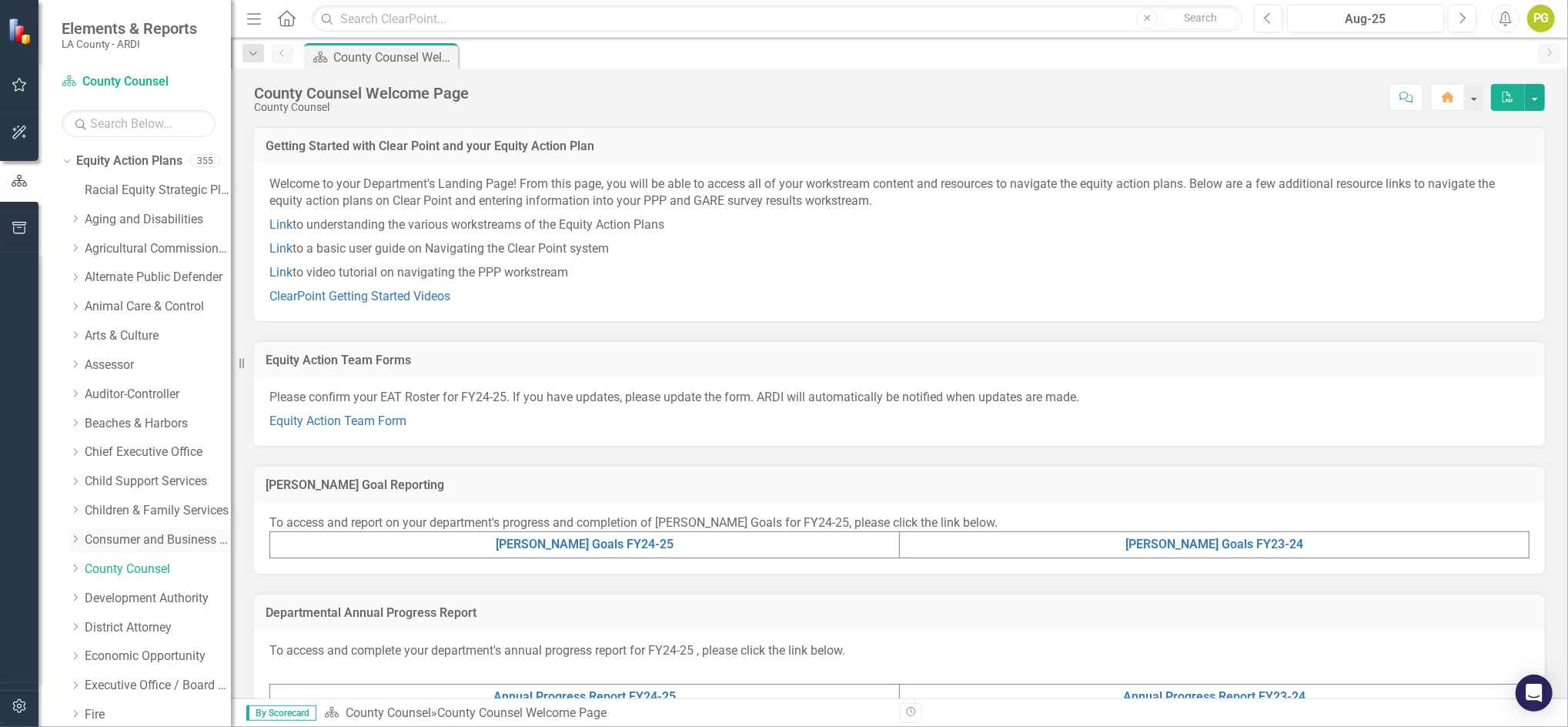
click at [157, 538] on link "Consumer and Business Affairs" at bounding box center [158, 540] width 147 height 18
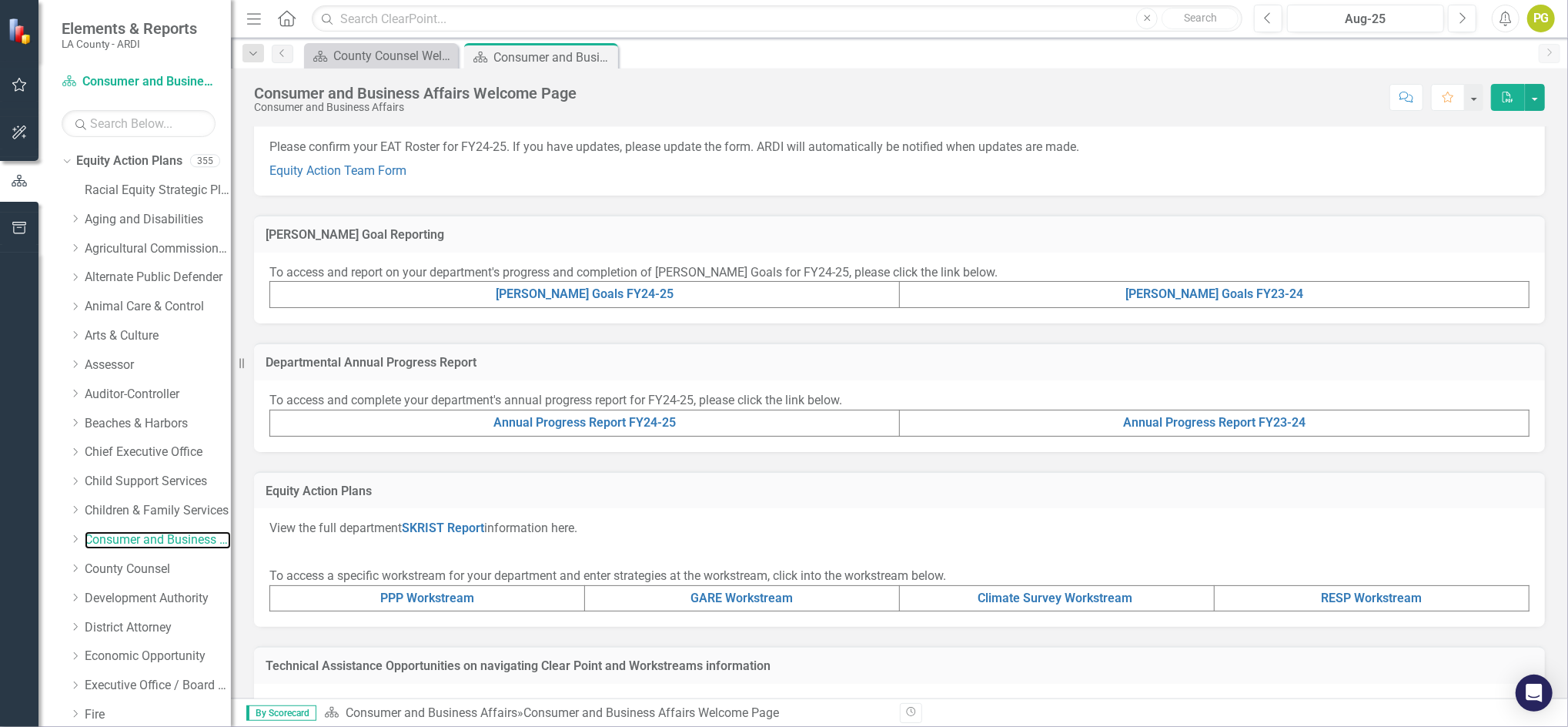
scroll to position [256, 0]
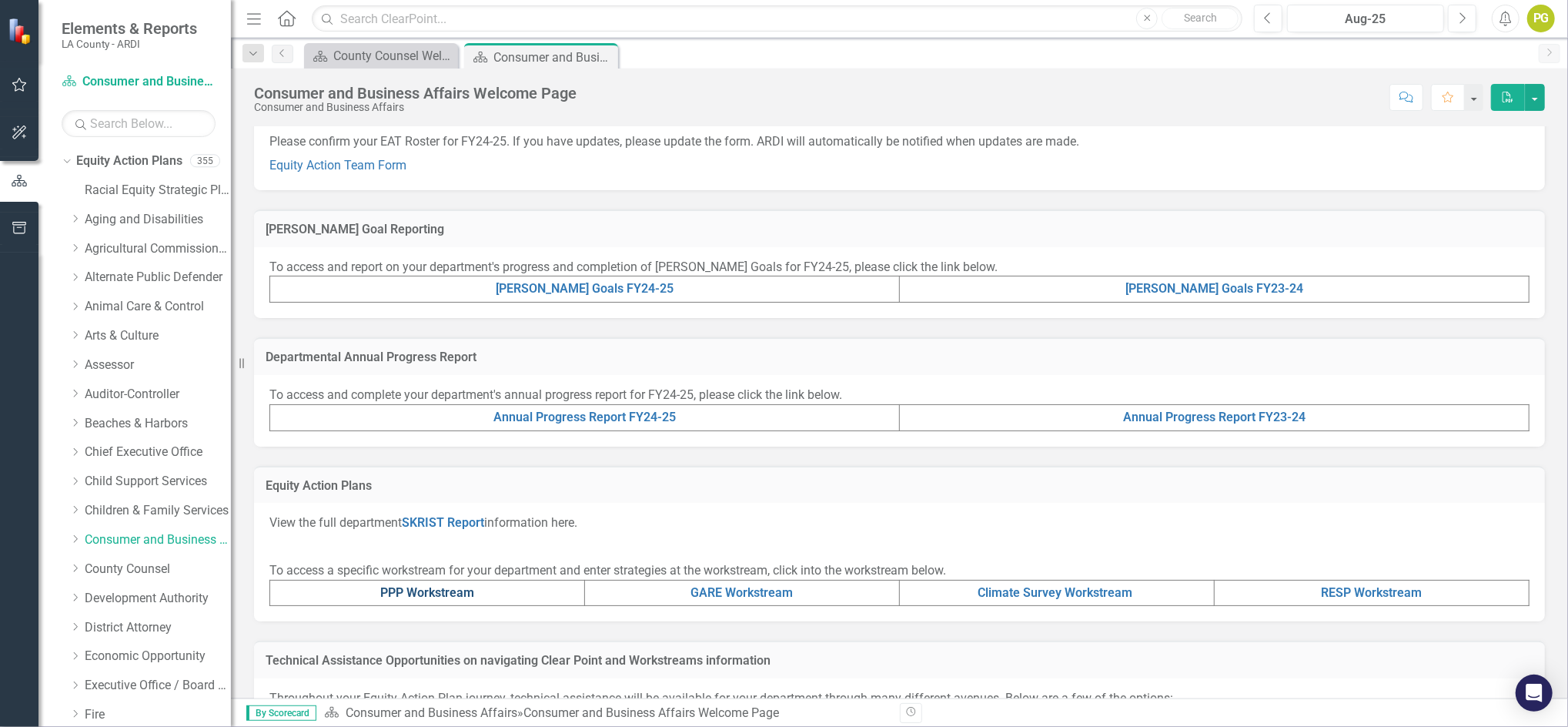
click at [464, 590] on link "PPP Workstream" at bounding box center [428, 592] width 94 height 14
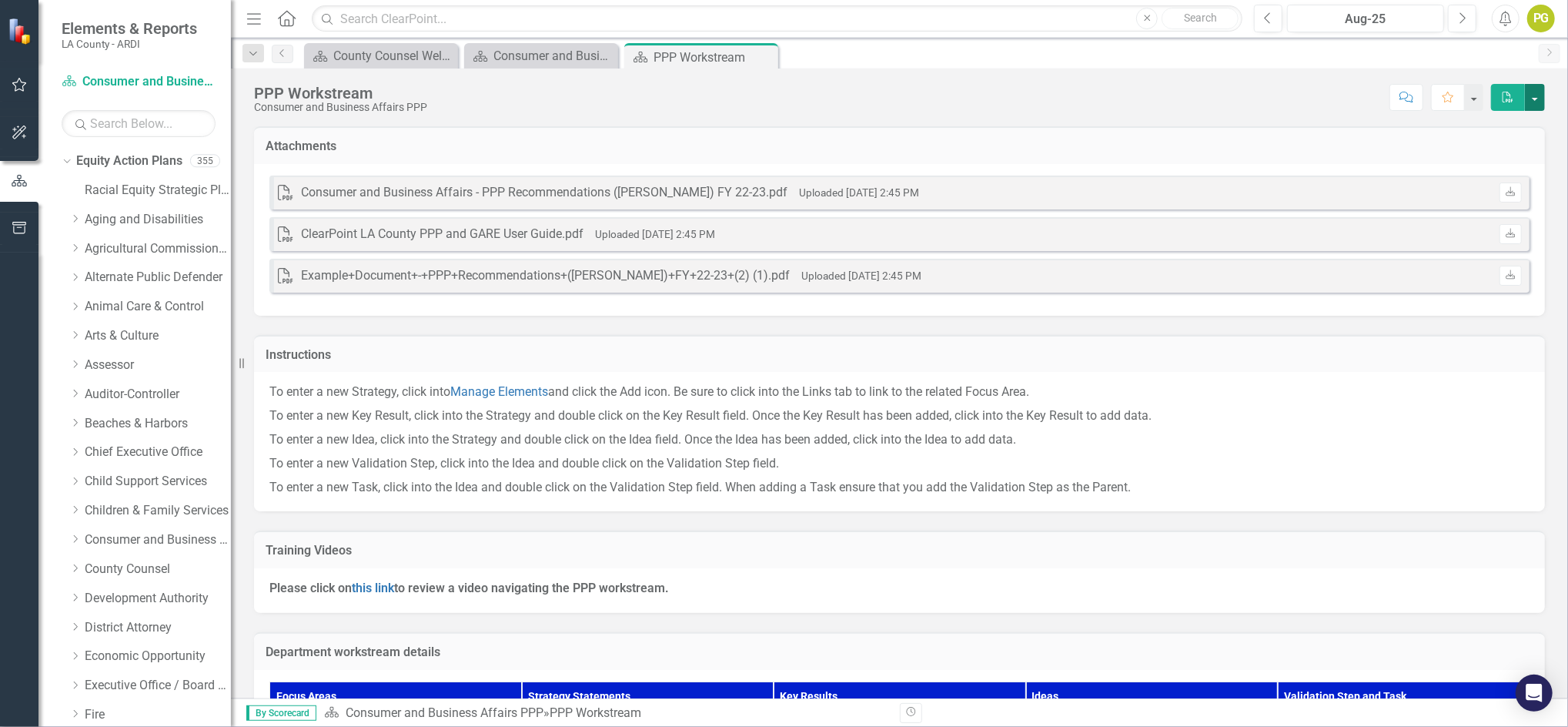
click at [1528, 104] on button "button" at bounding box center [1535, 98] width 20 height 27
click at [1491, 127] on link "PDF Export to PDF" at bounding box center [1484, 126] width 121 height 29
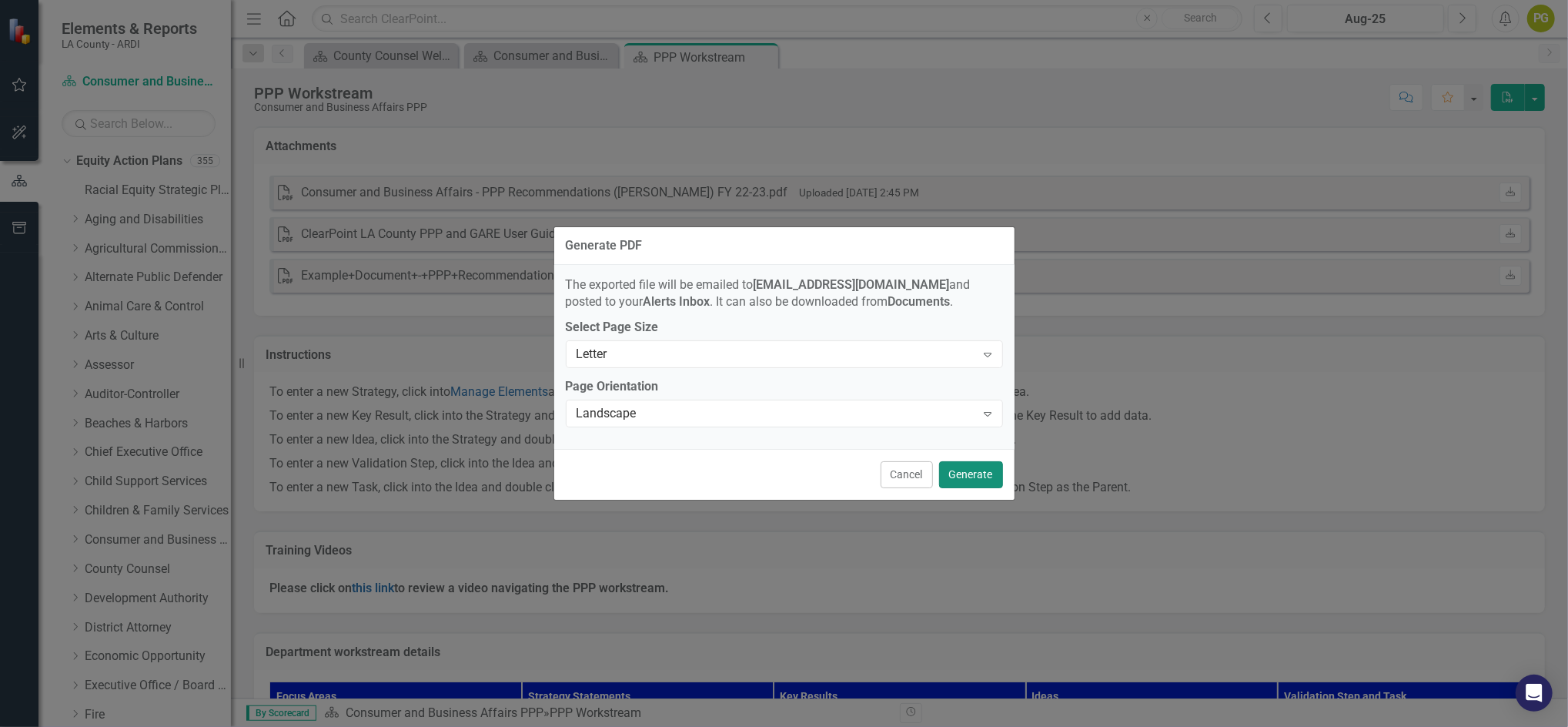
click at [972, 471] on button "Generate" at bounding box center [971, 475] width 64 height 27
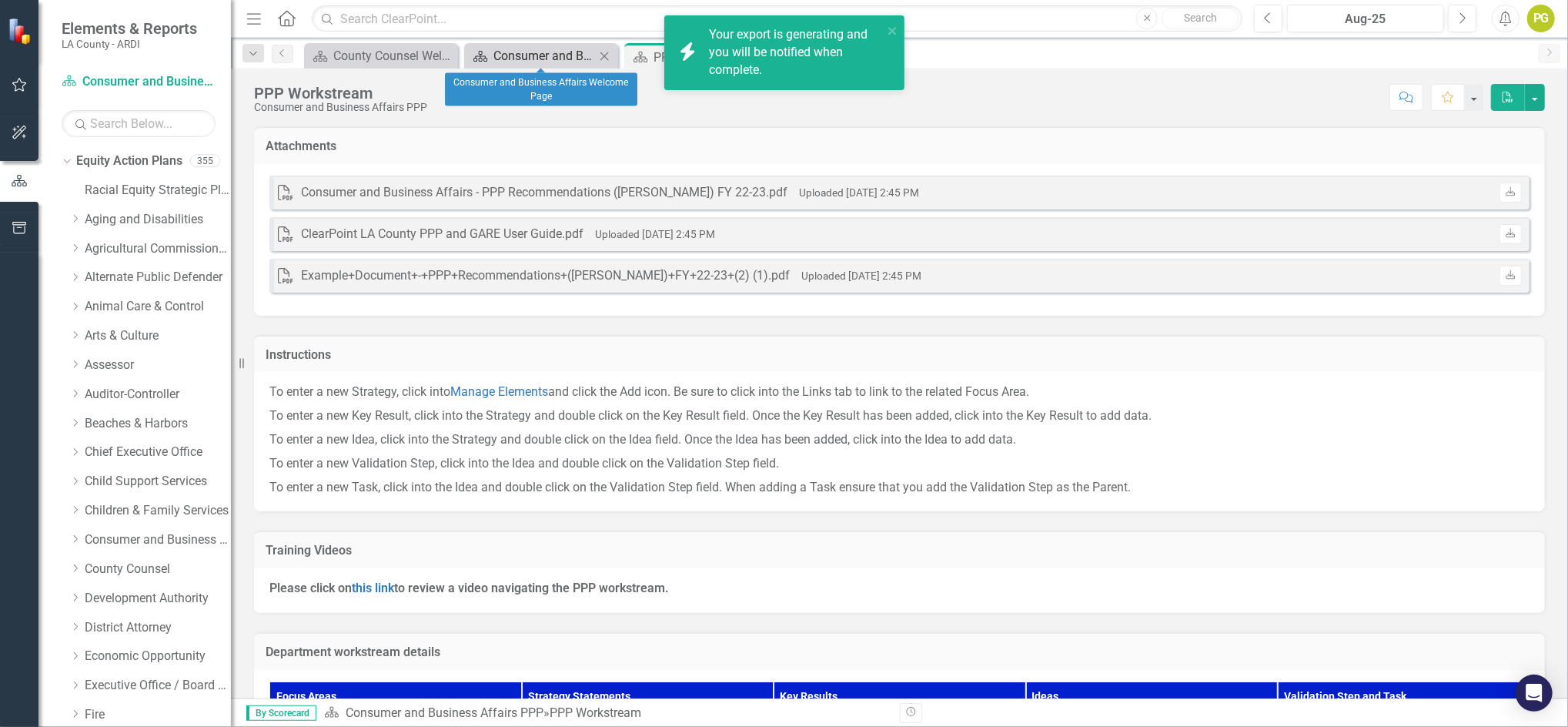
click at [548, 51] on div "Consumer and Business Affairs Welcome Page" at bounding box center [544, 56] width 102 height 19
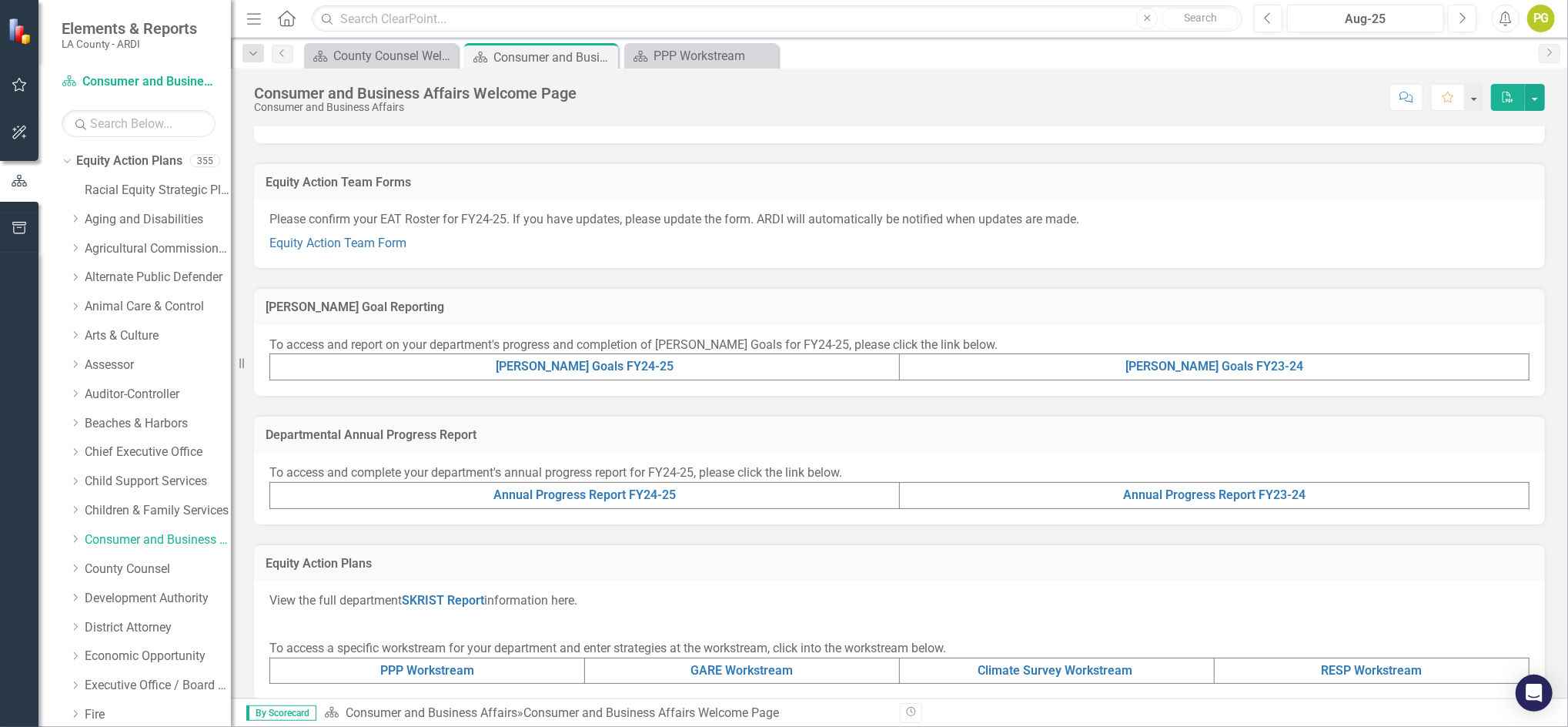
scroll to position [184, 0]
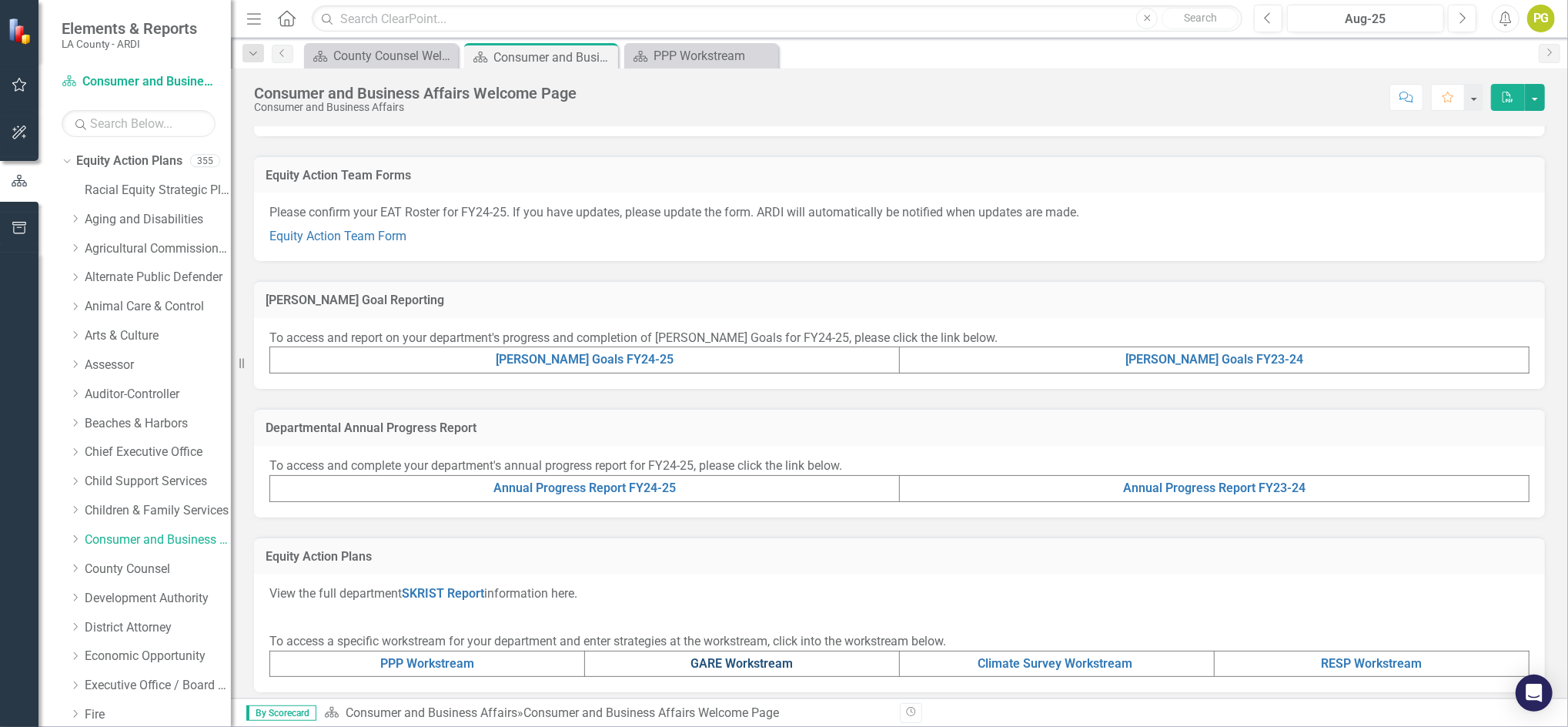
click at [699, 662] on link "GARE Workstream" at bounding box center [743, 663] width 103 height 14
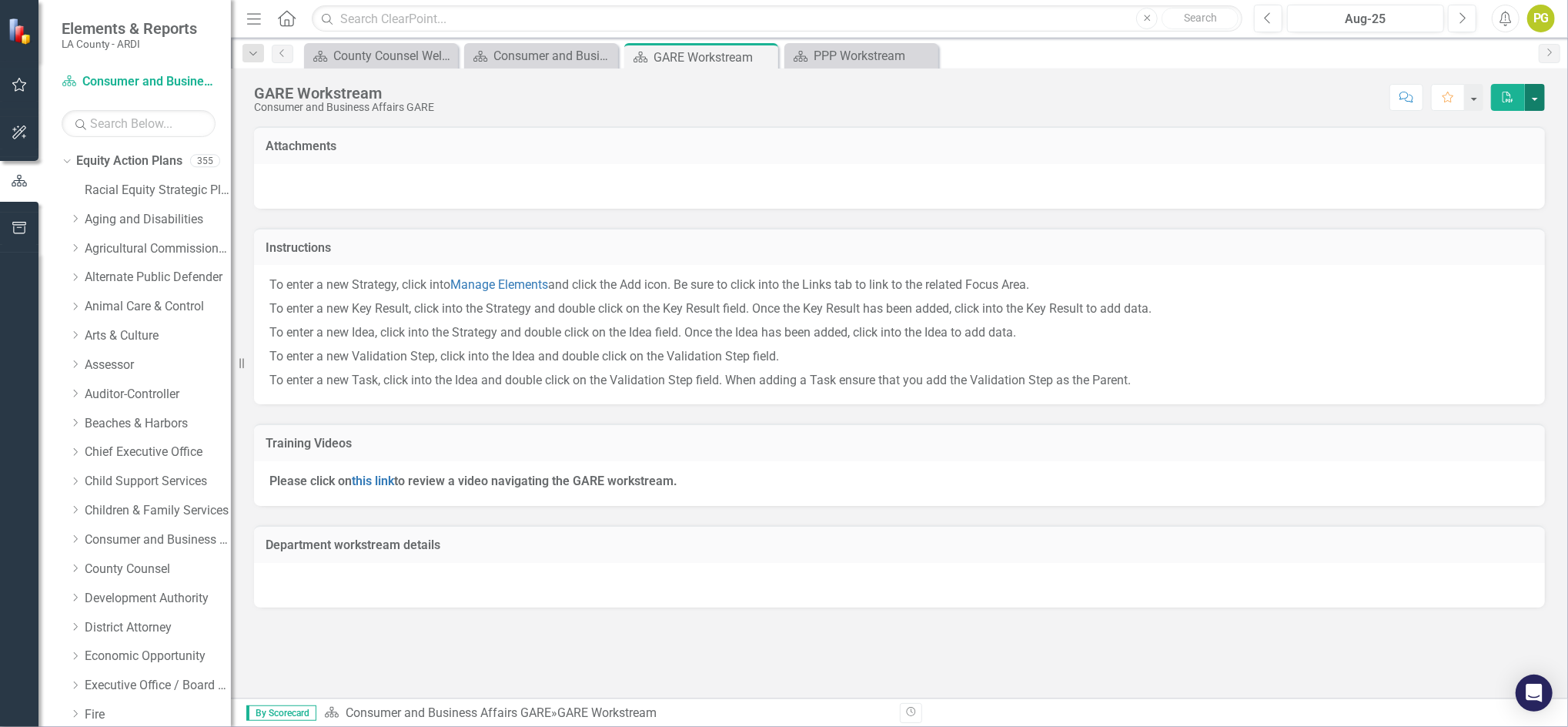
click at [1535, 100] on button "button" at bounding box center [1535, 98] width 20 height 27
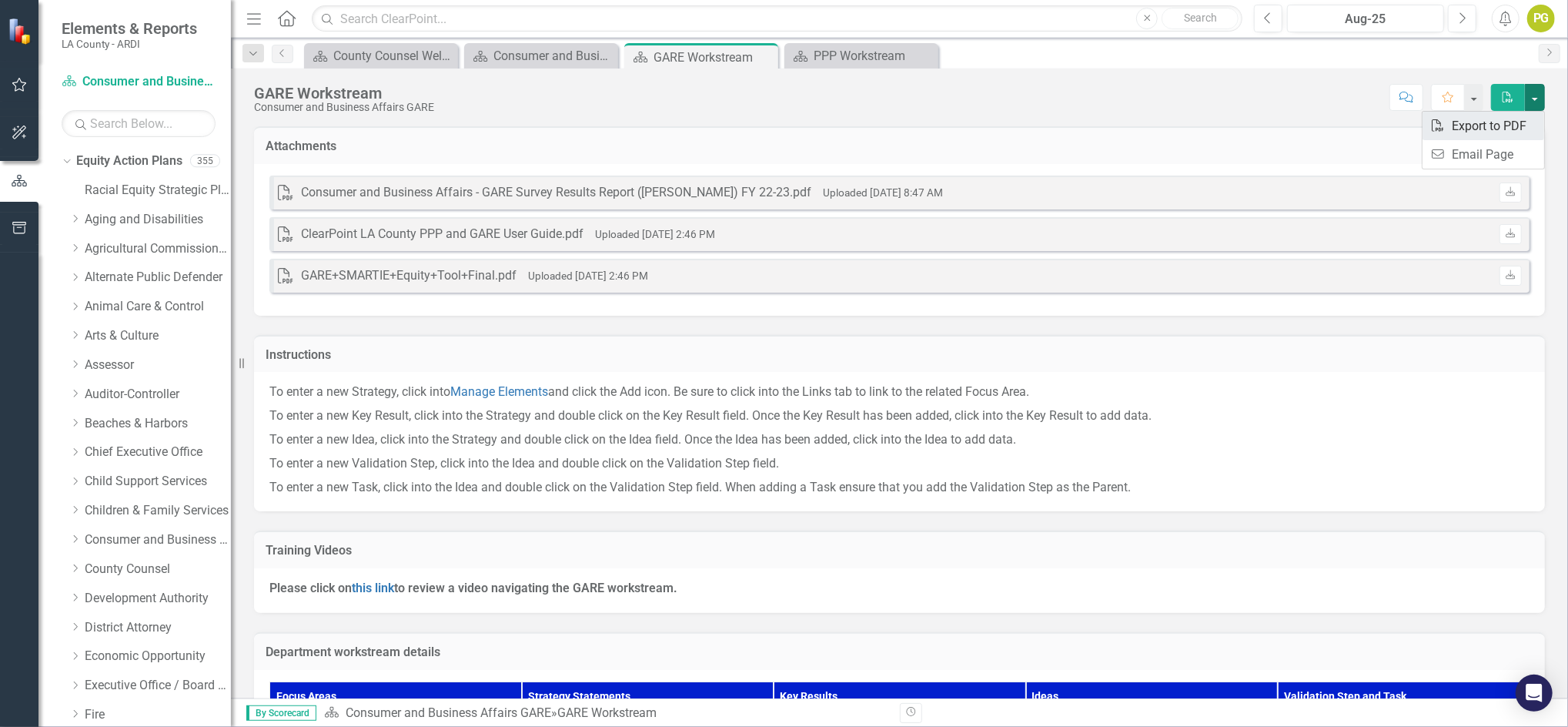
click at [1496, 121] on link "PDF Export to PDF" at bounding box center [1484, 126] width 121 height 29
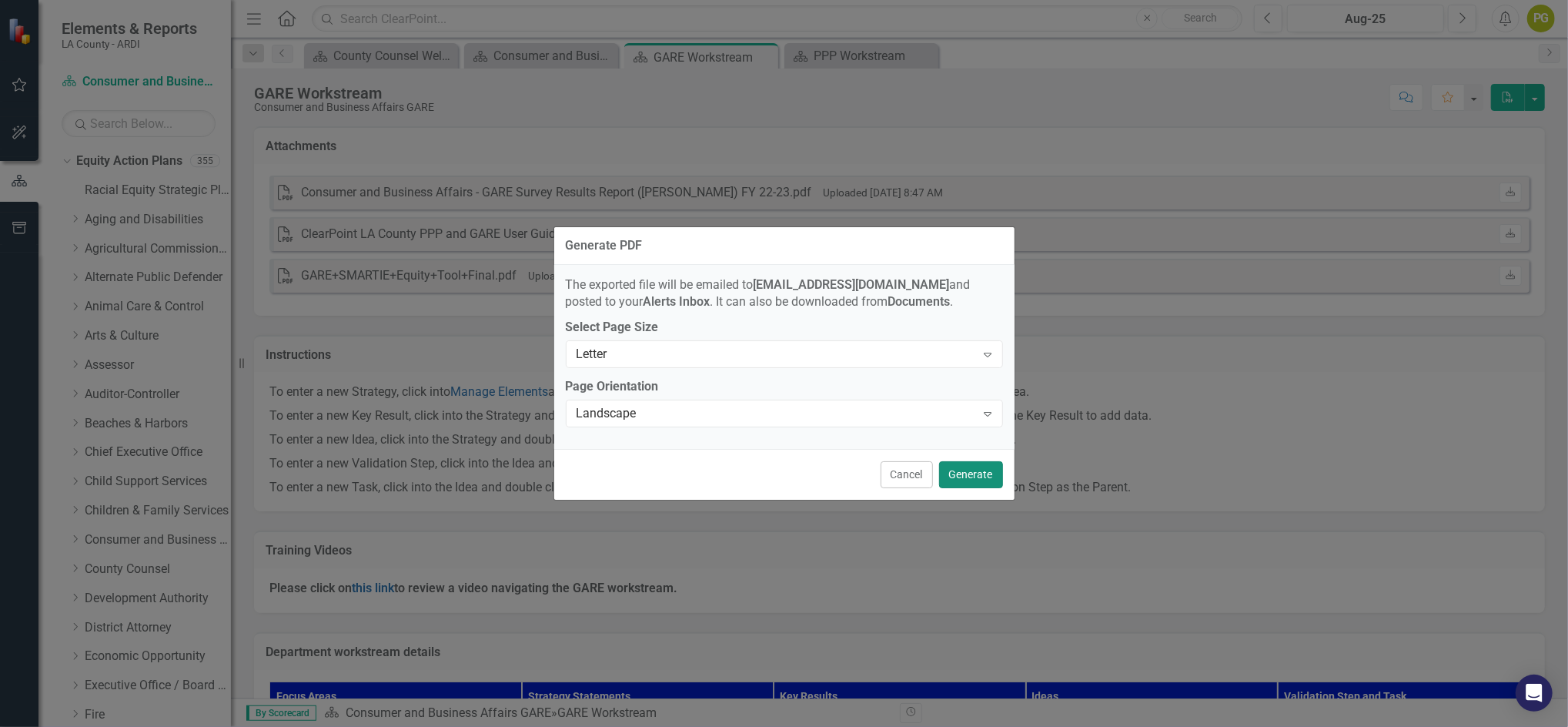
click at [968, 475] on button "Generate" at bounding box center [971, 475] width 64 height 27
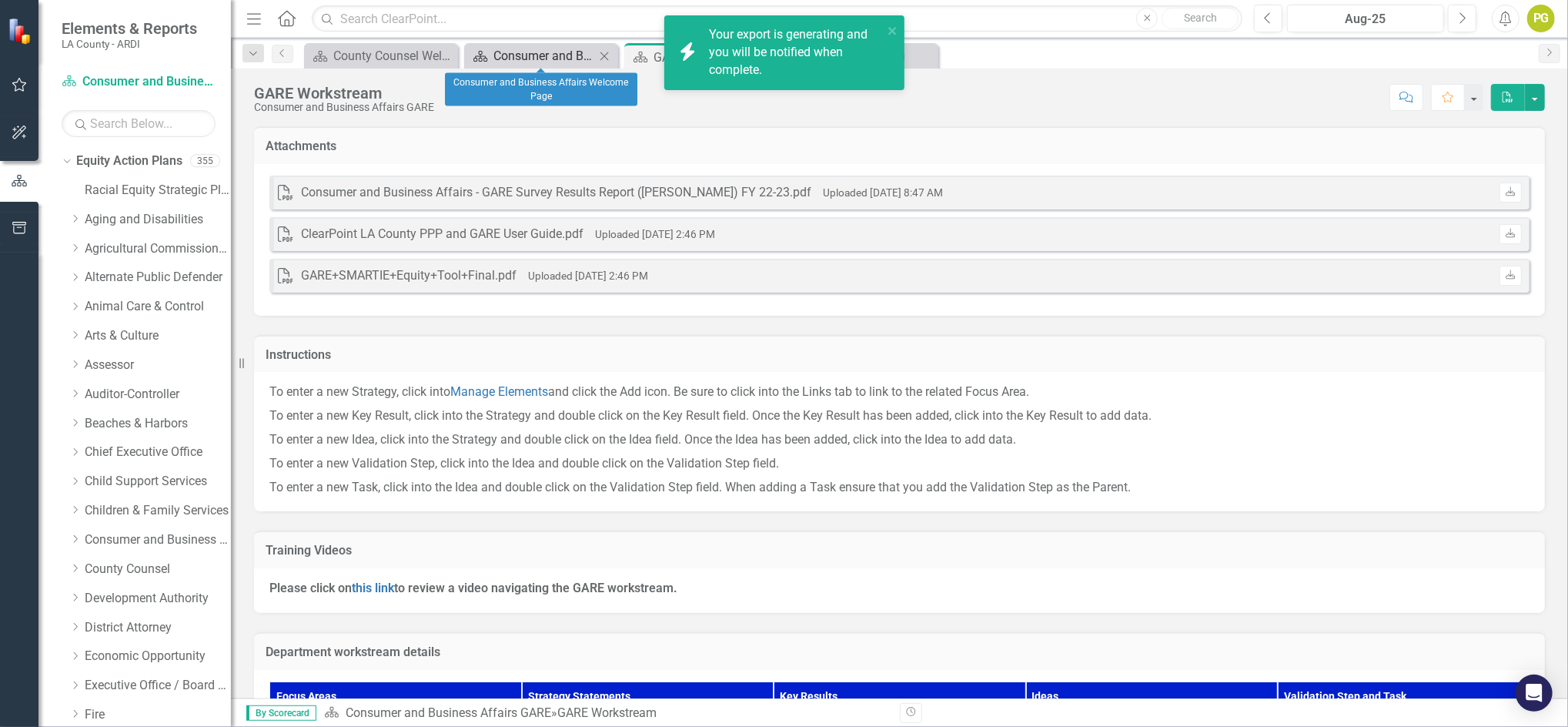
click at [528, 56] on div "Consumer and Business Affairs Welcome Page" at bounding box center [544, 56] width 102 height 19
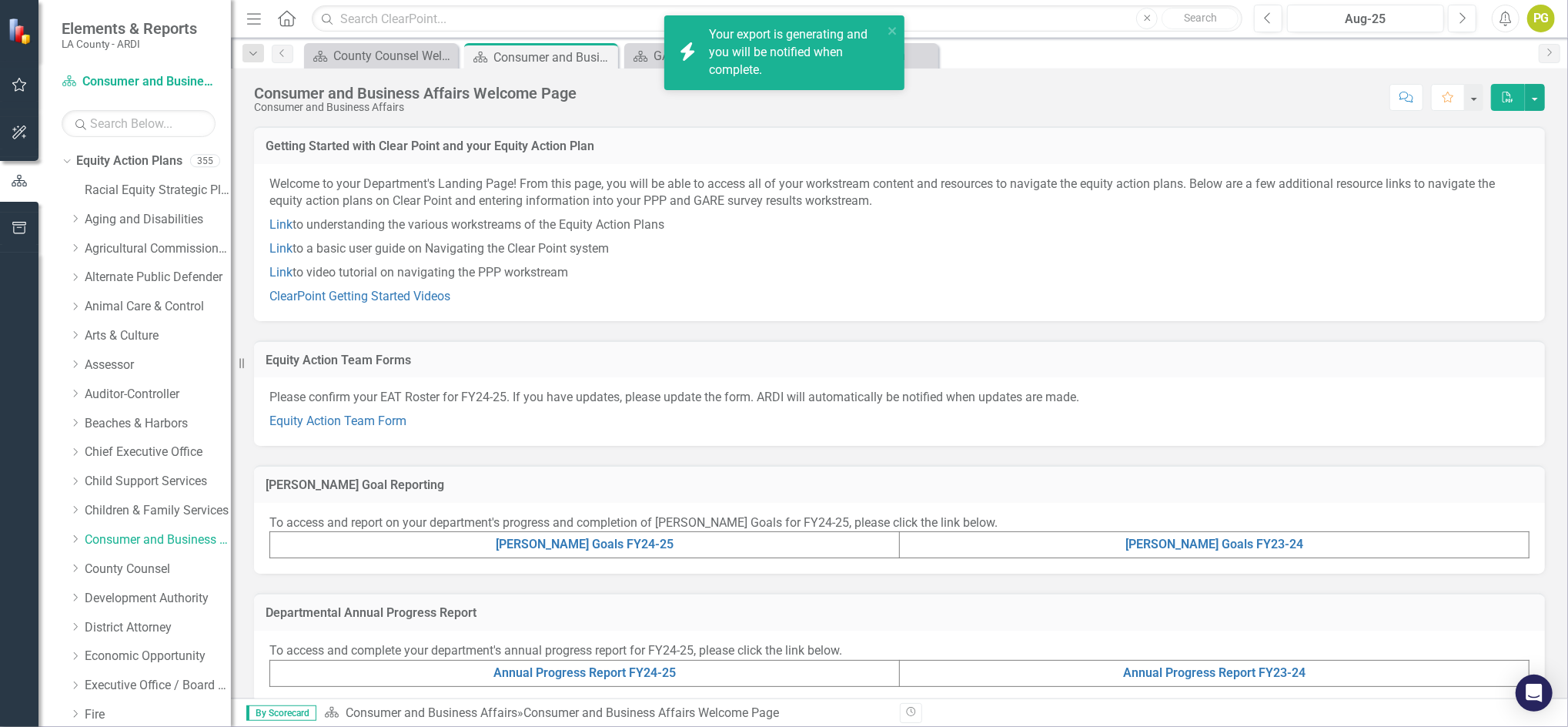
click at [767, 39] on div "Your export is generating and you will be notified when complete." at bounding box center [796, 52] width 174 height 53
click at [748, 51] on span "Your export "PPP Workstream" is complete. Click here to download." at bounding box center [794, 53] width 170 height 52
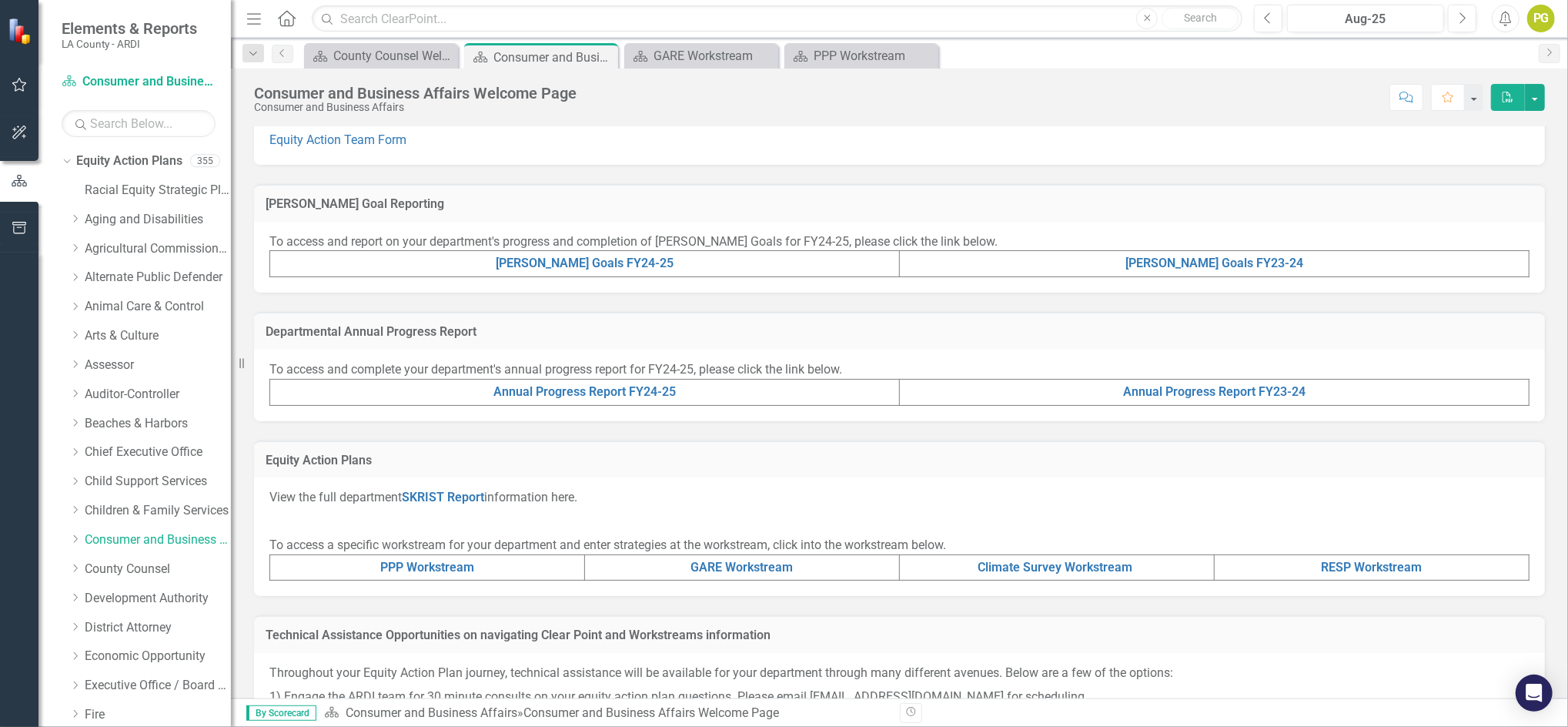
scroll to position [282, 0]
click at [995, 564] on link "Climate Survey Workstream" at bounding box center [1056, 566] width 155 height 14
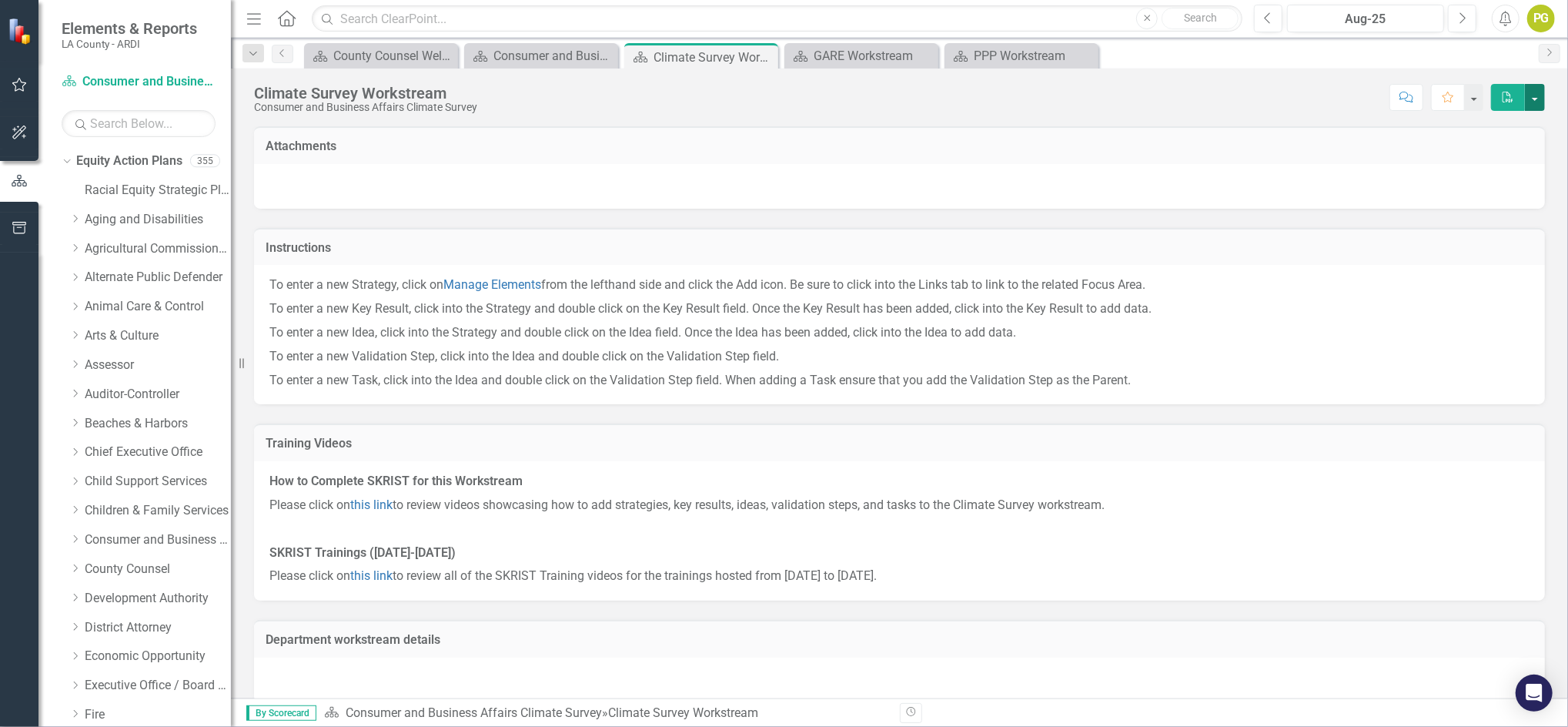
click at [1538, 103] on button "button" at bounding box center [1535, 98] width 20 height 27
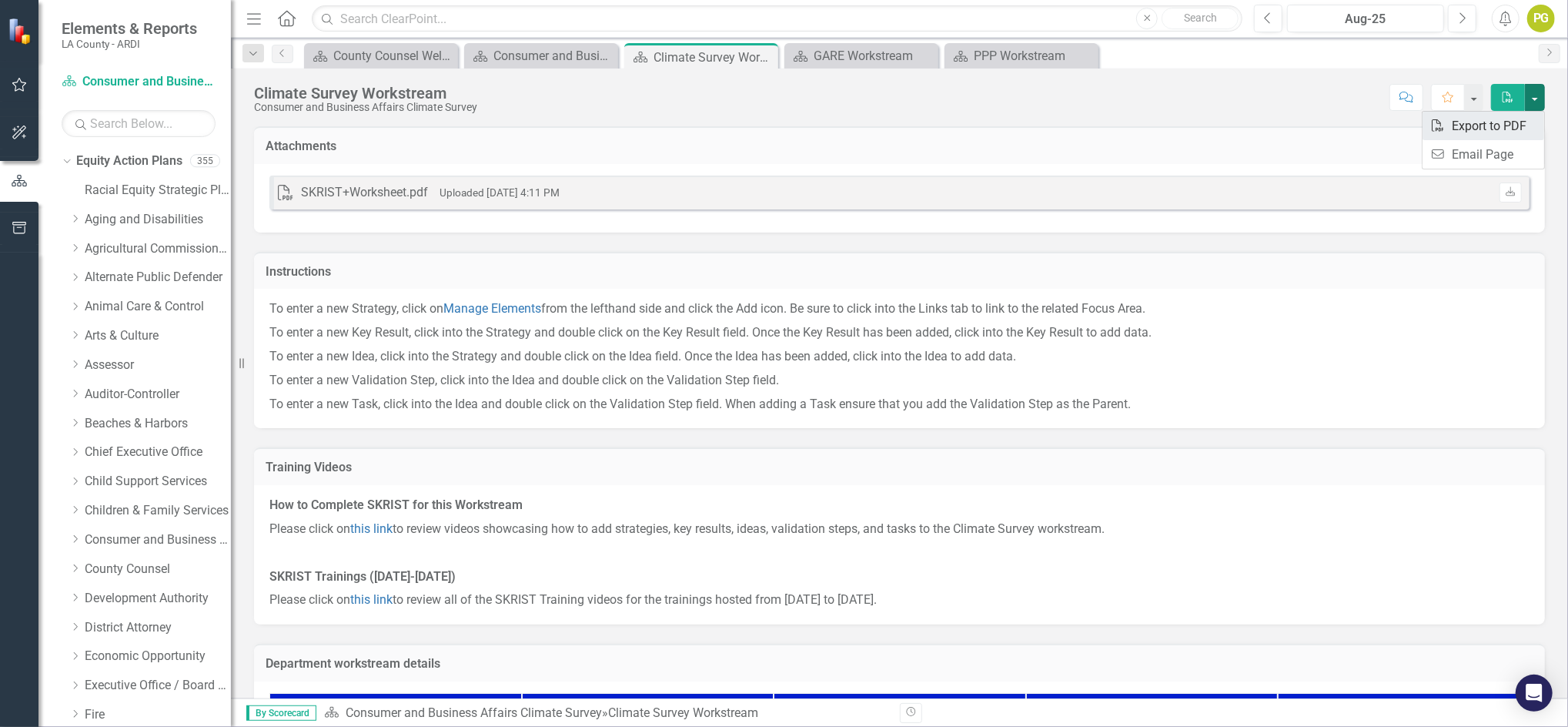
click at [1491, 120] on link "PDF Export to PDF" at bounding box center [1484, 126] width 121 height 29
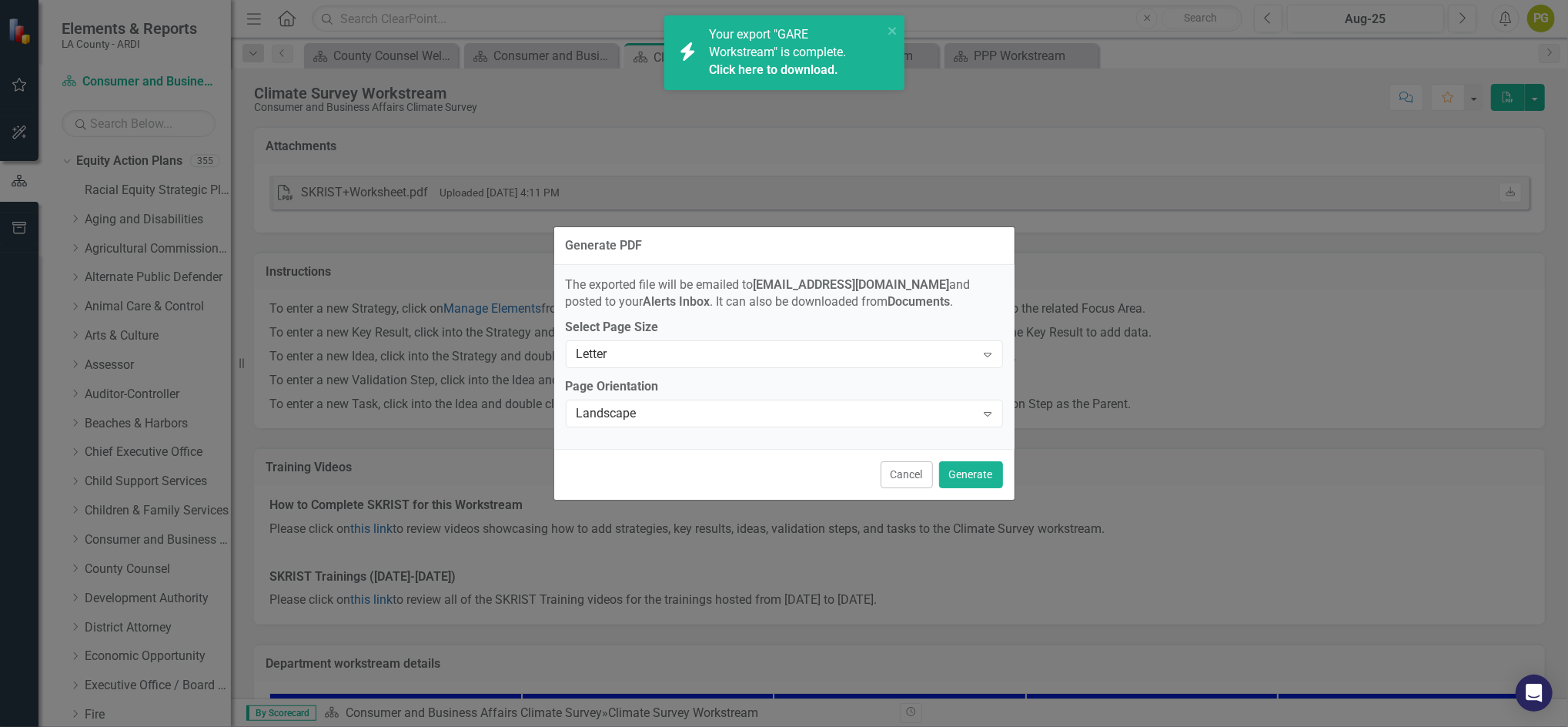
click at [791, 72] on link "Click here to download." at bounding box center [774, 69] width 130 height 14
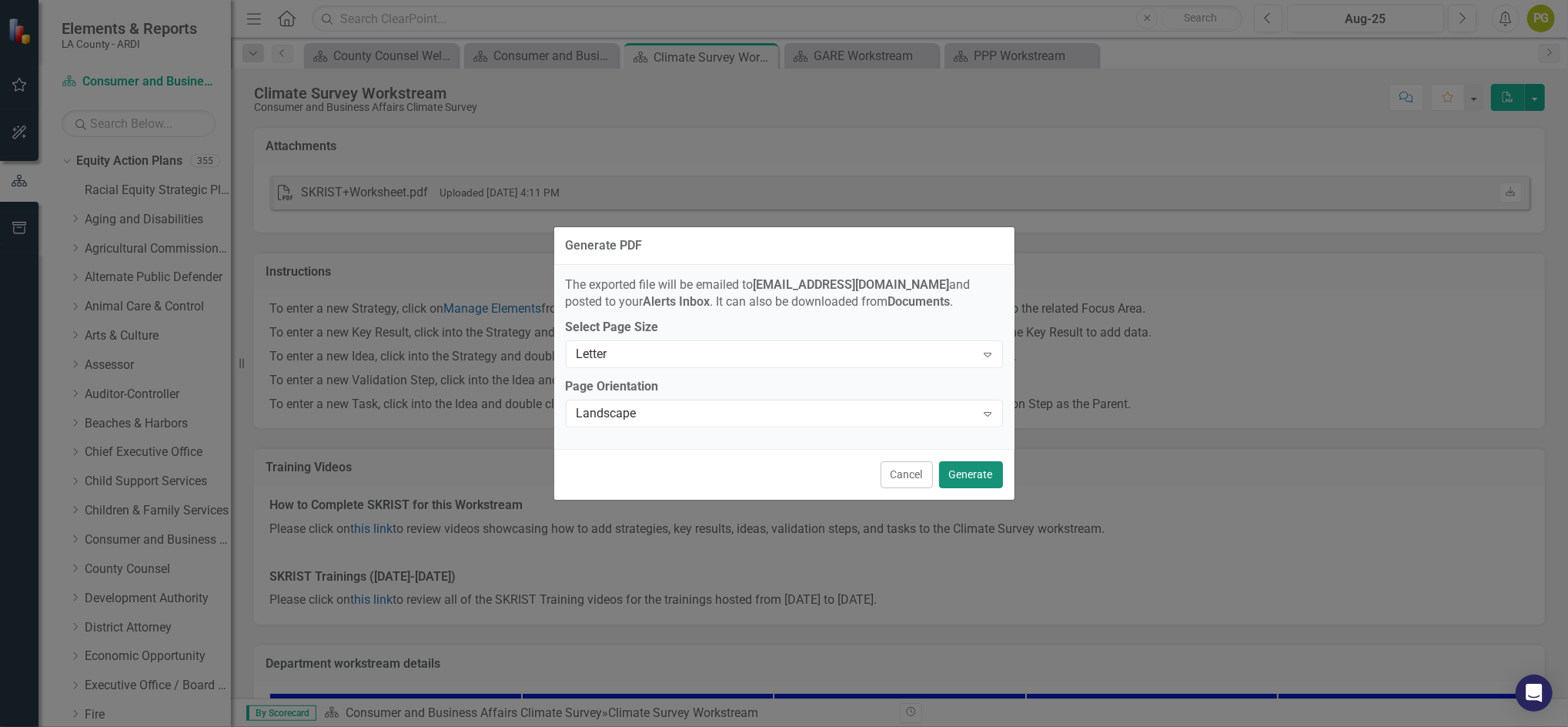
click at [970, 476] on button "Generate" at bounding box center [971, 475] width 64 height 27
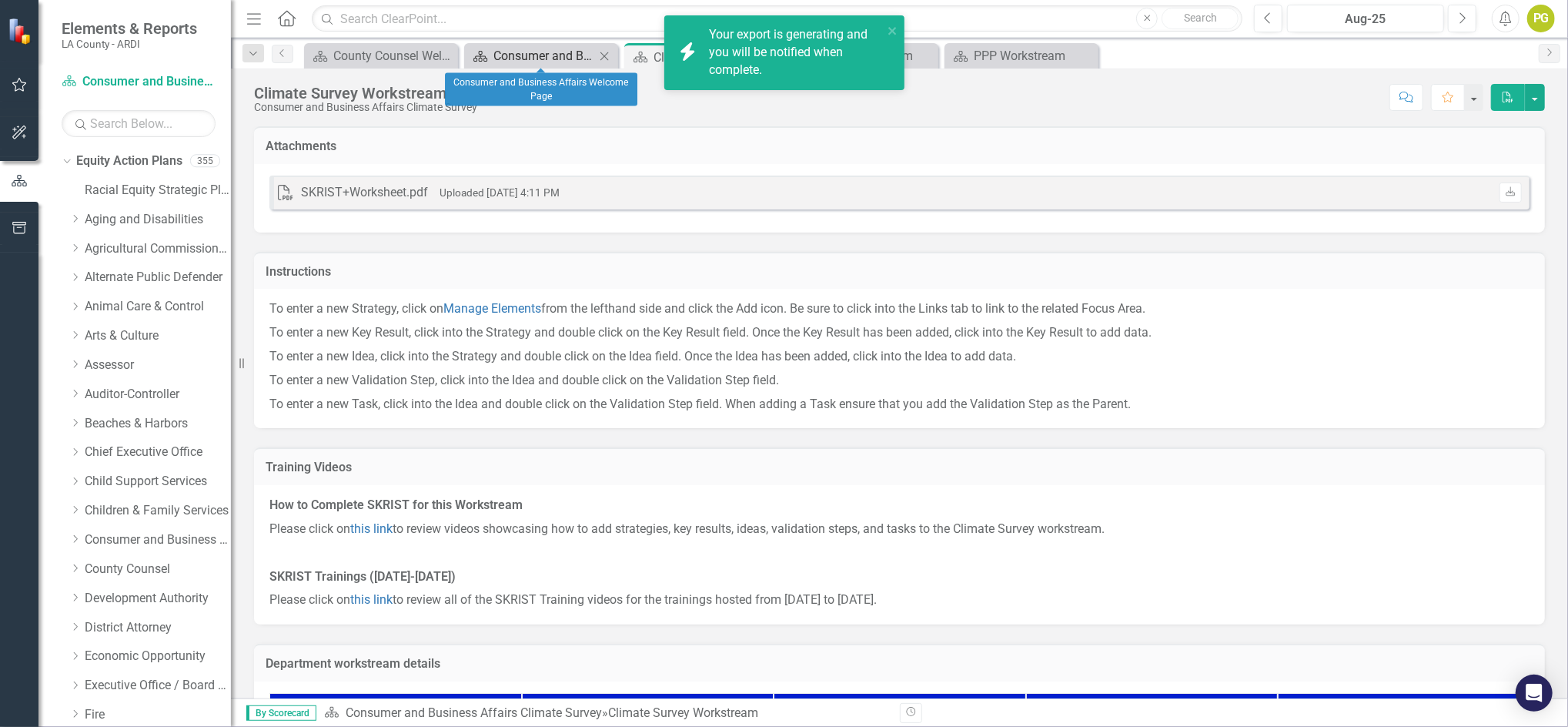
click at [525, 53] on div "Consumer and Business Affairs Welcome Page" at bounding box center [544, 56] width 102 height 19
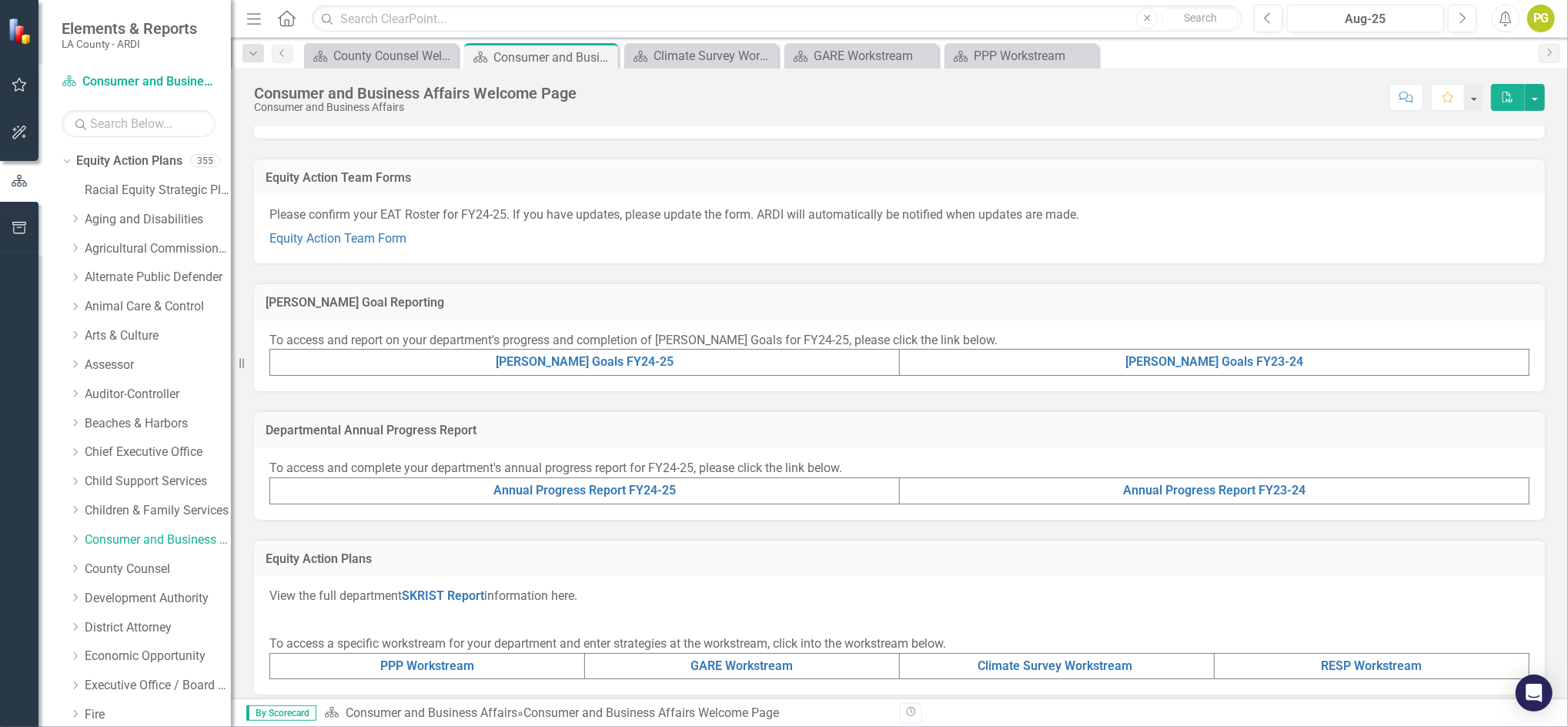
scroll to position [199, 0]
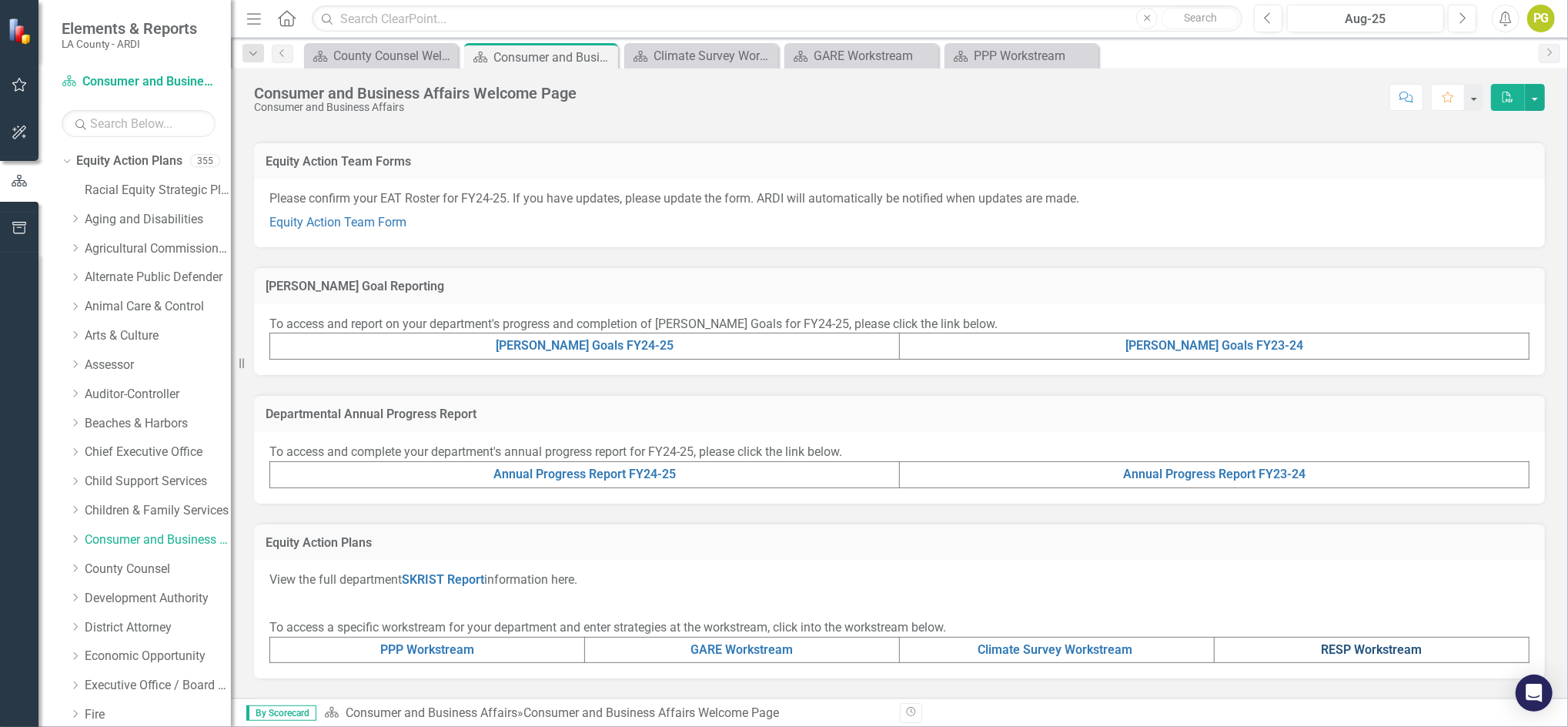
click at [1335, 649] on link "RESP Workstream" at bounding box center [1373, 649] width 101 height 14
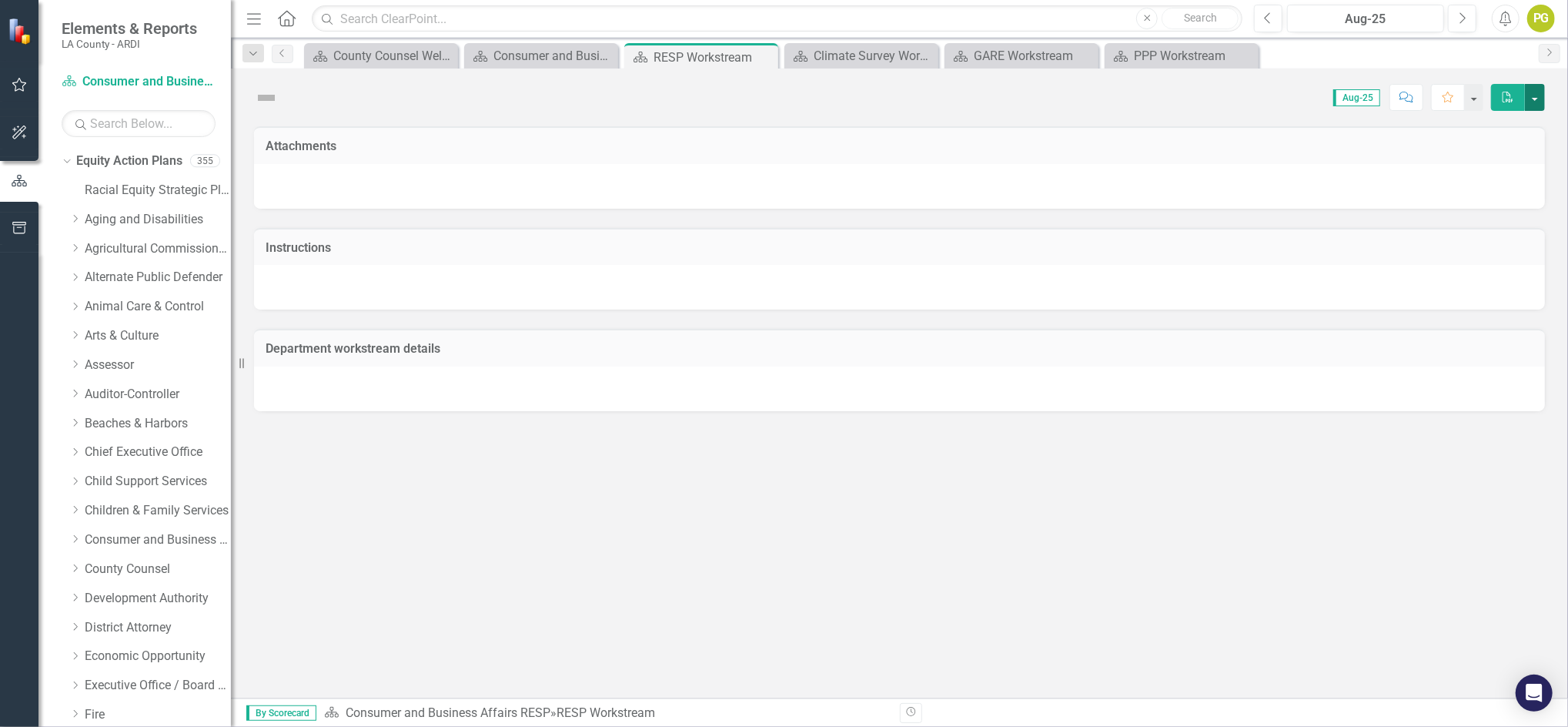
click at [1534, 96] on button "button" at bounding box center [1535, 98] width 20 height 27
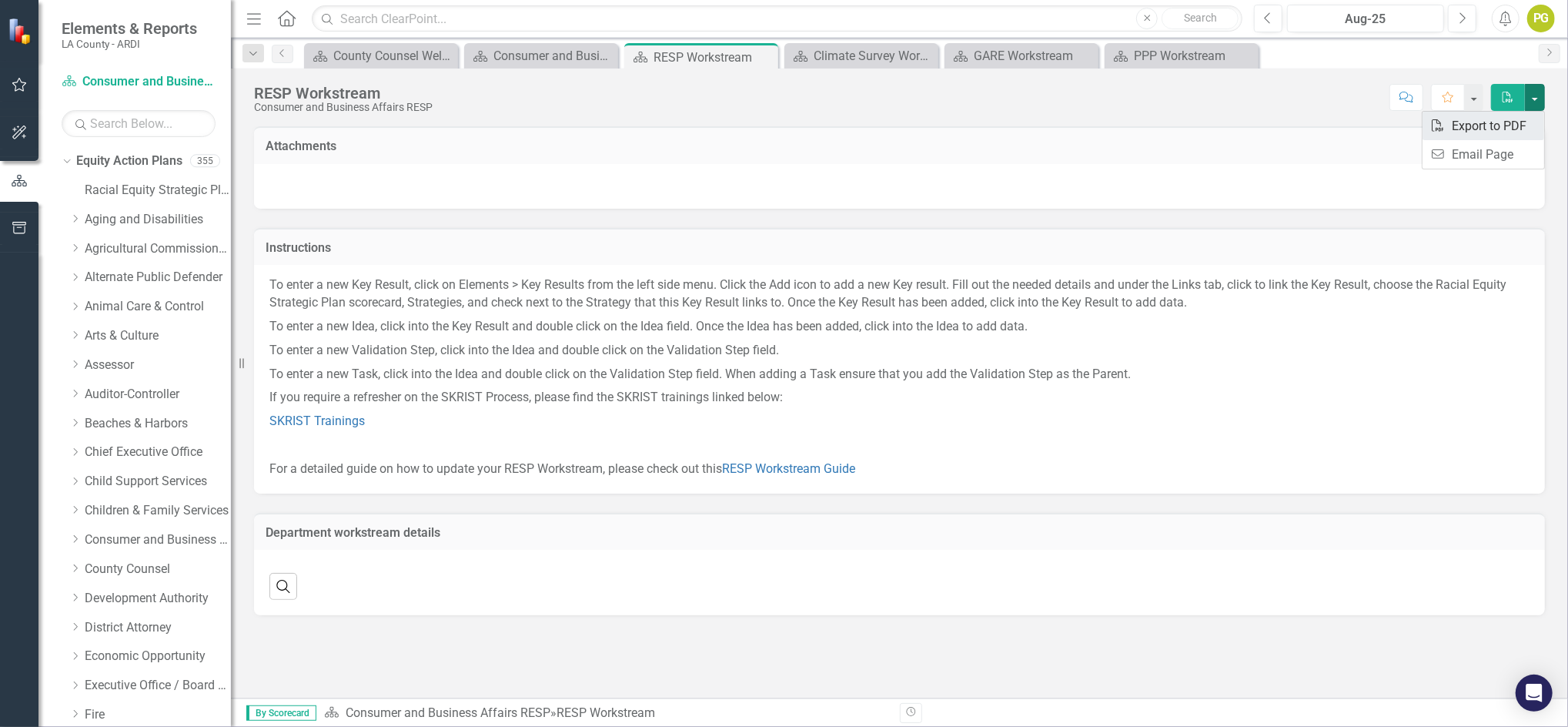
click at [1496, 125] on link "PDF Export to PDF" at bounding box center [1484, 126] width 121 height 29
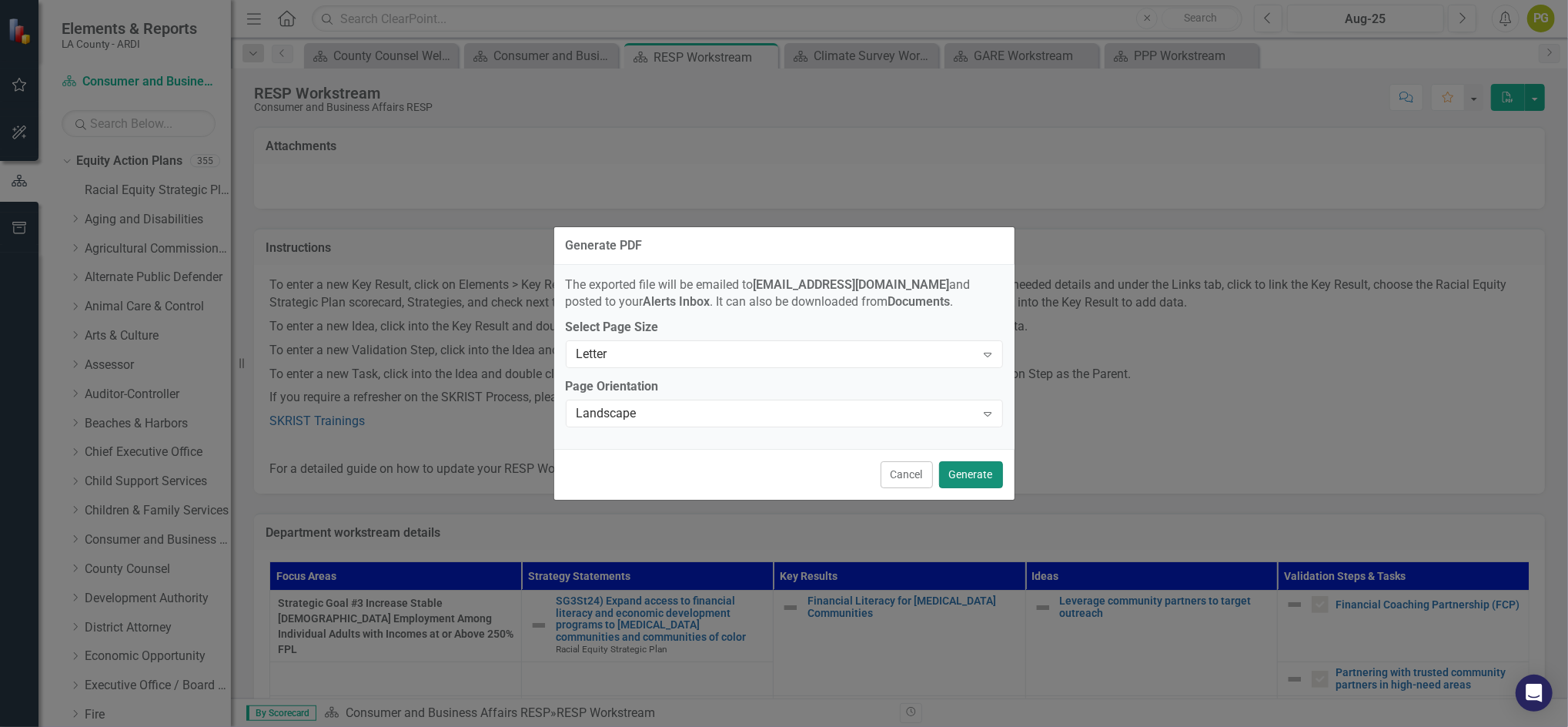
click at [974, 473] on button "Generate" at bounding box center [971, 475] width 64 height 27
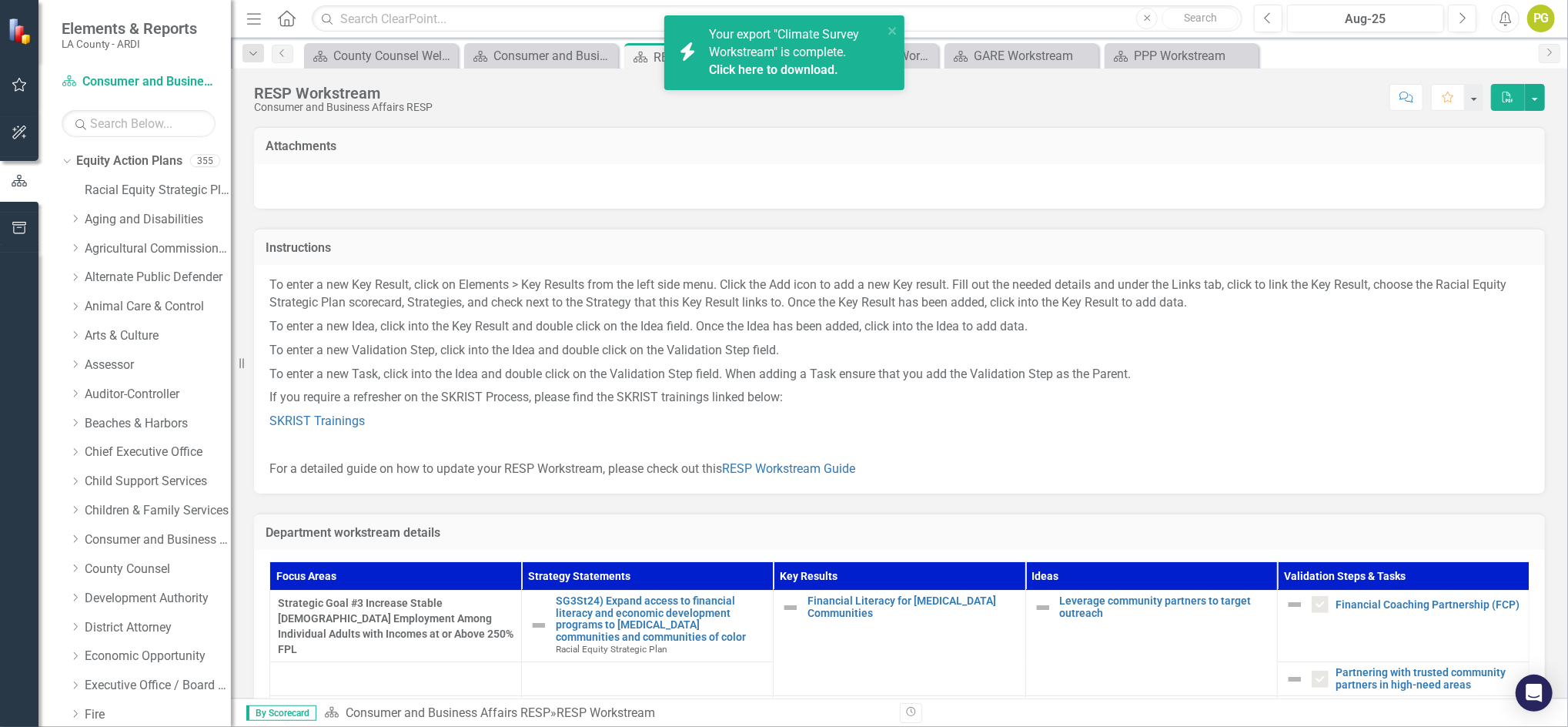
click at [773, 59] on div "Your export "Climate Survey Workstream" is complete. Click here to download." at bounding box center [796, 52] width 174 height 53
click at [764, 50] on span "Your export "RESP Workstream" is complete. Click here to download." at bounding box center [794, 53] width 170 height 52
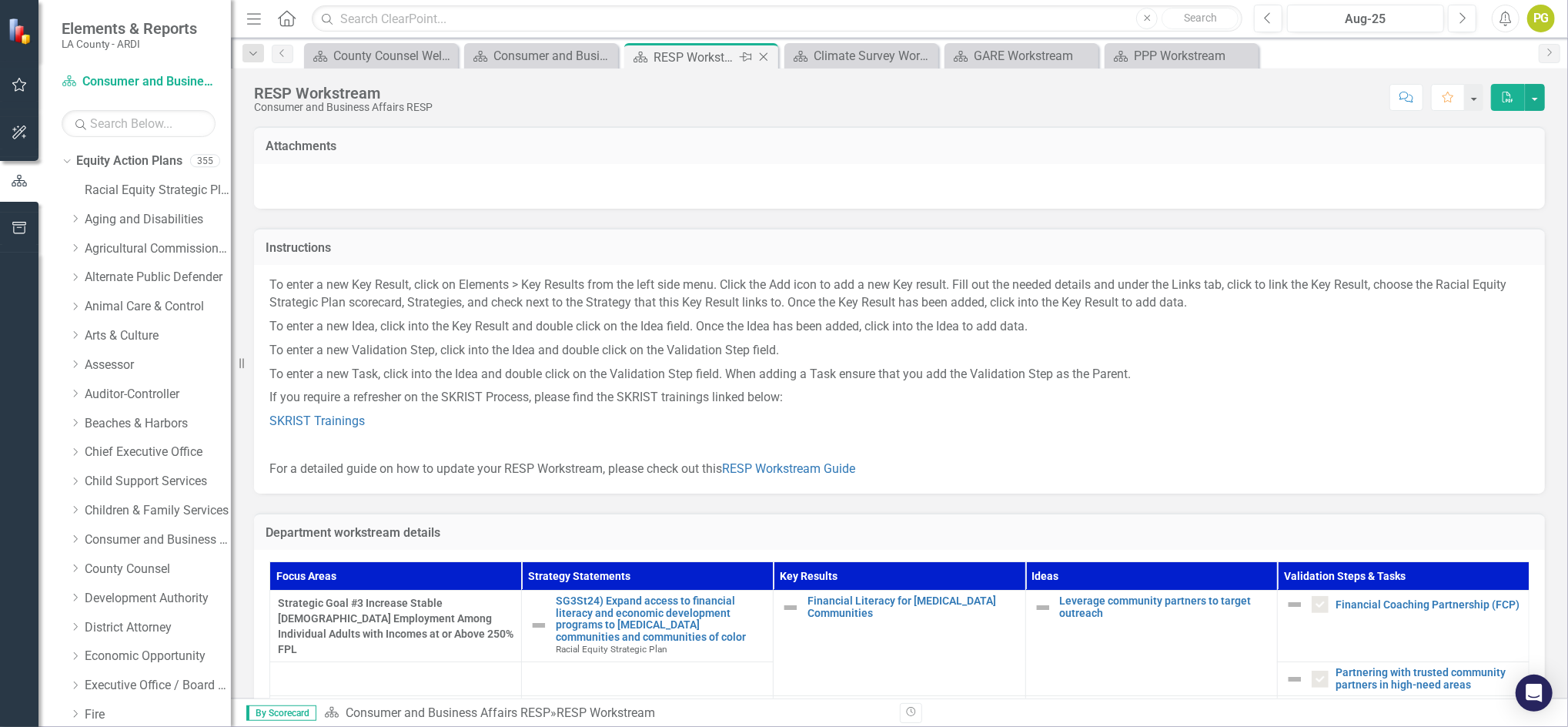
click at [766, 52] on icon "Close" at bounding box center [764, 56] width 15 height 13
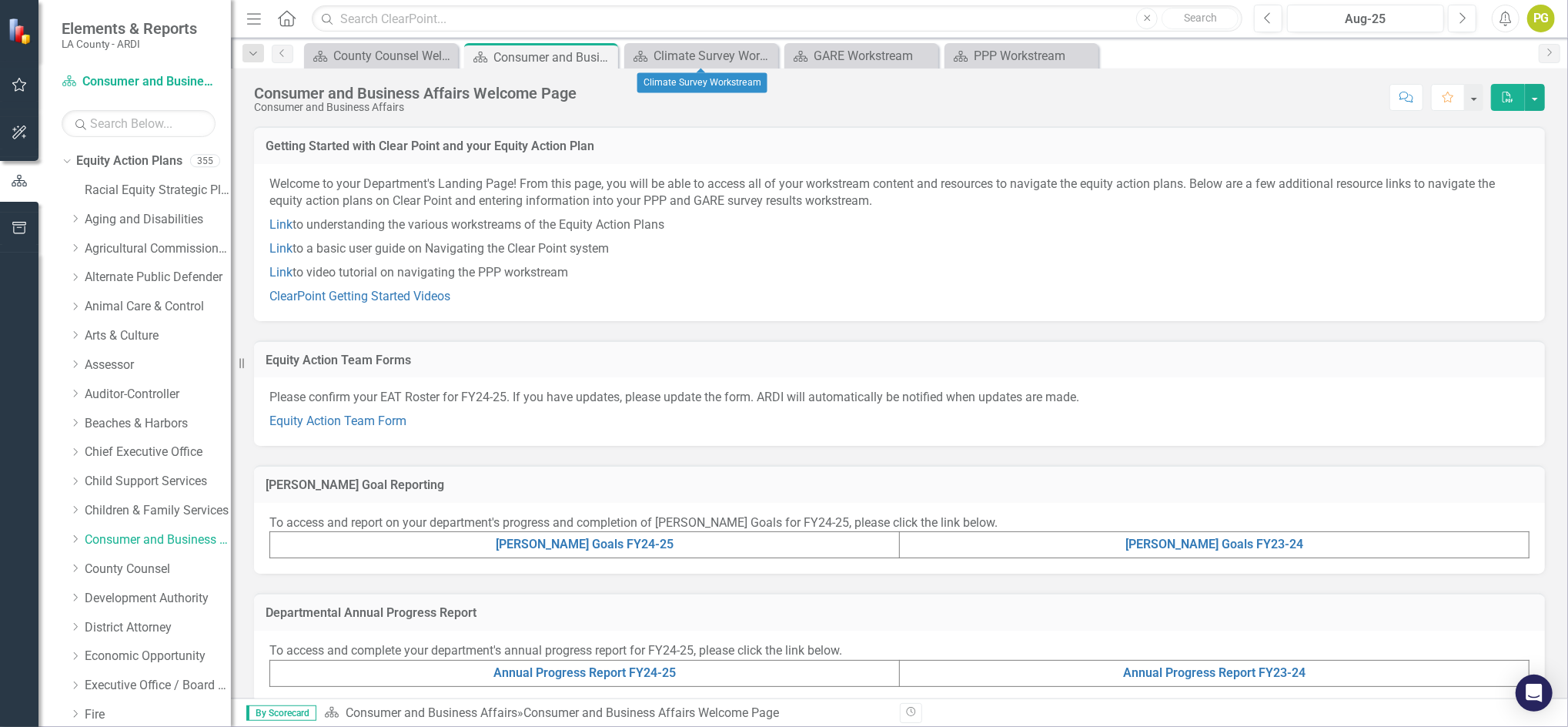
click at [0, 0] on icon "Close" at bounding box center [0, 0] width 0 height 0
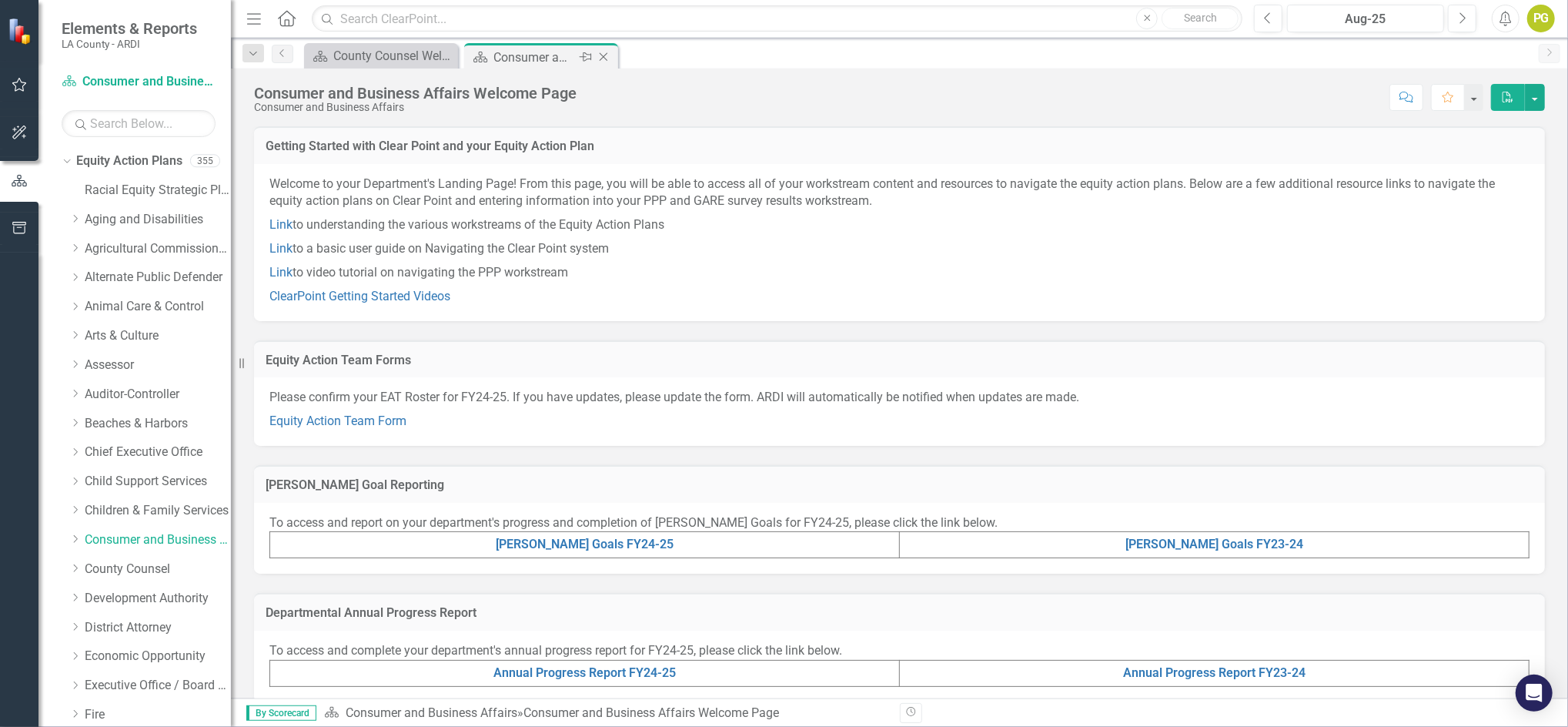
click at [605, 56] on icon "Close" at bounding box center [604, 56] width 15 height 13
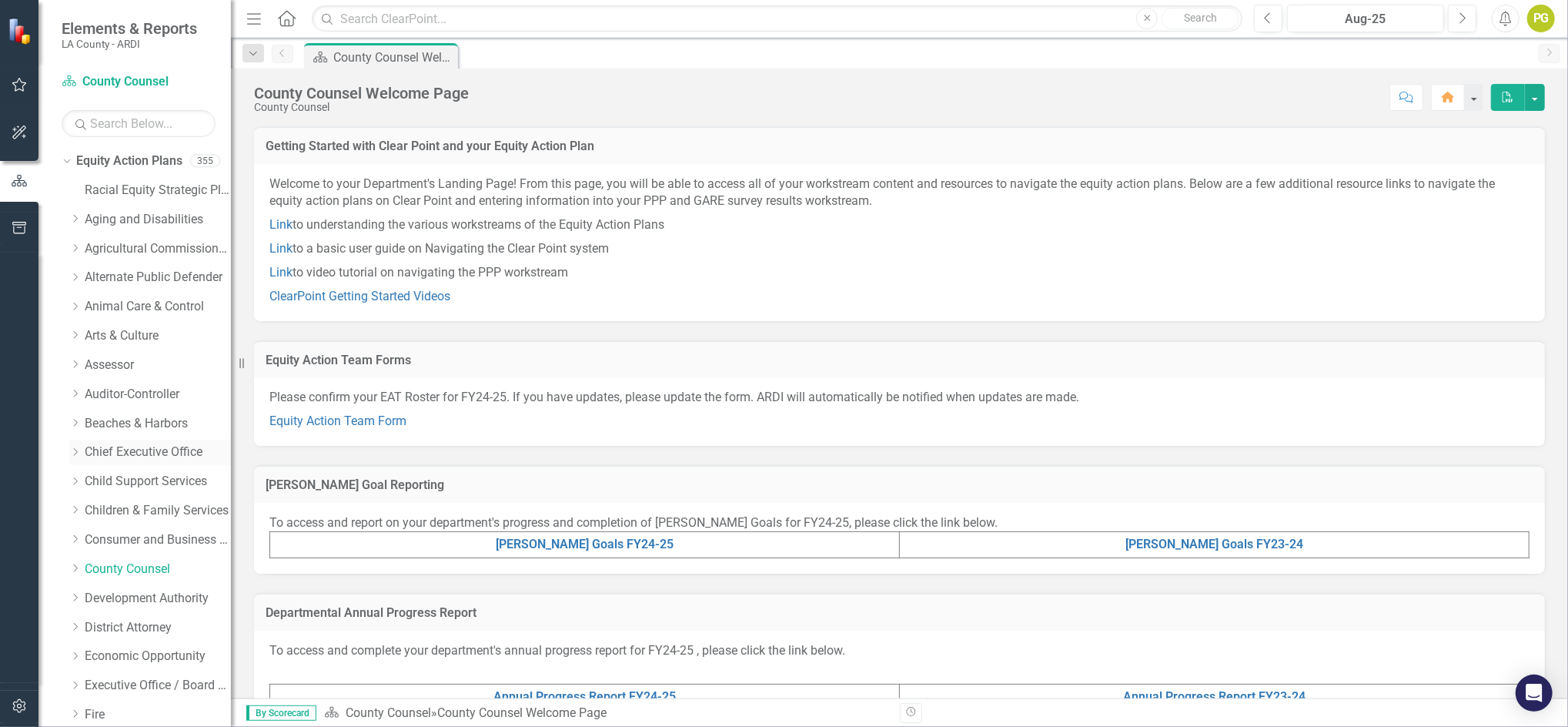
click at [139, 451] on link "Chief Executive Office" at bounding box center [158, 452] width 147 height 18
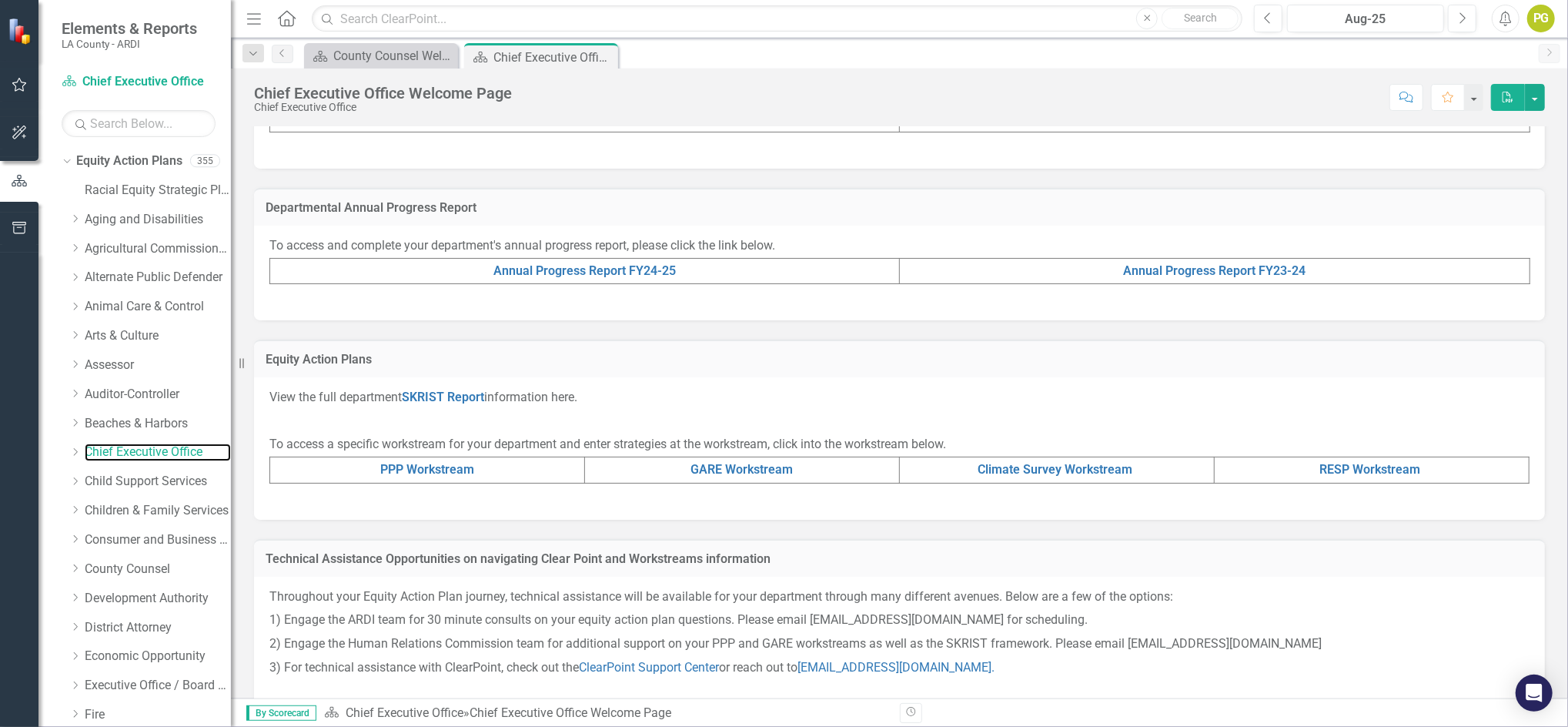
scroll to position [460, 0]
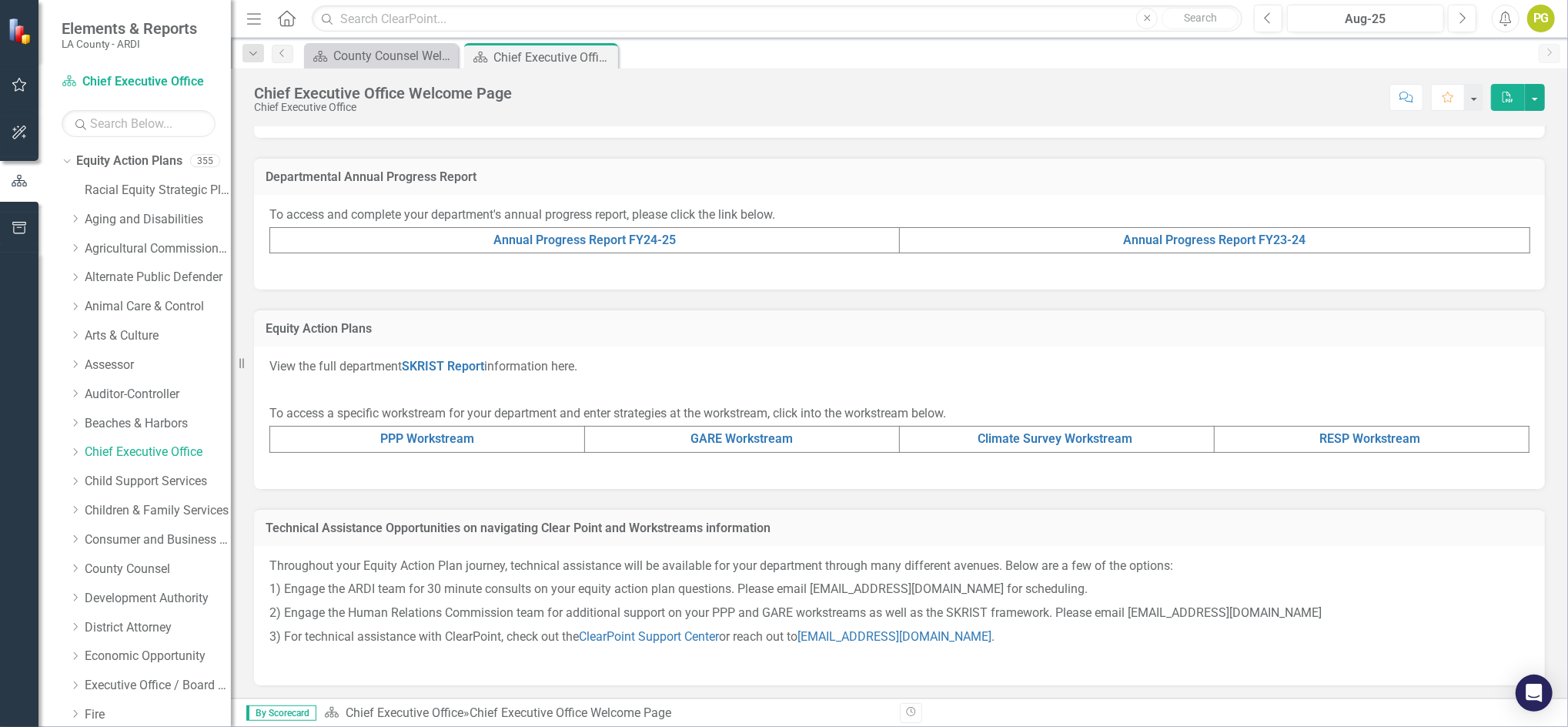
click at [791, 437] on div "GARE Workstream" at bounding box center [742, 439] width 307 height 18
click at [760, 436] on link "GARE Workstream" at bounding box center [743, 438] width 103 height 14
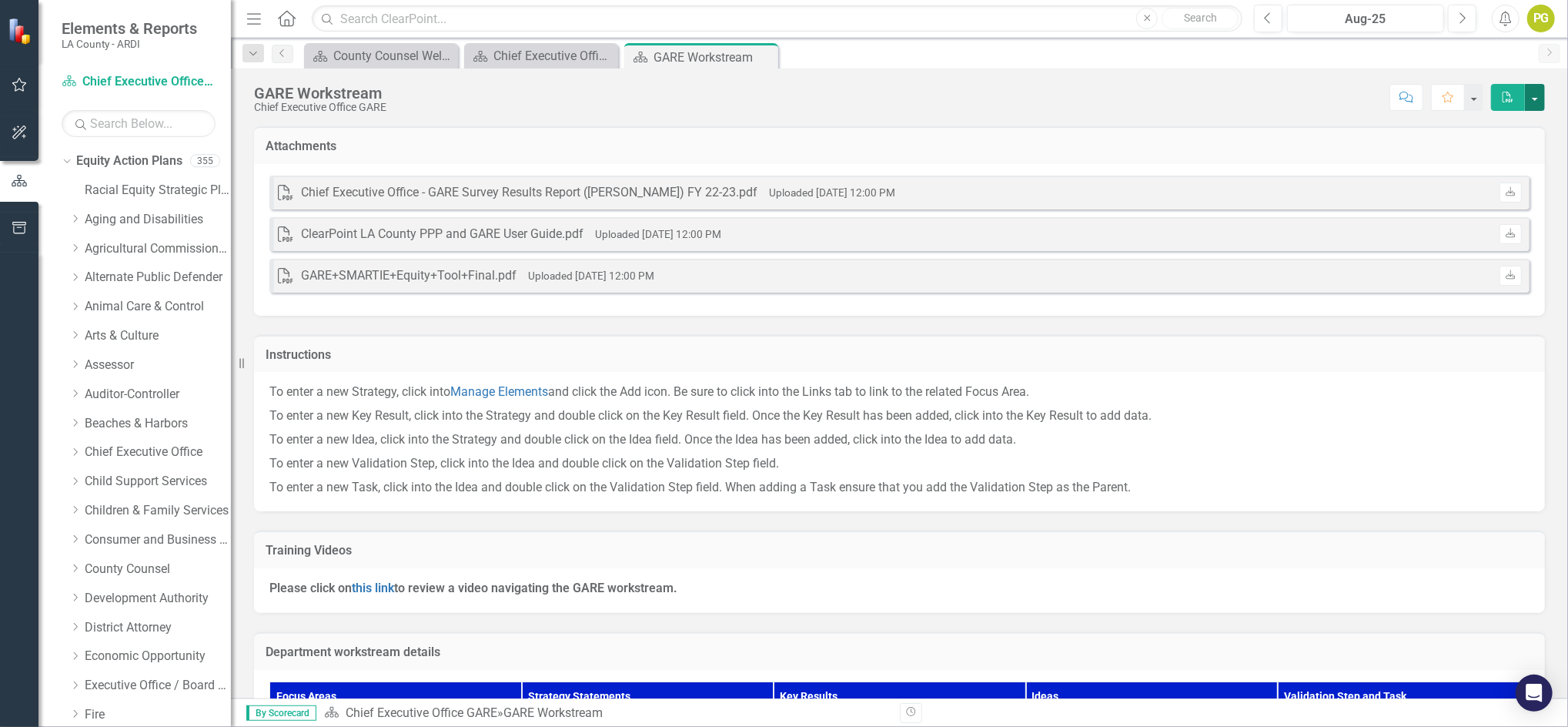
click at [1538, 99] on button "button" at bounding box center [1535, 98] width 20 height 27
click at [1509, 121] on link "PDF Export to PDF" at bounding box center [1484, 126] width 121 height 29
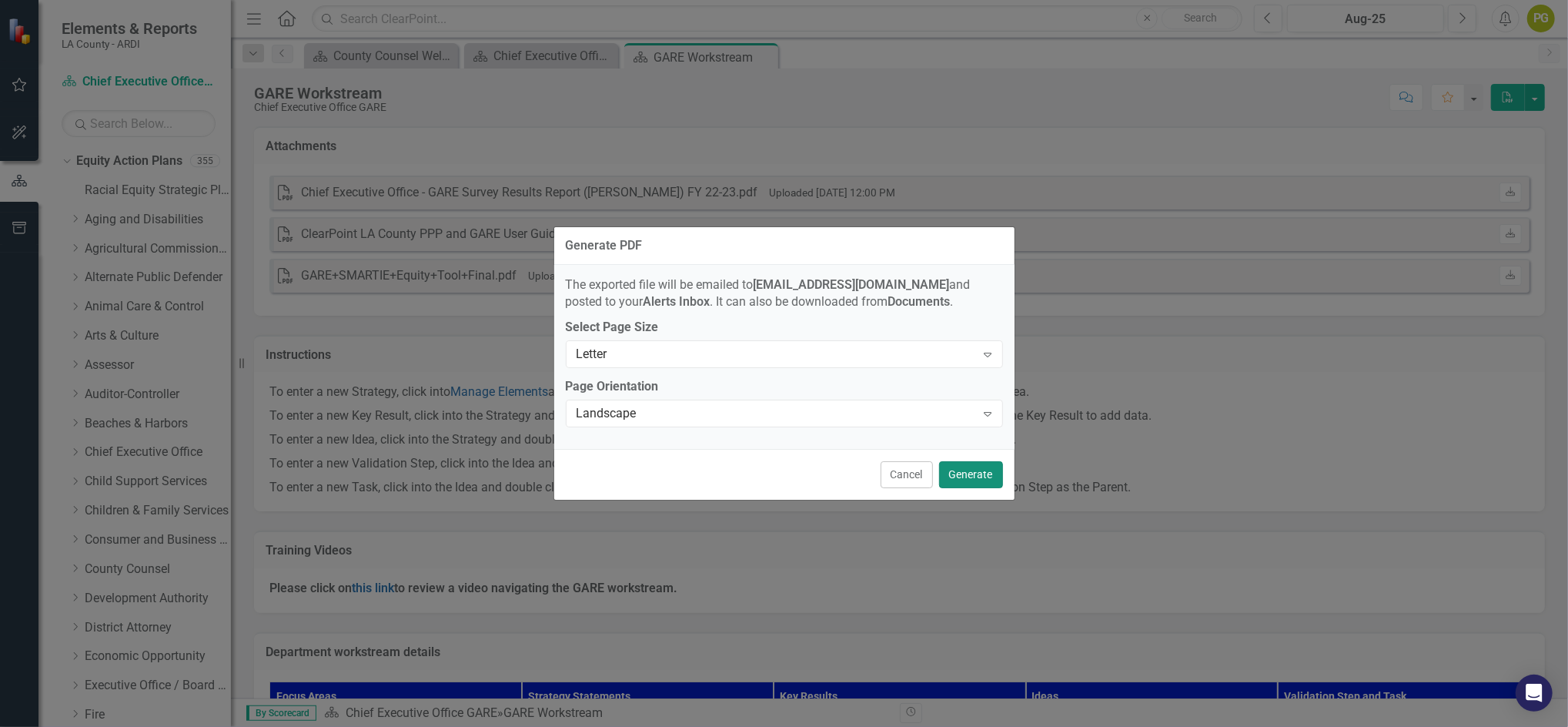
click at [979, 472] on button "Generate" at bounding box center [971, 475] width 64 height 27
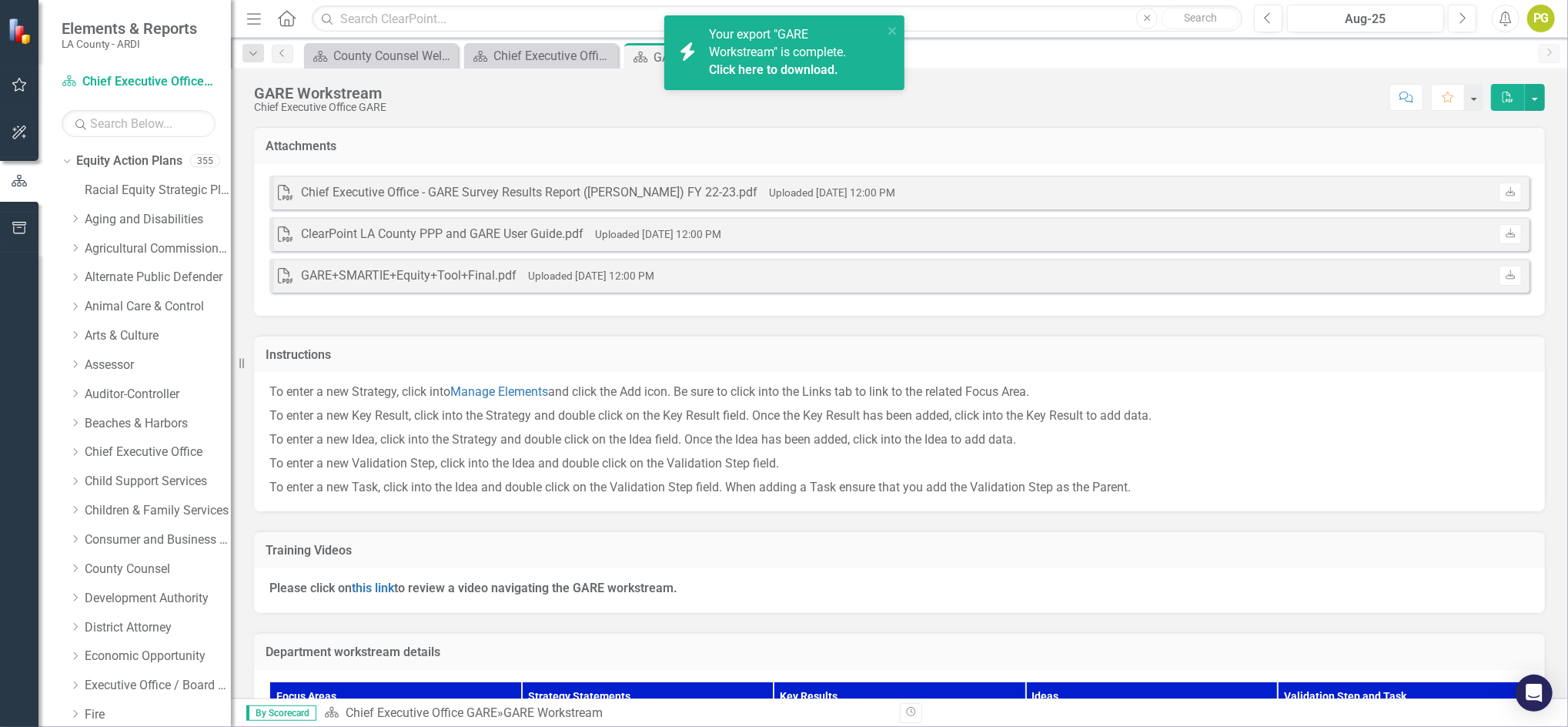
click at [753, 58] on span "Your export "GARE Workstream" is complete. Click here to download." at bounding box center [794, 53] width 170 height 52
